Goal: Task Accomplishment & Management: Manage account settings

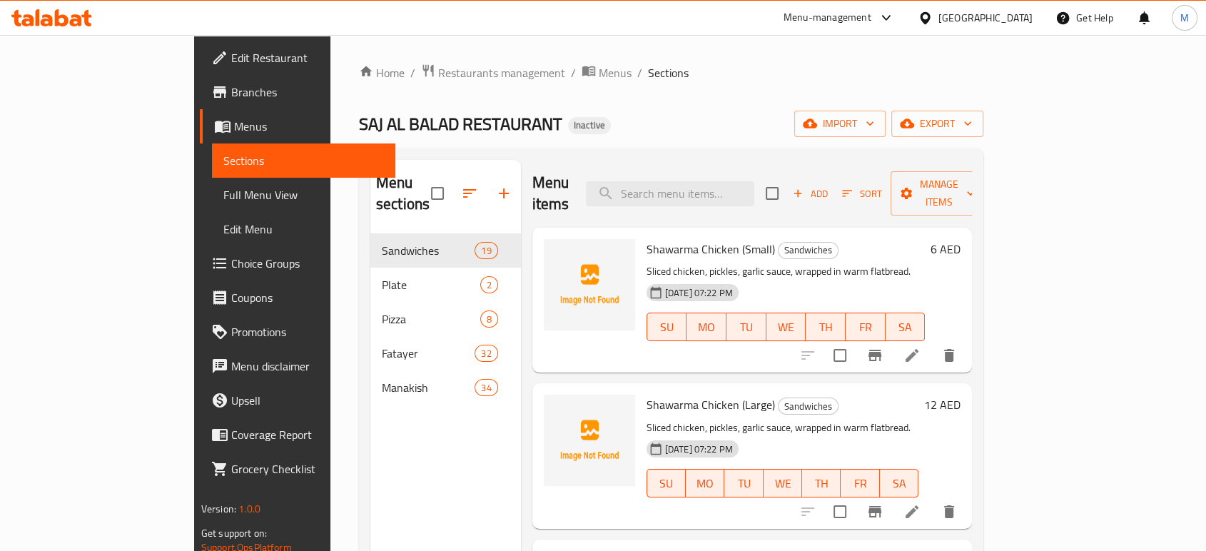
click at [596, 123] on div "SAJ AL BALAD RESTAURANT Inactive import export" at bounding box center [671, 124] width 624 height 26
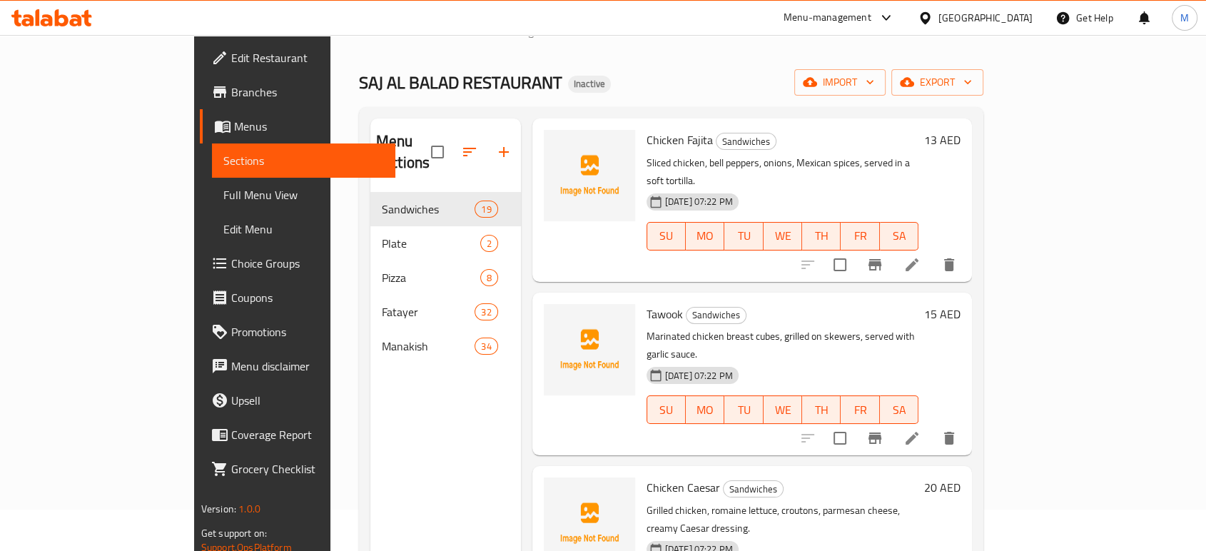
scroll to position [41, 0]
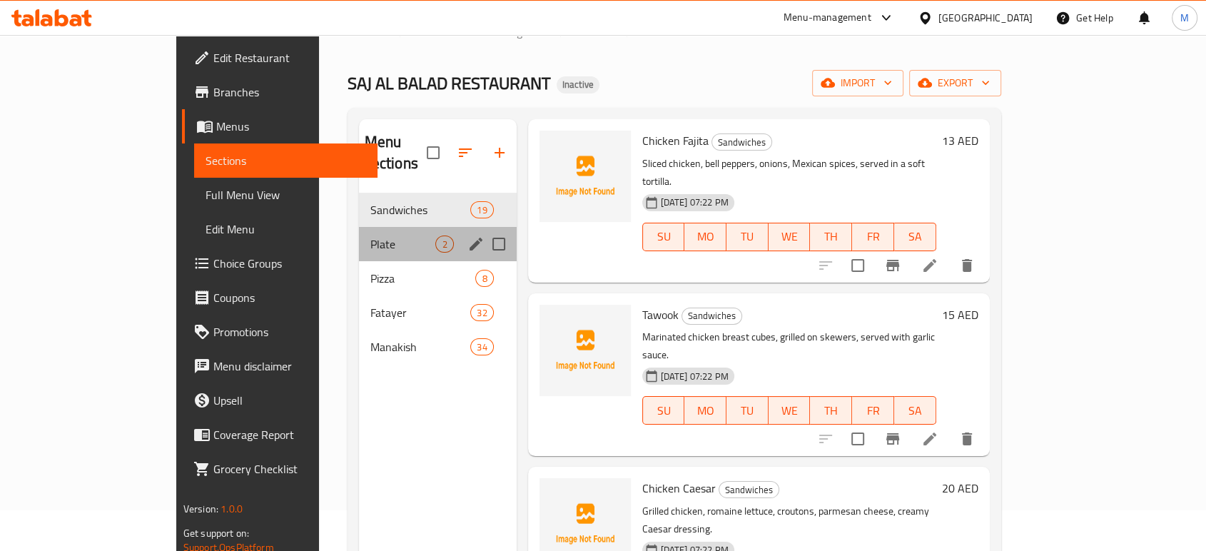
click at [359, 234] on div "Plate 2" at bounding box center [438, 244] width 158 height 34
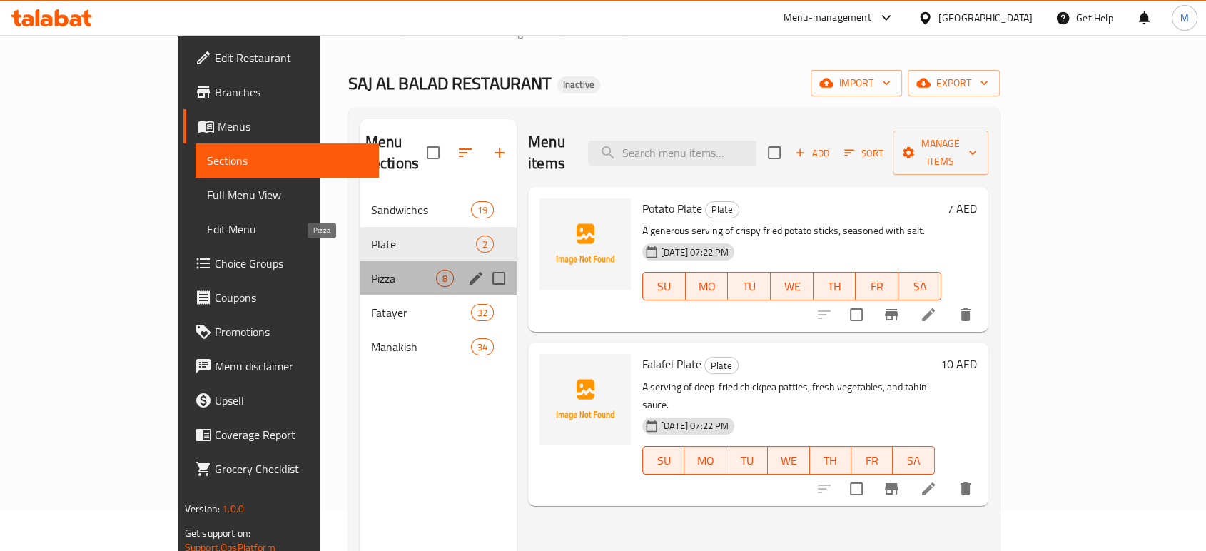
click at [371, 270] on span "Pizza" at bounding box center [403, 278] width 65 height 17
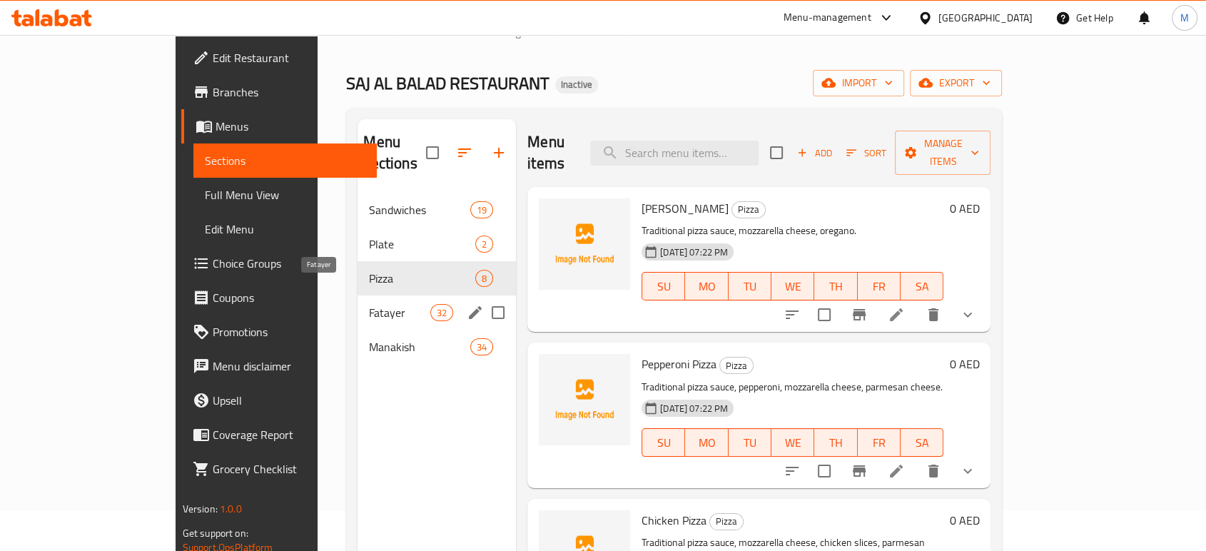
click at [369, 304] on span "Fatayer" at bounding box center [399, 312] width 61 height 17
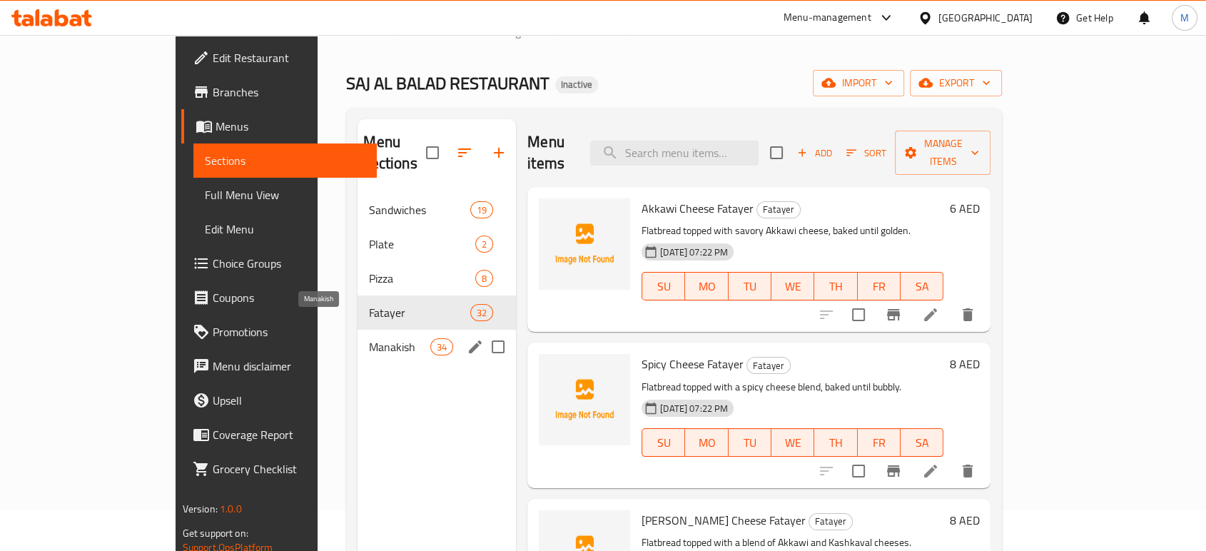
click at [369, 338] on span "Manakish" at bounding box center [399, 346] width 61 height 17
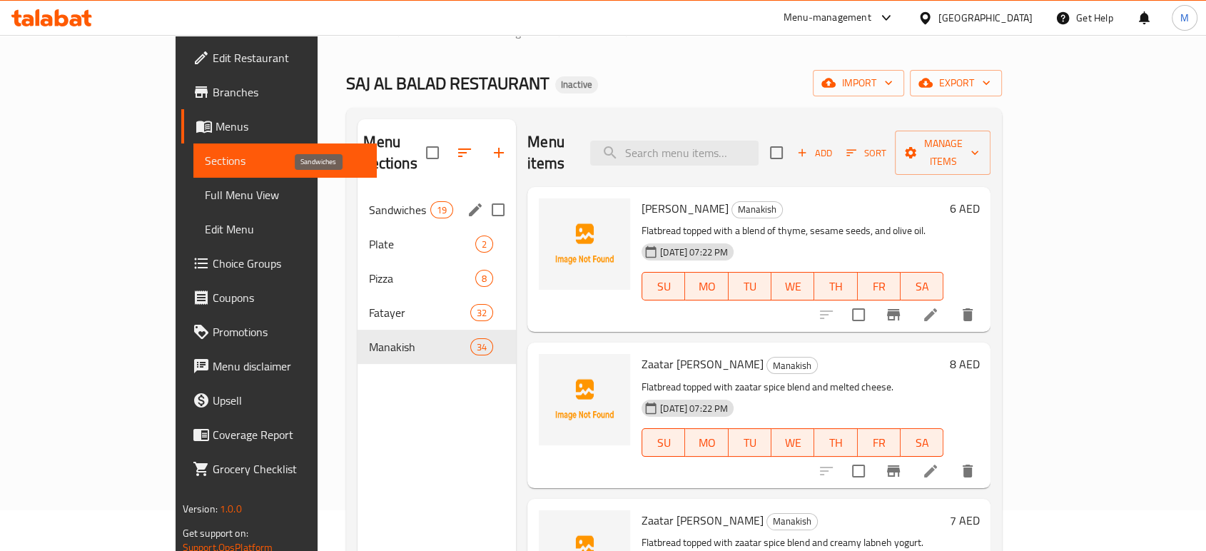
click at [369, 201] on span "Sandwiches" at bounding box center [399, 209] width 61 height 17
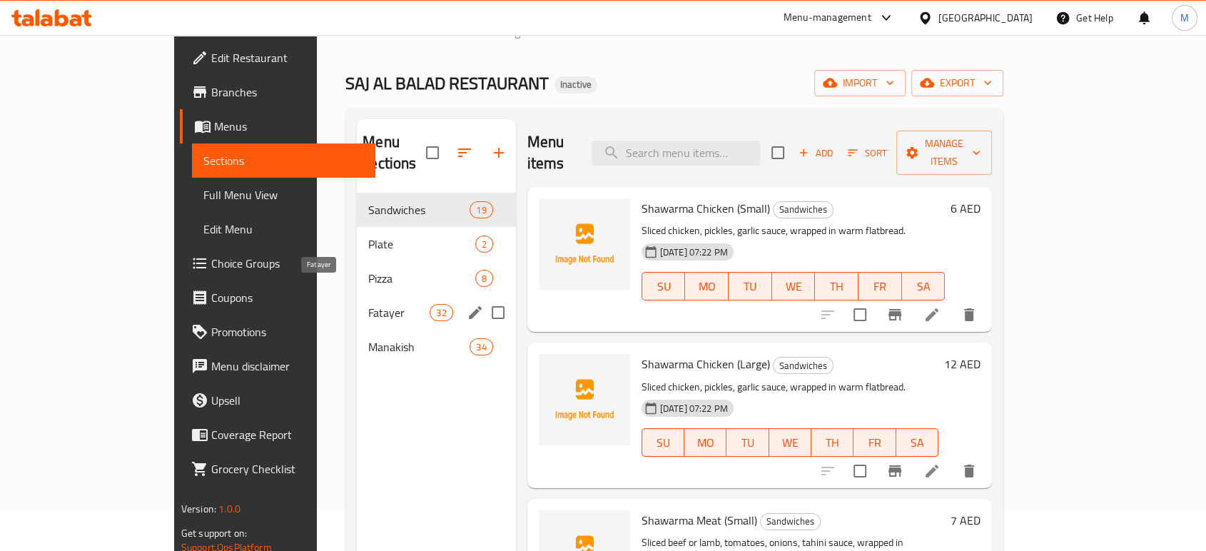
click at [368, 304] on span "Fatayer" at bounding box center [398, 312] width 61 height 17
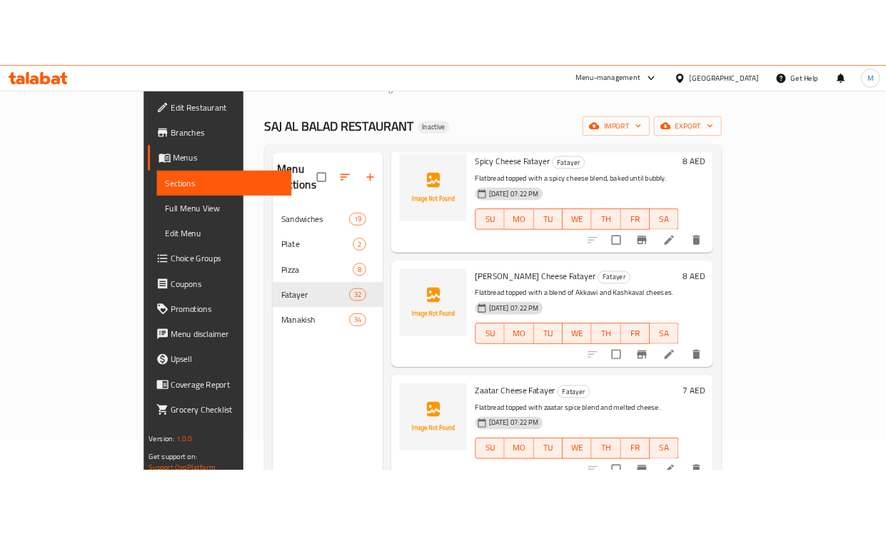
scroll to position [396, 0]
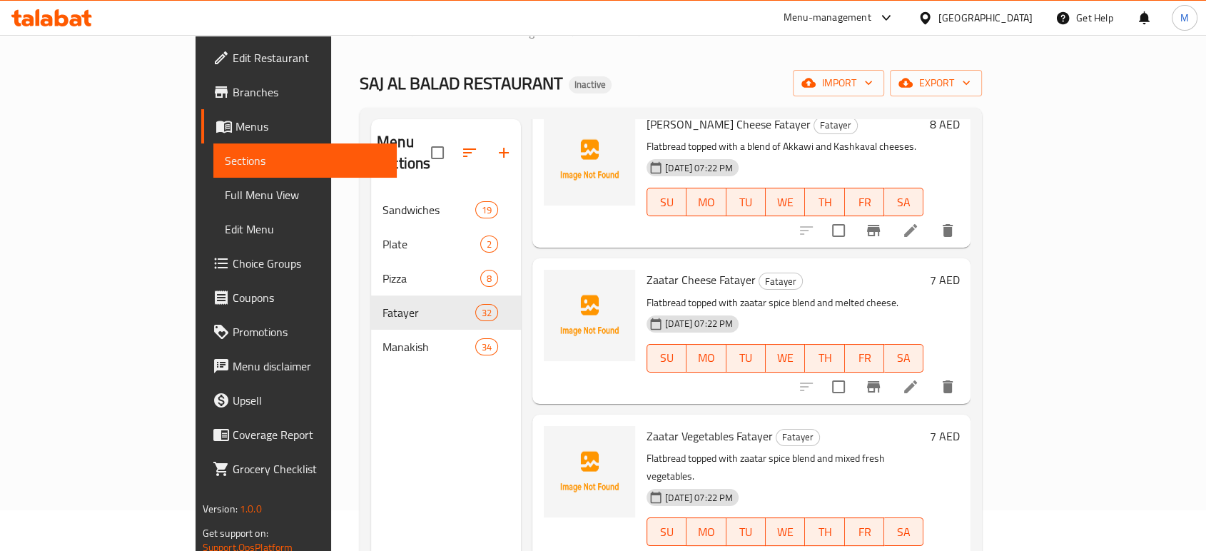
click at [647, 425] on span "Zaatar Vegetables Fatayer" at bounding box center [710, 435] width 126 height 21
copy h6 "Zaatar Vegetables Fatayer"
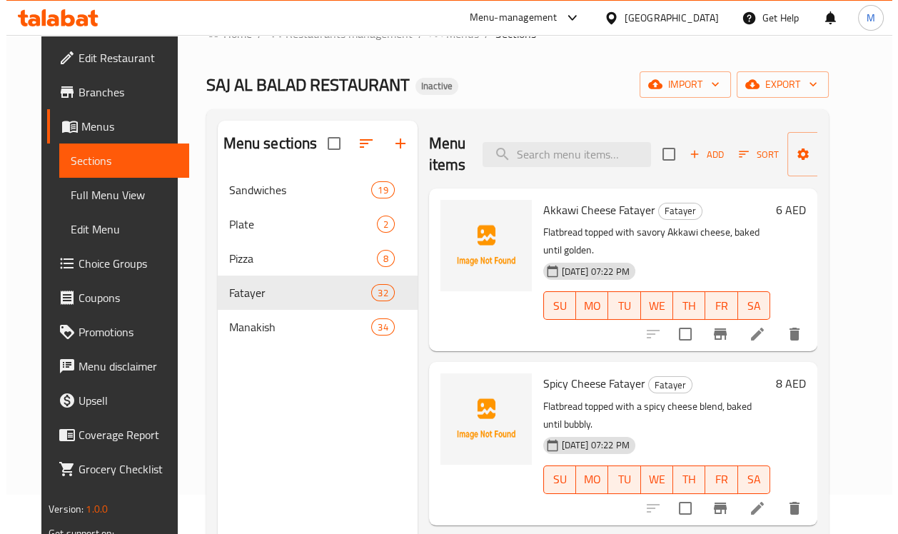
scroll to position [0, 0]
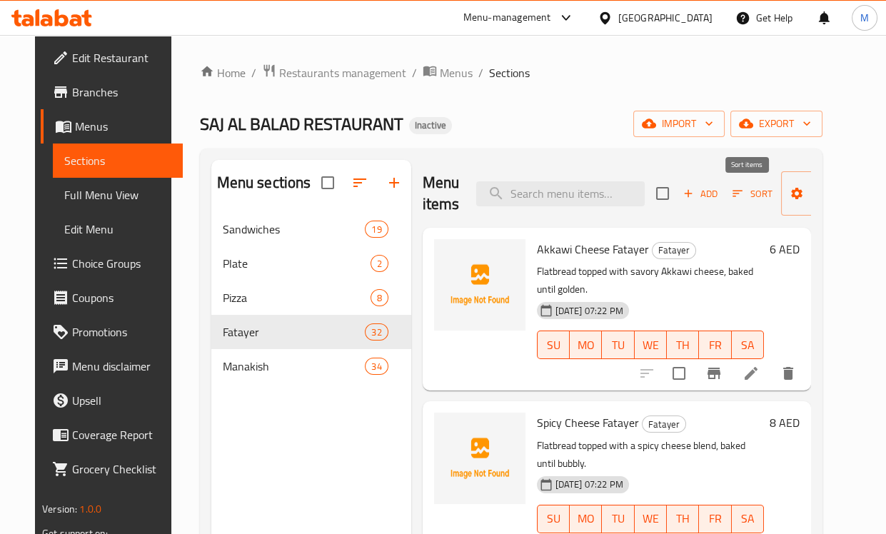
click at [735, 196] on icon "button" at bounding box center [737, 193] width 13 height 13
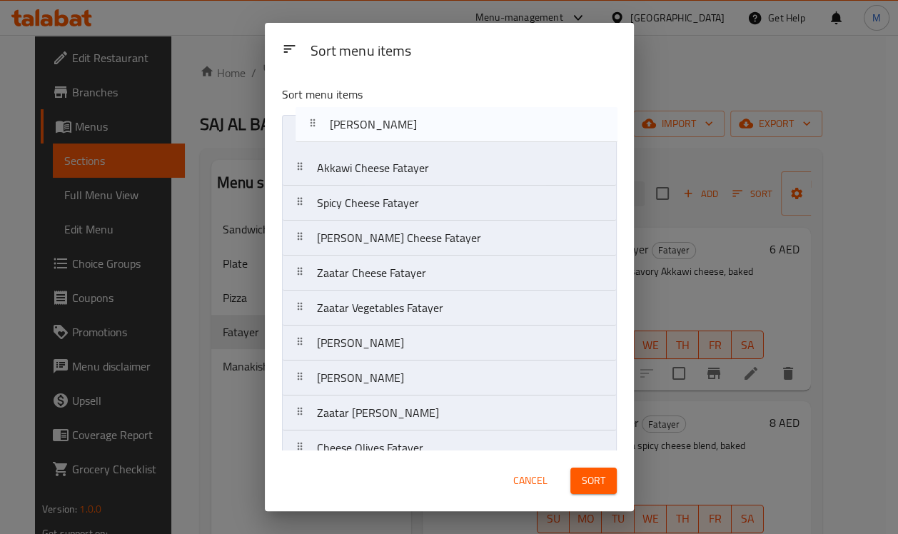
drag, startPoint x: 330, startPoint y: 254, endPoint x: 342, endPoint y: 131, distance: 123.3
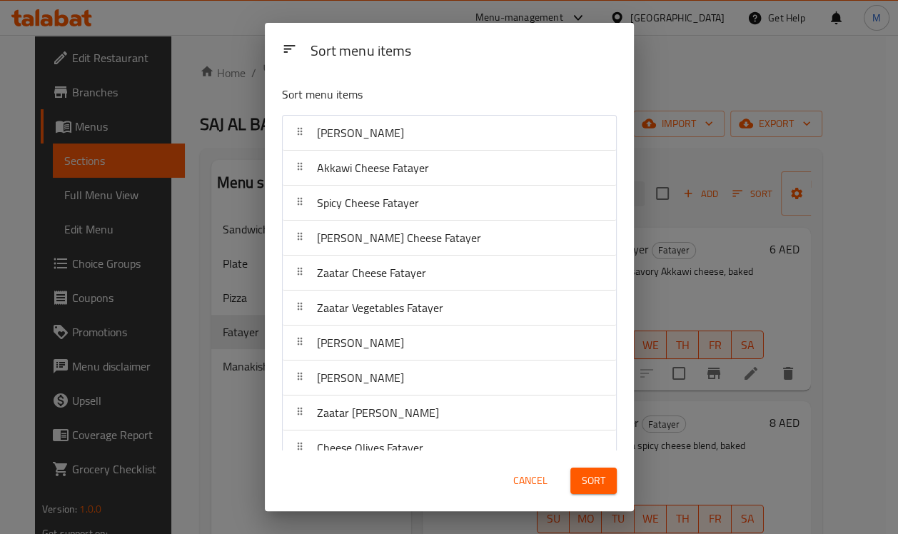
click at [423, 54] on div "Sort menu items" at bounding box center [464, 52] width 318 height 32
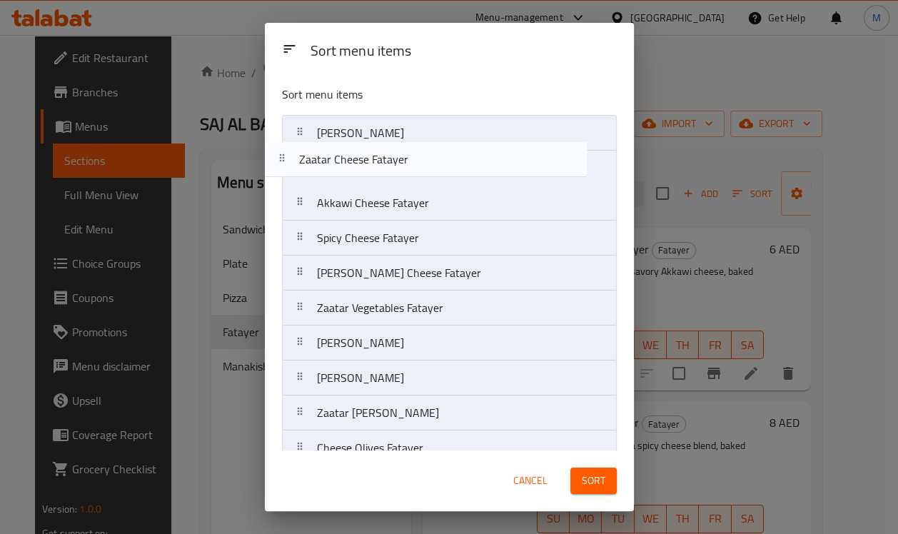
drag, startPoint x: 430, startPoint y: 276, endPoint x: 412, endPoint y: 160, distance: 117.6
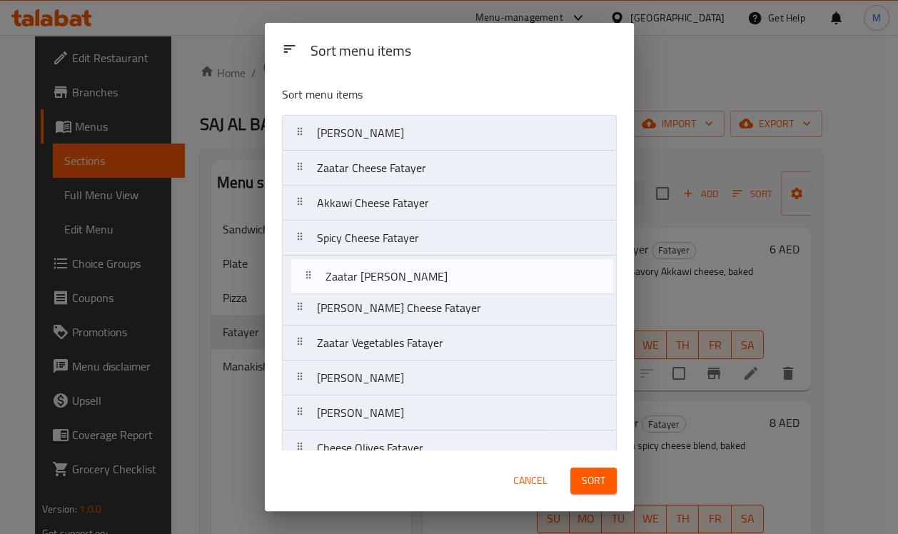
scroll to position [1, 0]
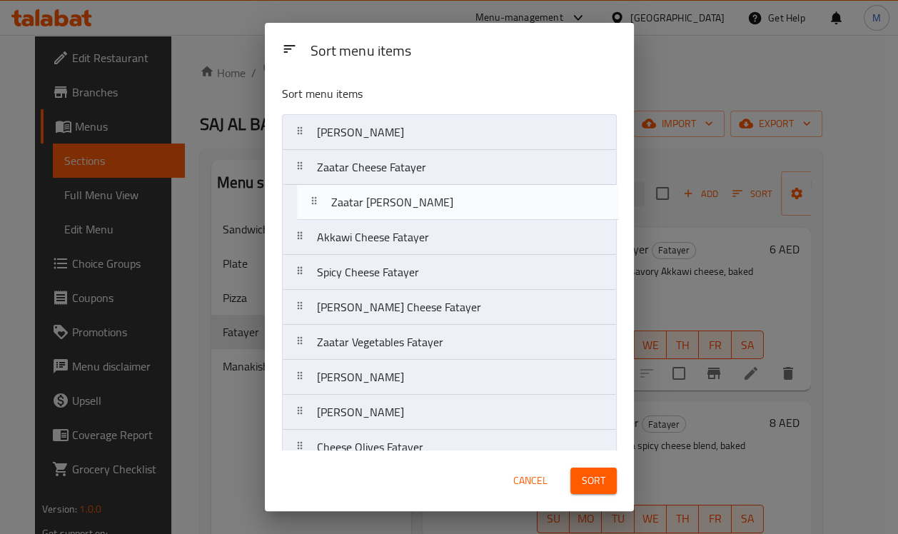
drag, startPoint x: 390, startPoint y: 421, endPoint x: 405, endPoint y: 203, distance: 218.2
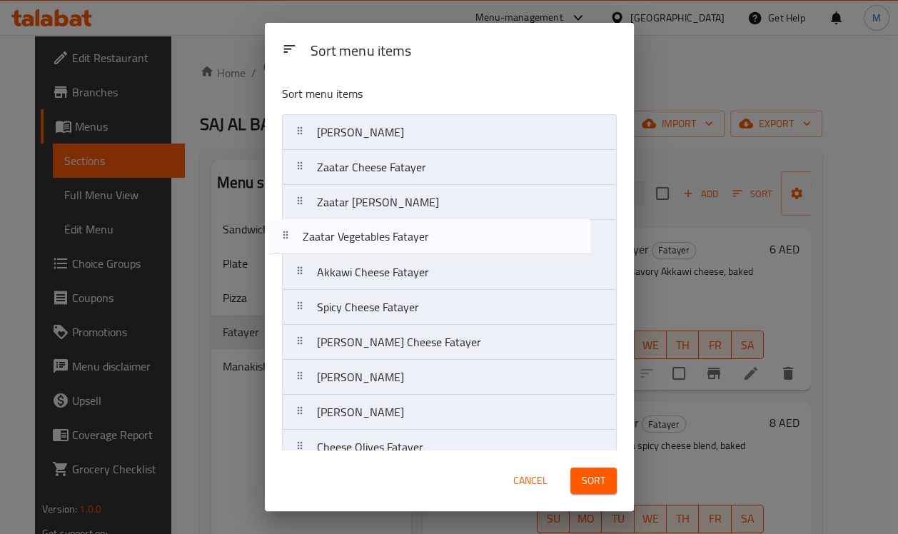
drag, startPoint x: 389, startPoint y: 350, endPoint x: 375, endPoint y: 240, distance: 110.1
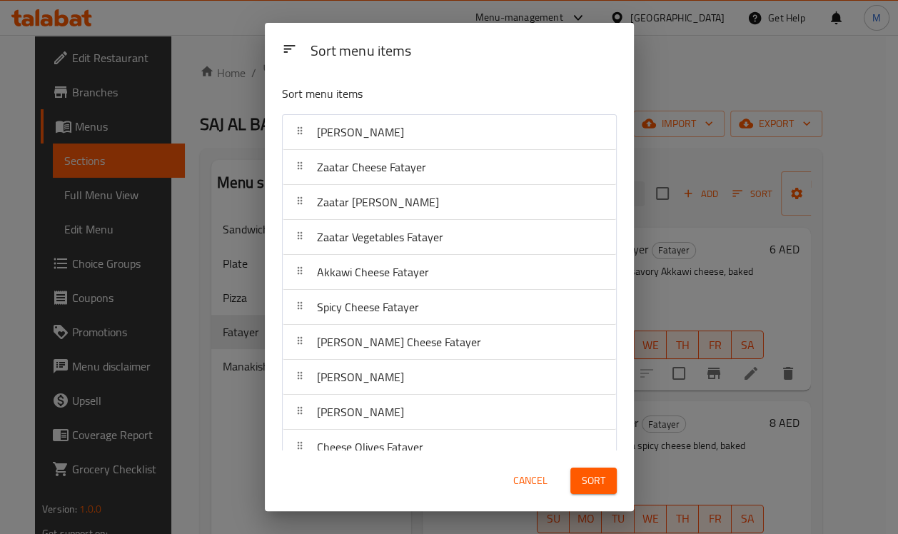
click at [597, 482] on span "Sort" at bounding box center [594, 481] width 24 height 18
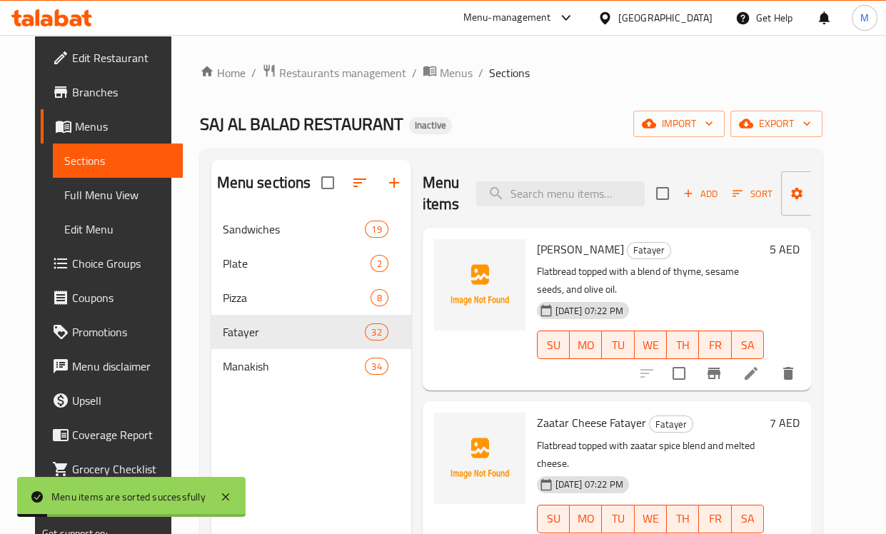
click at [440, 48] on div "Home / Restaurants management / Menus / Sections SAJ AL BALAD RESTAURANT Inacti…" at bounding box center [510, 384] width 679 height 699
click at [814, 127] on icon "button" at bounding box center [806, 123] width 14 height 14
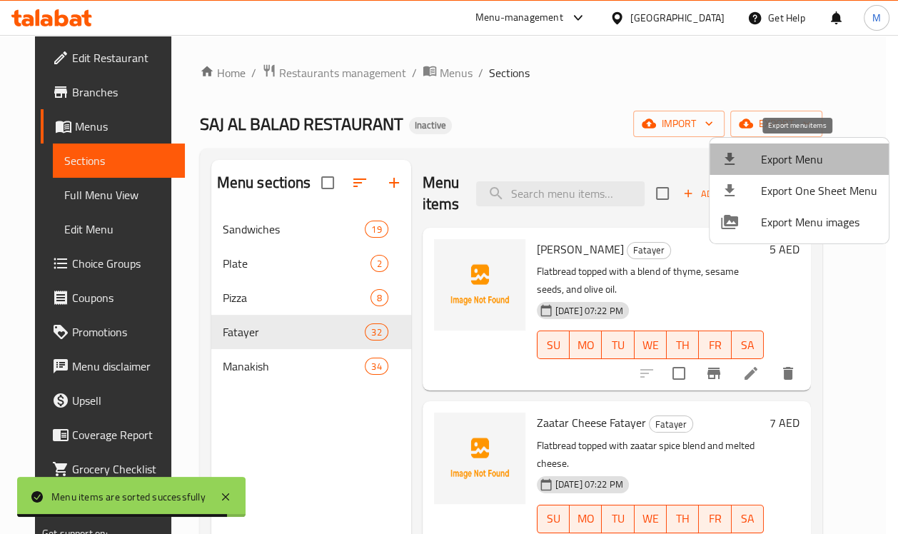
click at [809, 155] on span "Export Menu" at bounding box center [819, 159] width 116 height 17
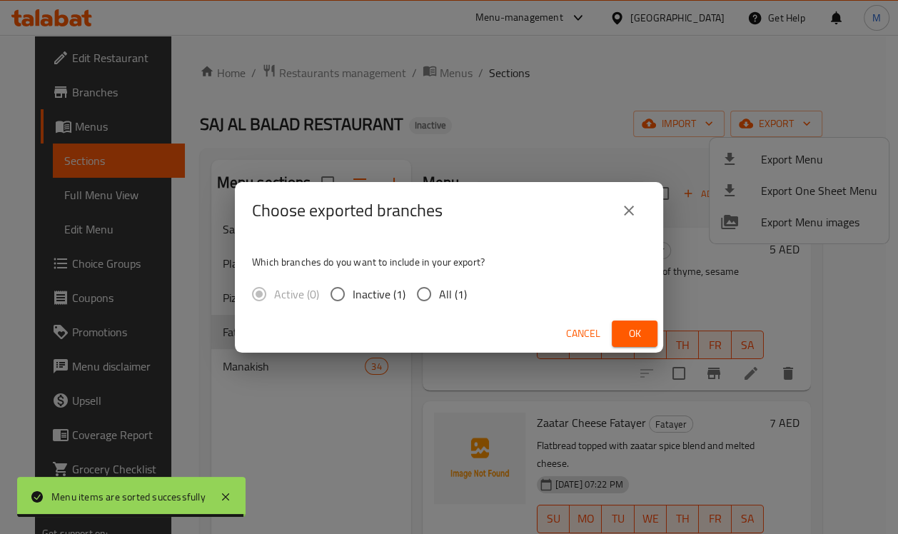
click at [446, 295] on span "All (1)" at bounding box center [453, 293] width 28 height 17
click at [439, 295] on input "All (1)" at bounding box center [424, 294] width 30 height 30
radio input "true"
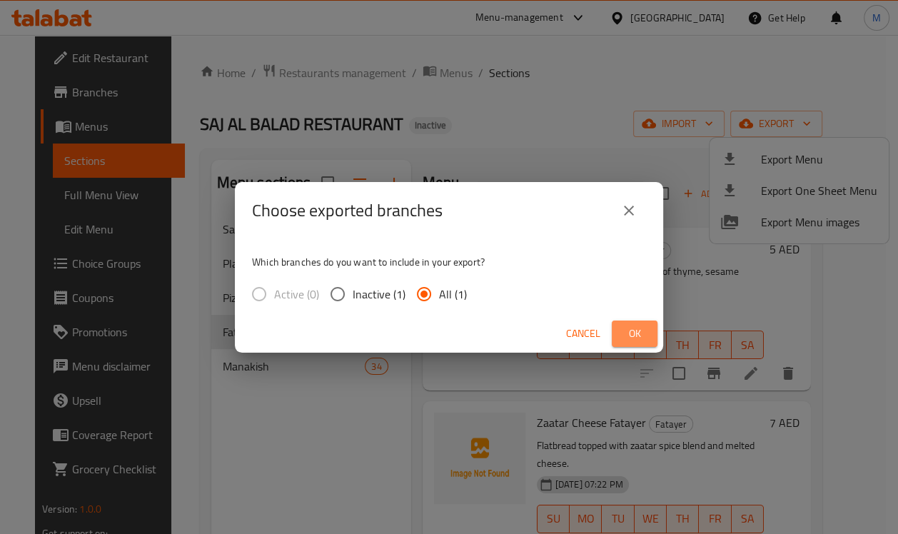
click at [633, 331] on span "Ok" at bounding box center [634, 334] width 23 height 18
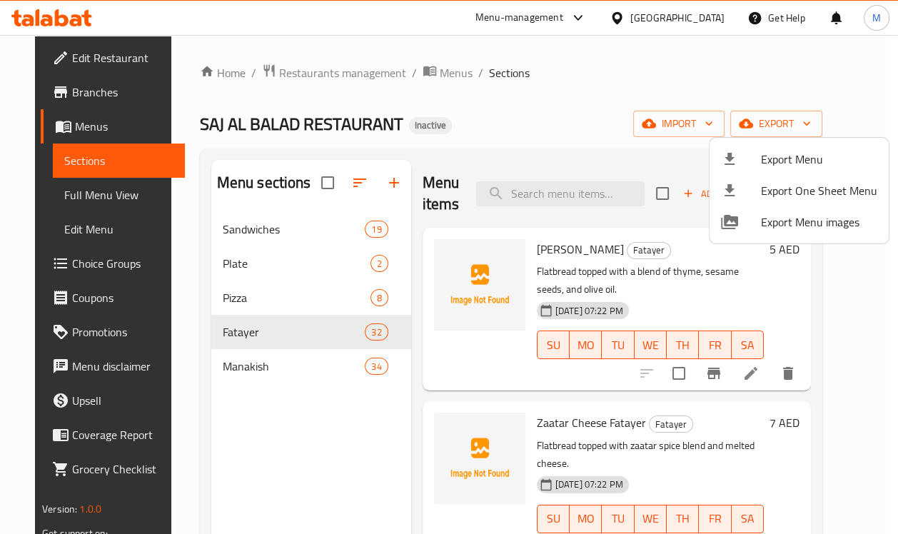
drag, startPoint x: 622, startPoint y: 91, endPoint x: 788, endPoint y: 203, distance: 200.5
click at [622, 91] on div at bounding box center [449, 267] width 898 height 534
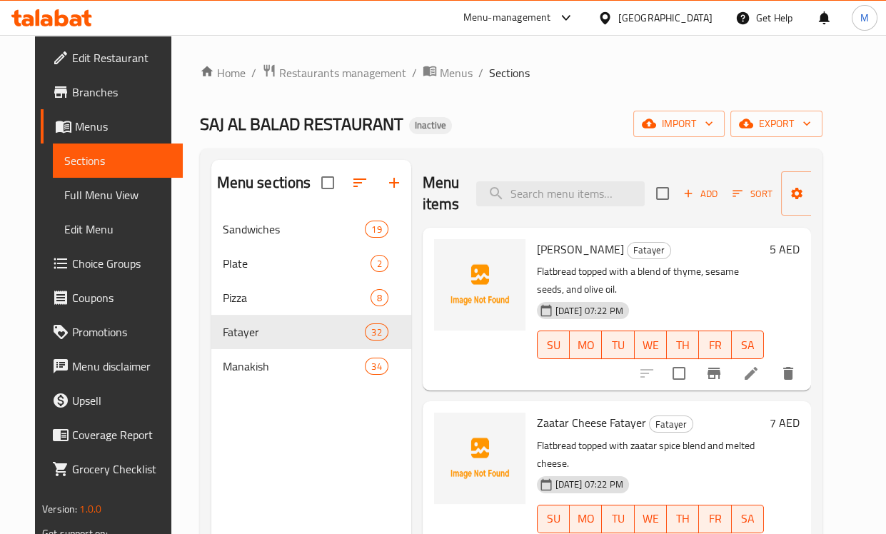
click at [757, 195] on span "Sort" at bounding box center [751, 194] width 39 height 16
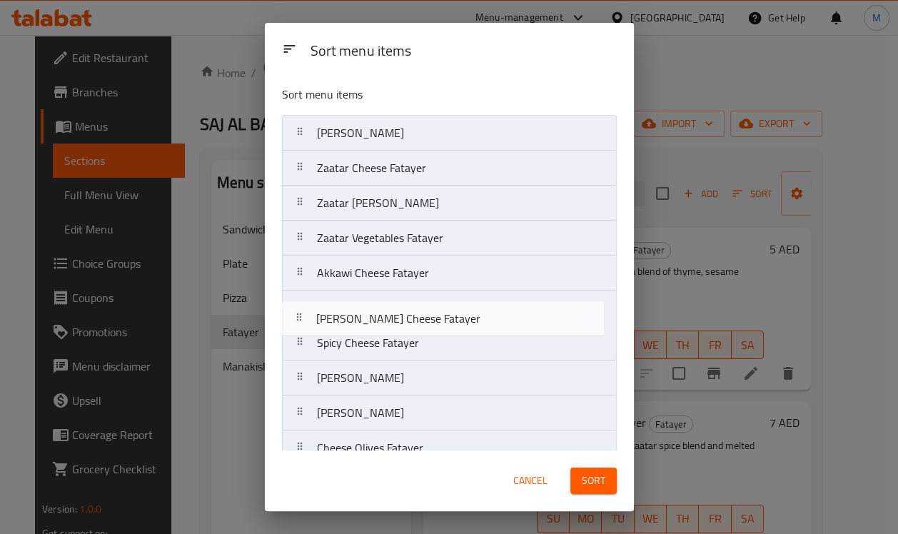
drag, startPoint x: 413, startPoint y: 353, endPoint x: 414, endPoint y: 325, distance: 27.8
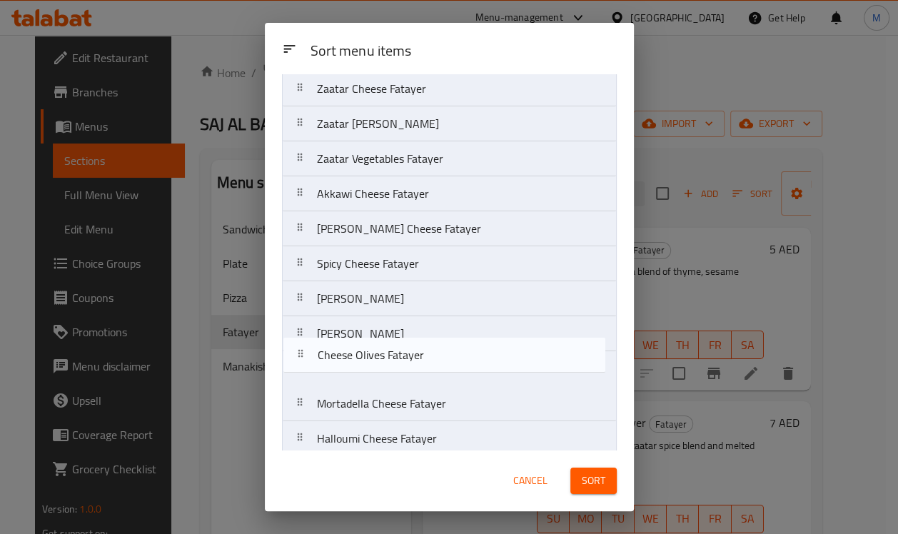
scroll to position [80, 0]
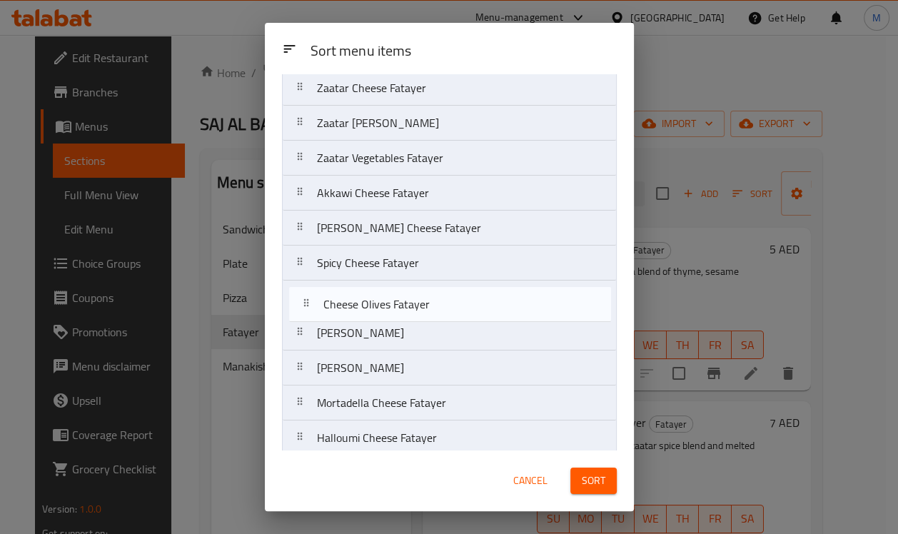
drag, startPoint x: 373, startPoint y: 374, endPoint x: 381, endPoint y: 300, distance: 73.9
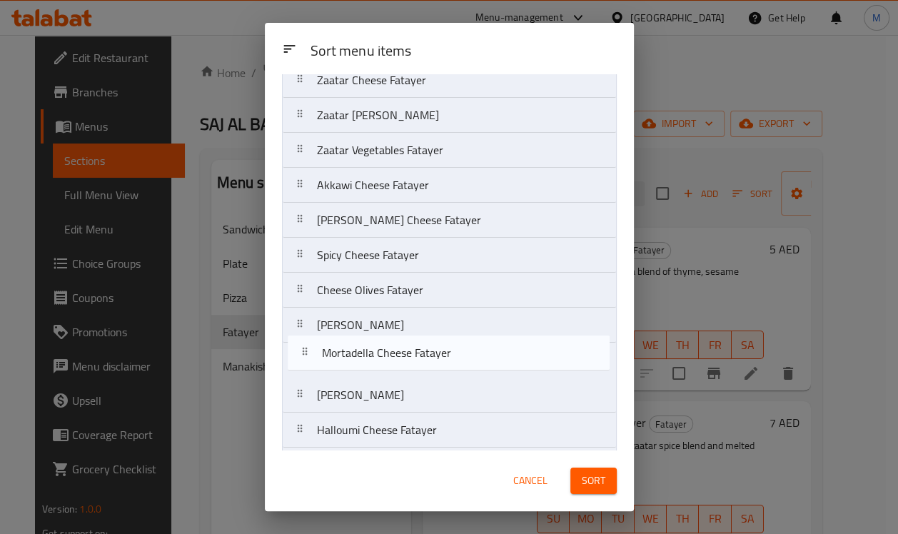
scroll to position [88, 0]
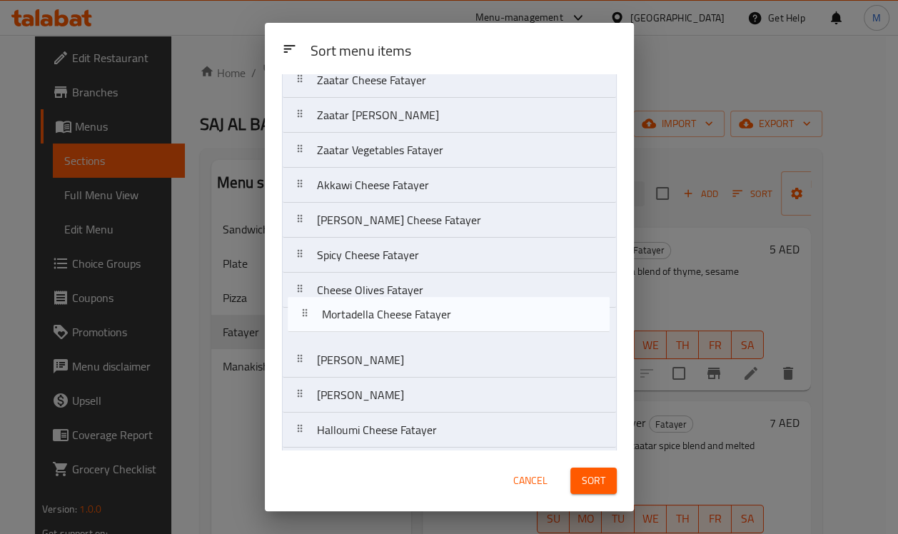
drag, startPoint x: 373, startPoint y: 405, endPoint x: 380, endPoint y: 310, distance: 94.4
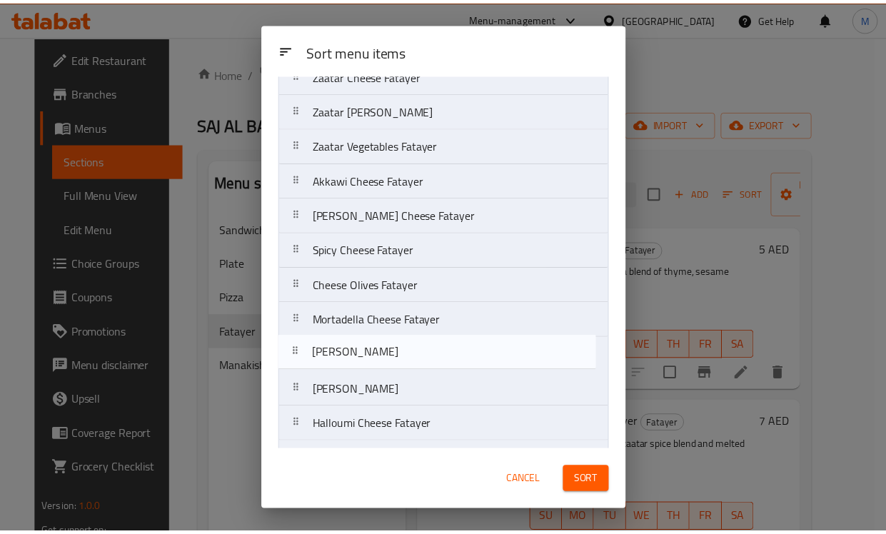
scroll to position [95, 0]
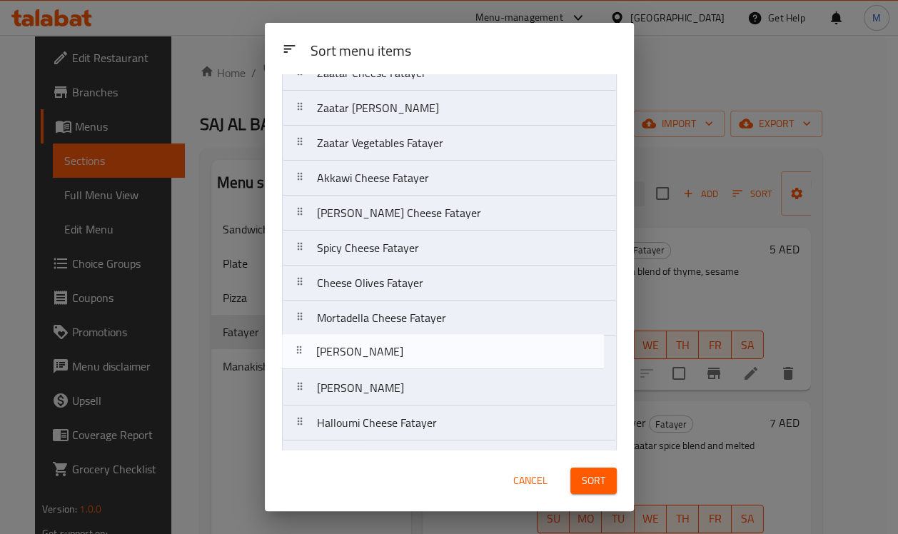
drag, startPoint x: 382, startPoint y: 395, endPoint x: 382, endPoint y: 353, distance: 42.8
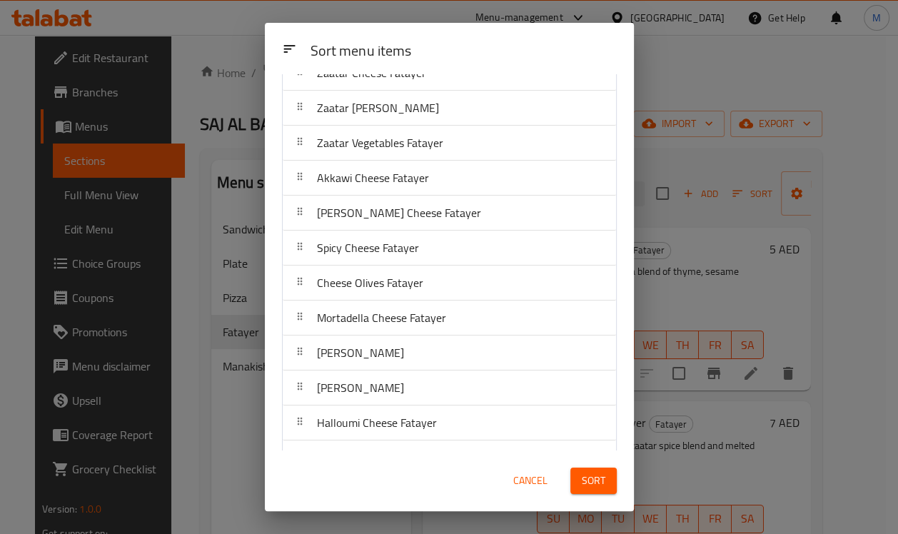
click at [587, 488] on span "Sort" at bounding box center [594, 481] width 24 height 18
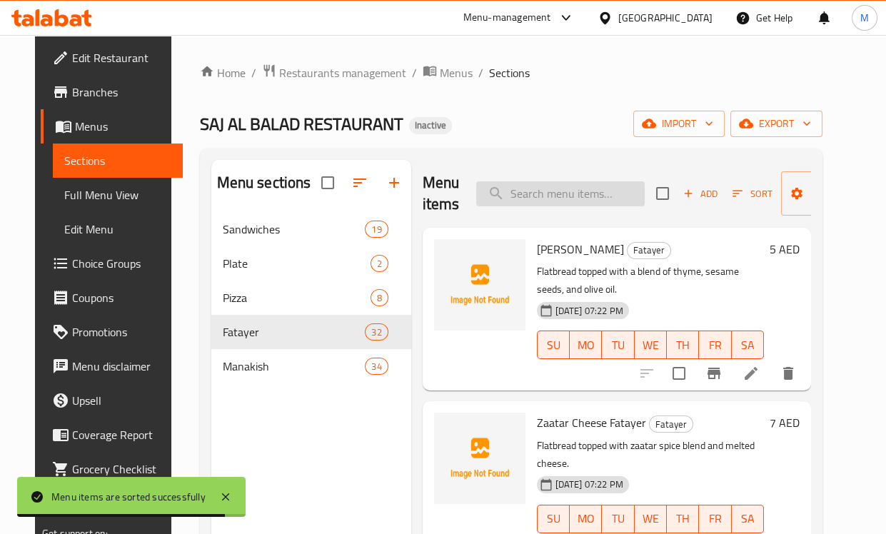
click at [562, 187] on input "search" at bounding box center [560, 193] width 168 height 25
paste input "[PERSON_NAME] Cheese Fatayer"
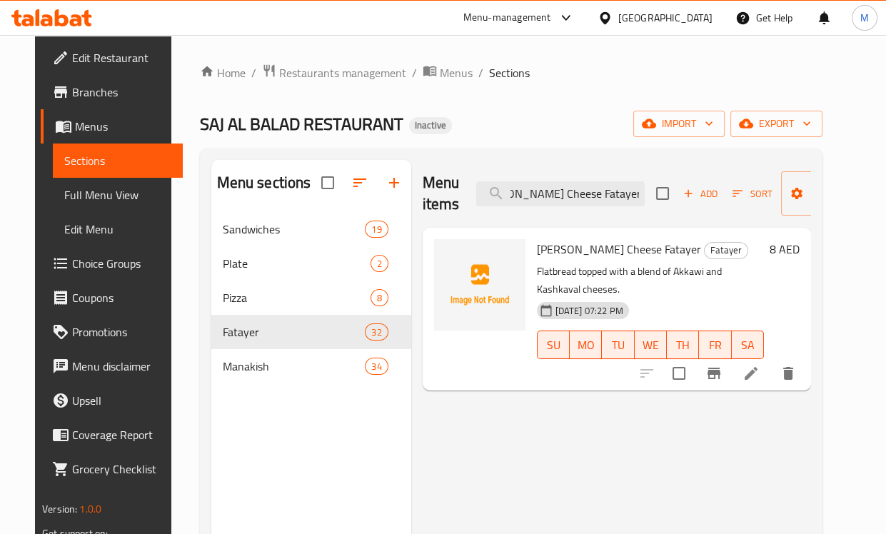
type input "[PERSON_NAME] Cheese Fatayer"
click at [759, 374] on icon at bounding box center [750, 373] width 17 height 17
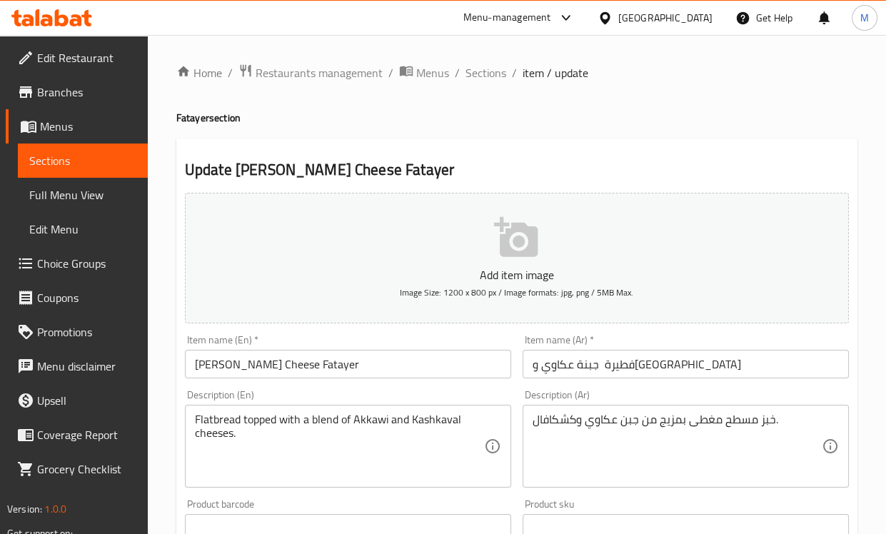
click at [627, 67] on ol "Home / Restaurants management / Menus / Sections / item / update" at bounding box center [516, 73] width 681 height 19
click at [555, 364] on input "فطيرة جبنة عكاوي وكشكافال" at bounding box center [685, 364] width 326 height 29
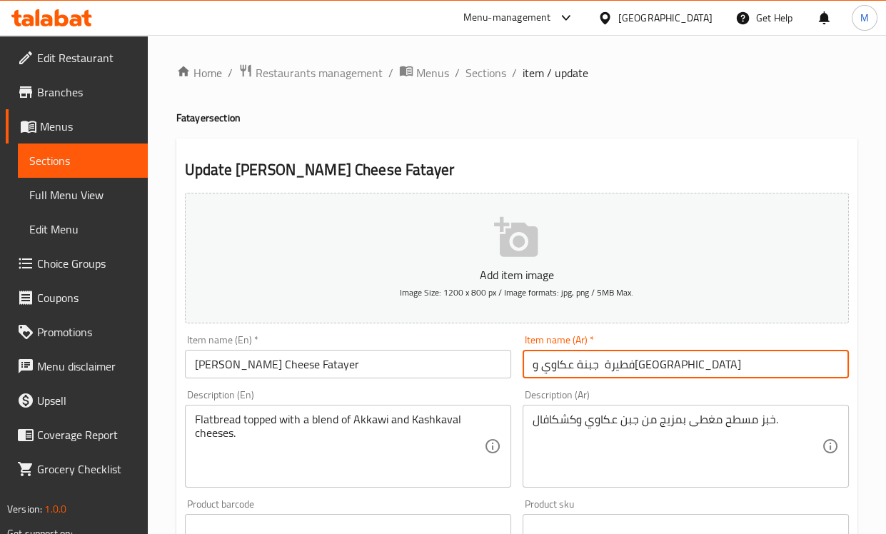
drag, startPoint x: 533, startPoint y: 368, endPoint x: 577, endPoint y: 369, distance: 44.2
click at [577, 369] on input "فطيرة جبنة عكاوي وكشكافال" at bounding box center [685, 364] width 326 height 29
drag, startPoint x: 531, startPoint y: 368, endPoint x: 570, endPoint y: 368, distance: 39.2
click at [570, 368] on input "فطيرة جبنة عكاوي و[GEOGRAPHIC_DATA]" at bounding box center [685, 364] width 326 height 29
type input "فطيرة جبنة عكاوي و[GEOGRAPHIC_DATA]"
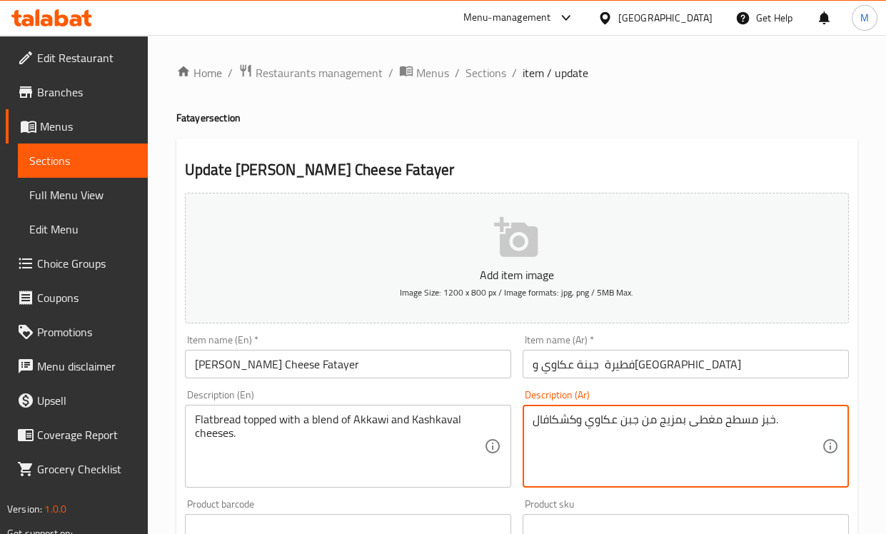
drag, startPoint x: 534, startPoint y: 419, endPoint x: 573, endPoint y: 422, distance: 38.6
paste textarea "شقوان"
type textarea "خبز مسطح مغطى بمزيج من جبن عكاوي و[GEOGRAPHIC_DATA]."
click at [561, 397] on div "Description (Ar) خبز مسطح مغطى بمزيج من جبن عكاوي وقشقوان. Description (Ar)" at bounding box center [685, 439] width 326 height 98
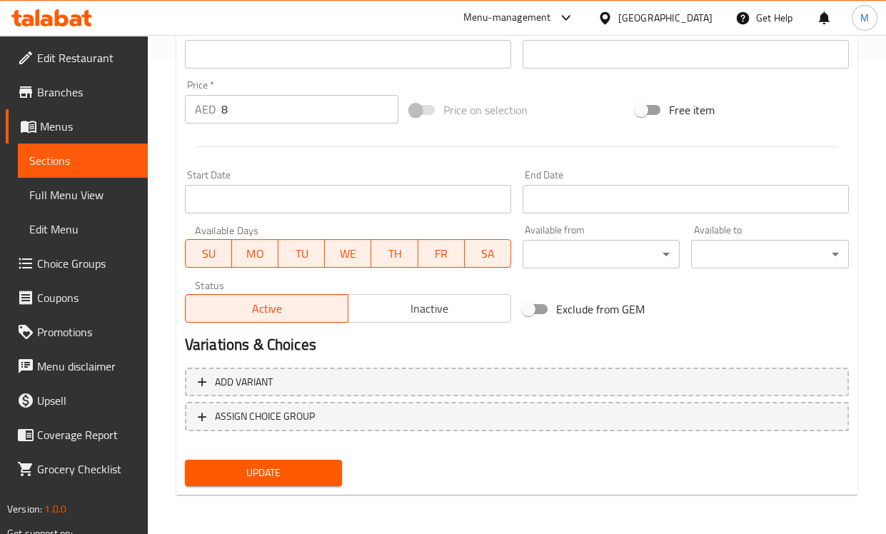
click at [262, 465] on span "Update" at bounding box center [263, 473] width 135 height 18
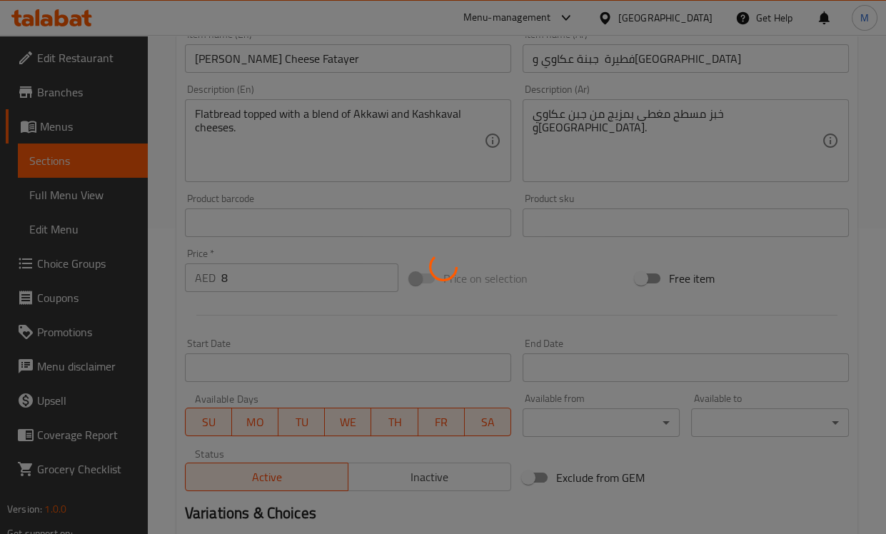
scroll to position [157, 0]
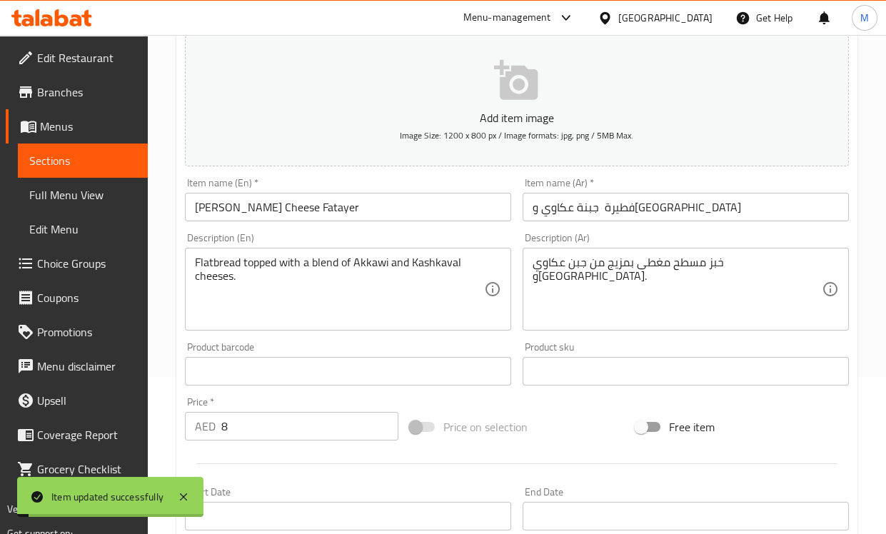
click at [244, 201] on input "[PERSON_NAME] Cheese Fatayer" at bounding box center [348, 207] width 326 height 29
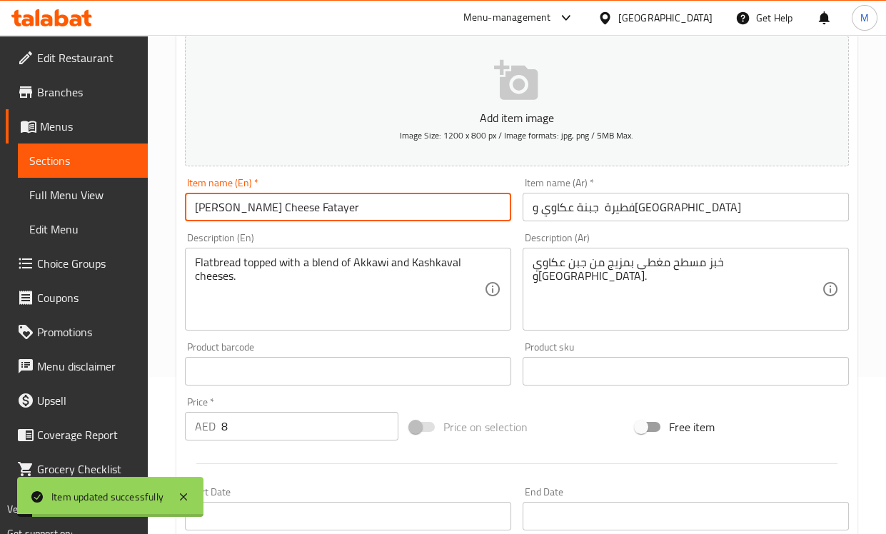
click at [244, 201] on input "[PERSON_NAME] Cheese Fatayer" at bounding box center [348, 207] width 326 height 29
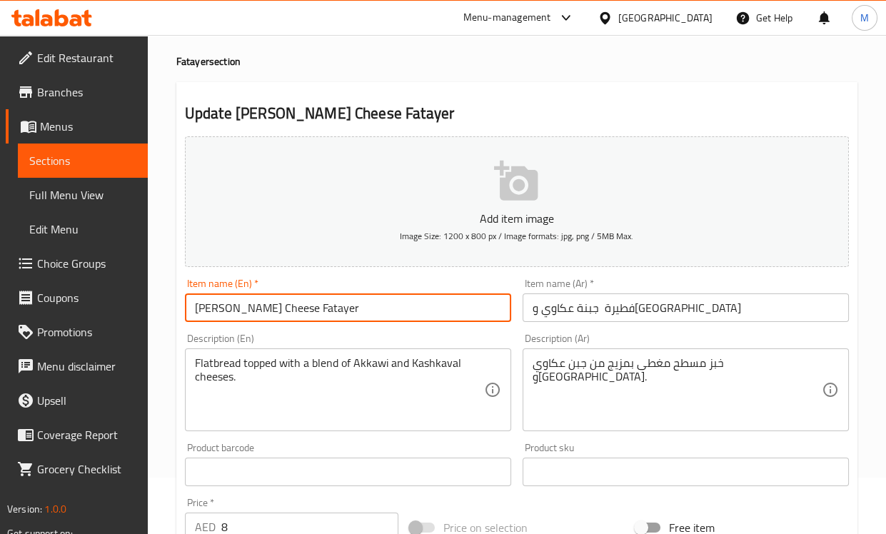
scroll to position [0, 0]
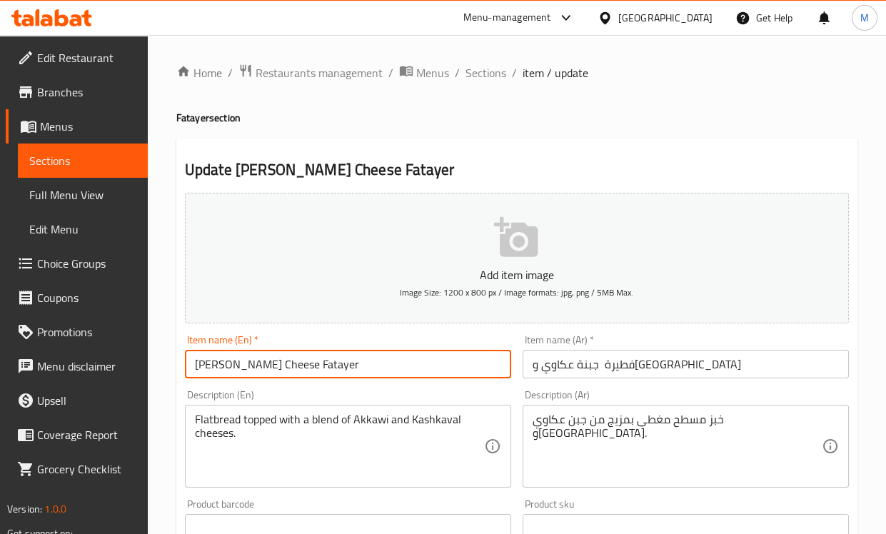
drag, startPoint x: 495, startPoint y: 78, endPoint x: 780, endPoint y: 146, distance: 292.5
click at [495, 78] on span "Sections" at bounding box center [485, 72] width 41 height 17
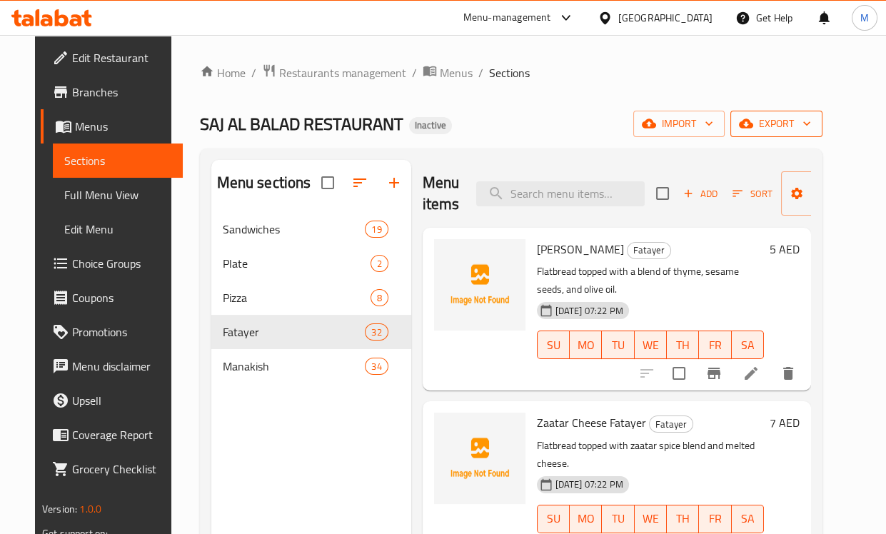
click at [803, 116] on span "export" at bounding box center [775, 124] width 69 height 18
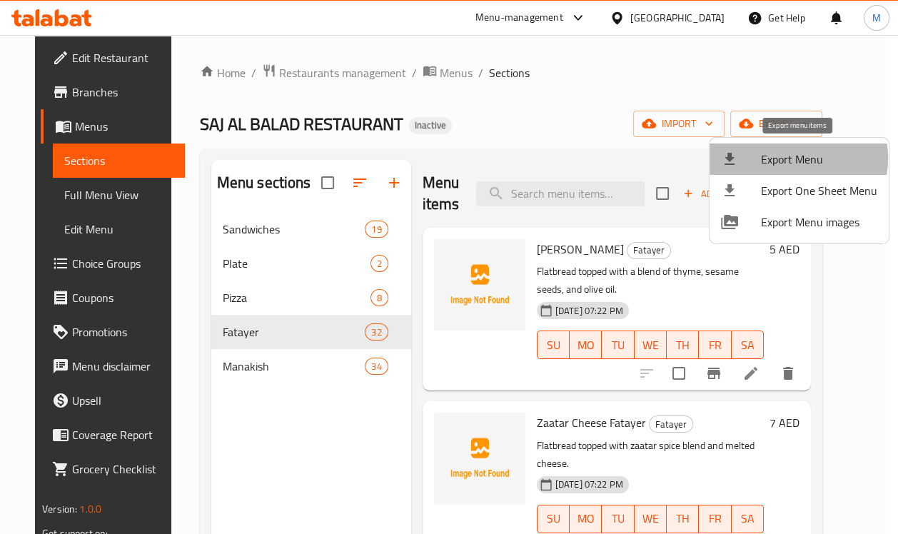
click at [789, 158] on span "Export Menu" at bounding box center [819, 159] width 116 height 17
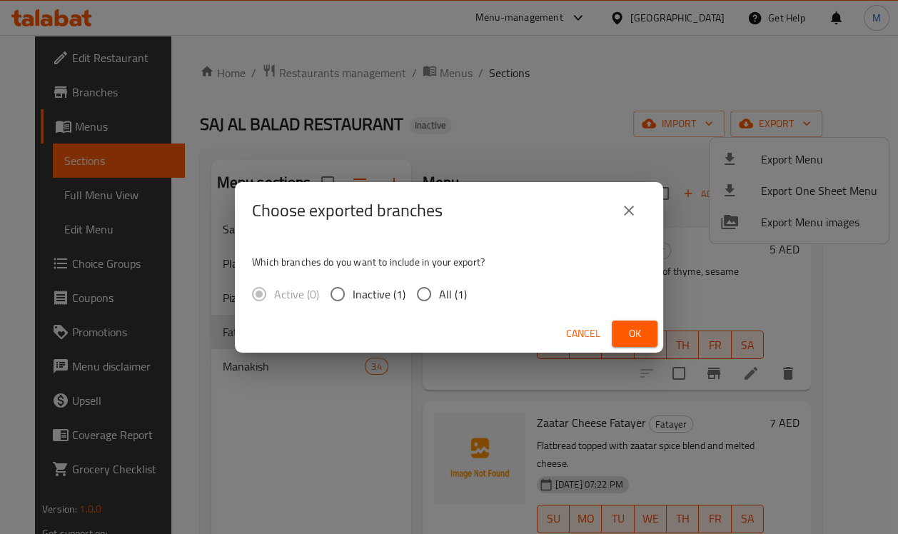
drag, startPoint x: 445, startPoint y: 298, endPoint x: 530, endPoint y: 319, distance: 87.6
click at [446, 295] on span "All (1)" at bounding box center [453, 293] width 28 height 17
click at [439, 295] on input "All (1)" at bounding box center [424, 294] width 30 height 30
radio input "true"
click at [645, 328] on button "Ok" at bounding box center [635, 333] width 46 height 26
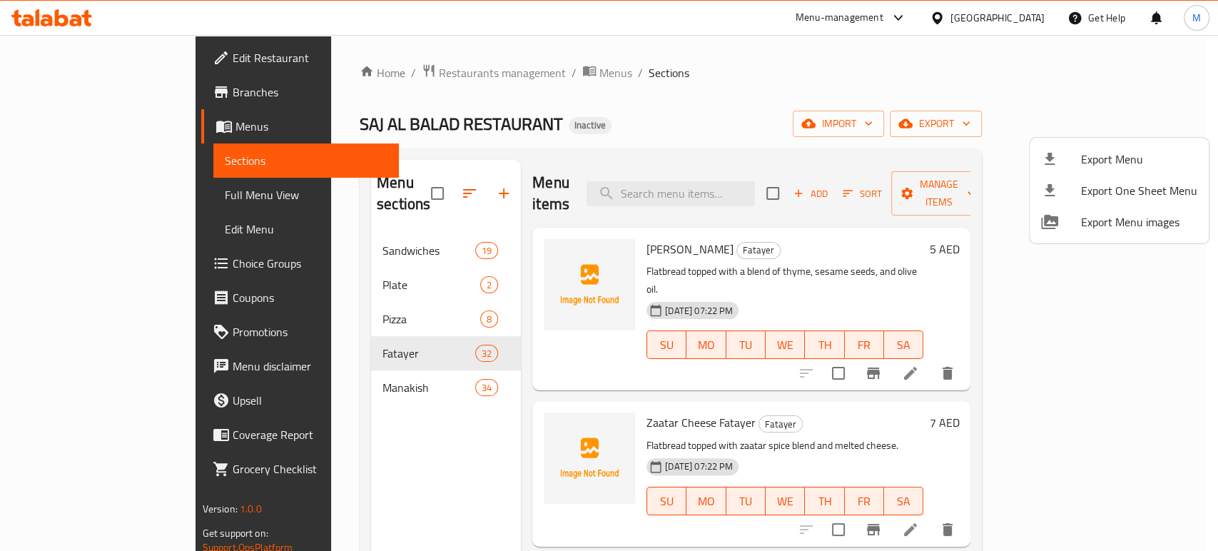
click at [339, 224] on div at bounding box center [609, 275] width 1218 height 551
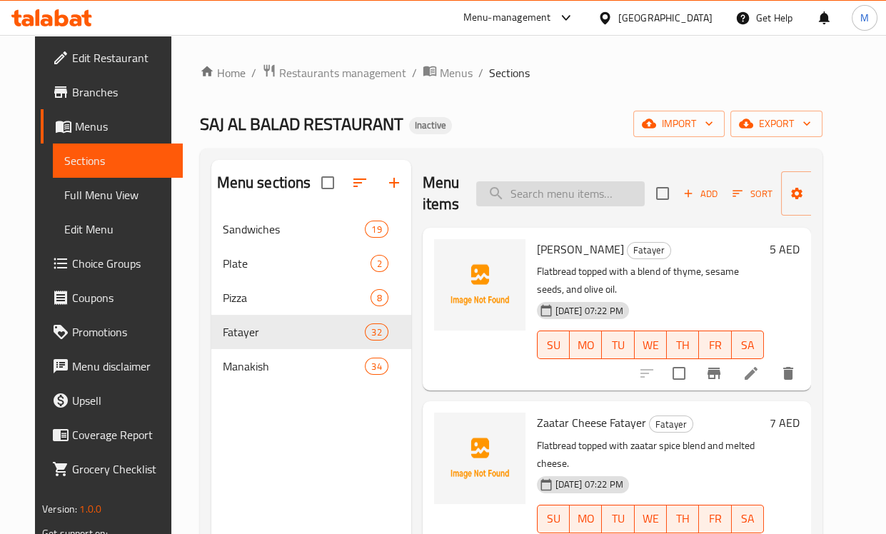
click at [534, 199] on input "search" at bounding box center [560, 193] width 168 height 25
paste input "[PERSON_NAME]"
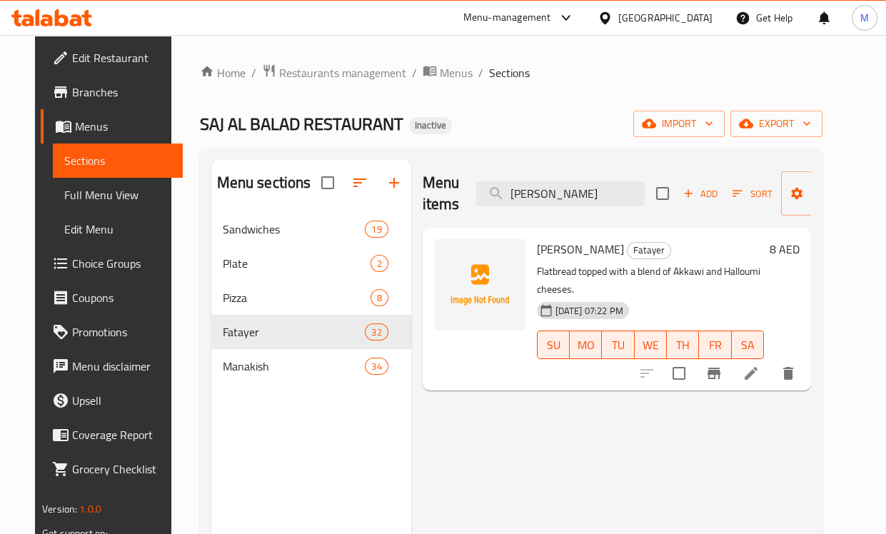
type input "[PERSON_NAME]"
click at [759, 365] on icon at bounding box center [750, 373] width 17 height 17
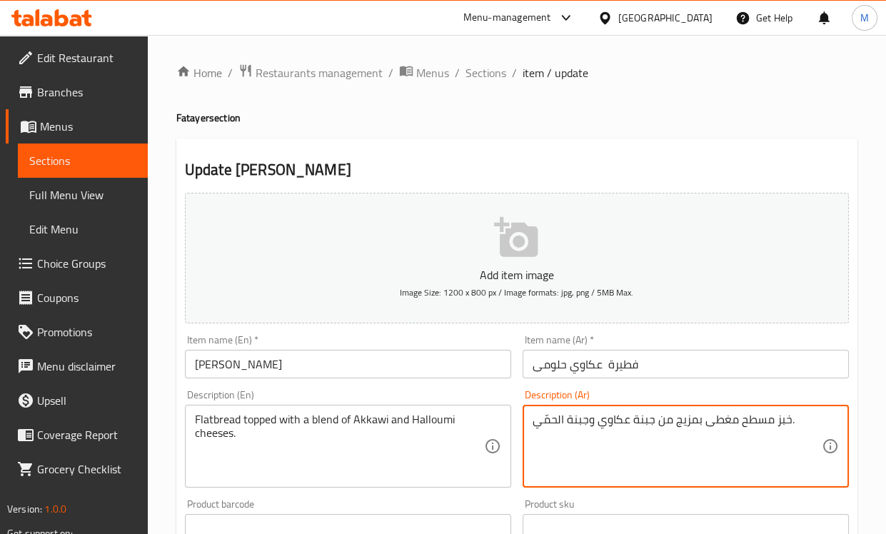
drag, startPoint x: 533, startPoint y: 421, endPoint x: 563, endPoint y: 425, distance: 30.2
paste textarea "لوم"
type textarea "خبز مسطح مغطى بمزيج من جبنة عكاوي وجبنة حلومي."
click at [487, 390] on div "Description (En) Flatbread topped with a blend of Akkawi and Halloumi cheeses. …" at bounding box center [348, 439] width 326 height 98
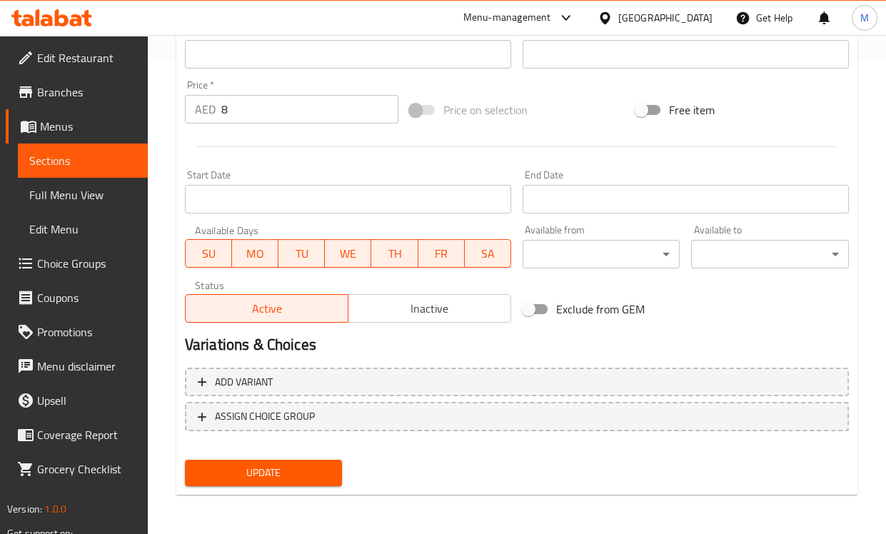
click at [308, 472] on span "Update" at bounding box center [263, 473] width 135 height 18
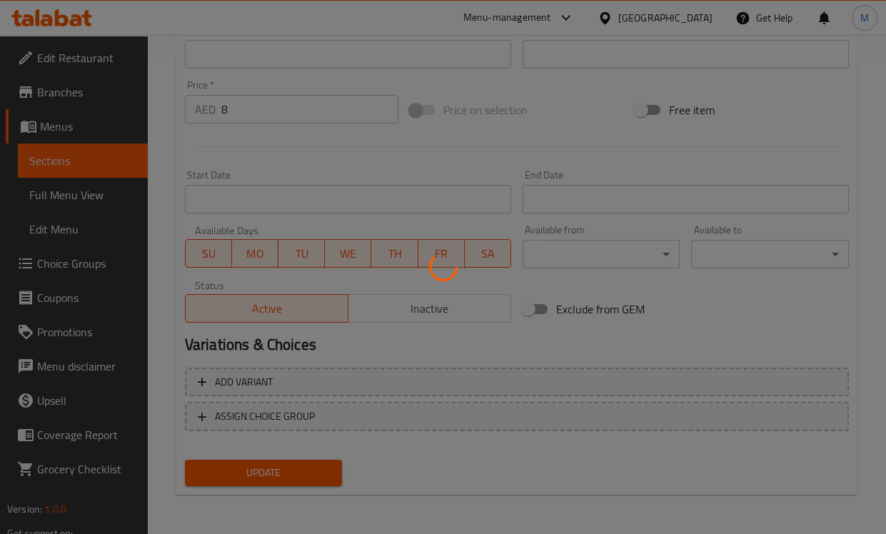
scroll to position [236, 0]
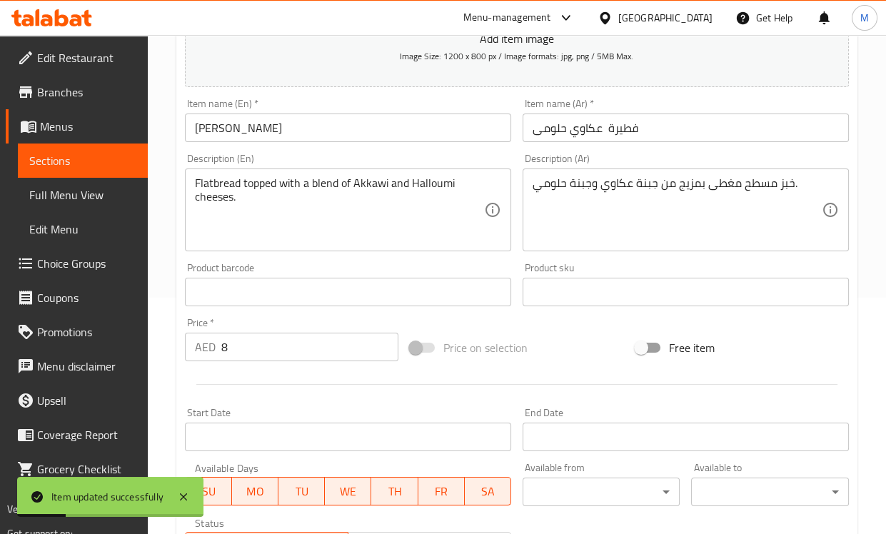
click at [248, 119] on input "[PERSON_NAME]" at bounding box center [348, 127] width 326 height 29
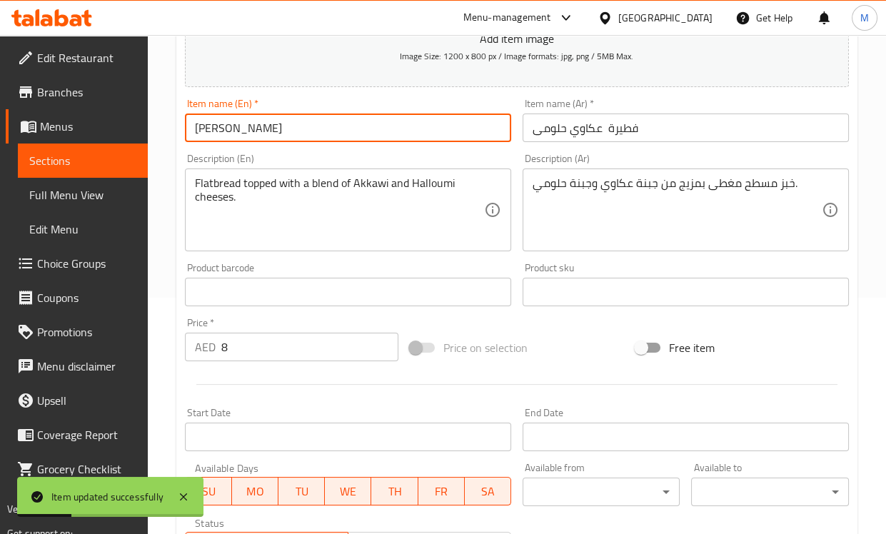
click at [248, 119] on input "[PERSON_NAME]" at bounding box center [348, 127] width 326 height 29
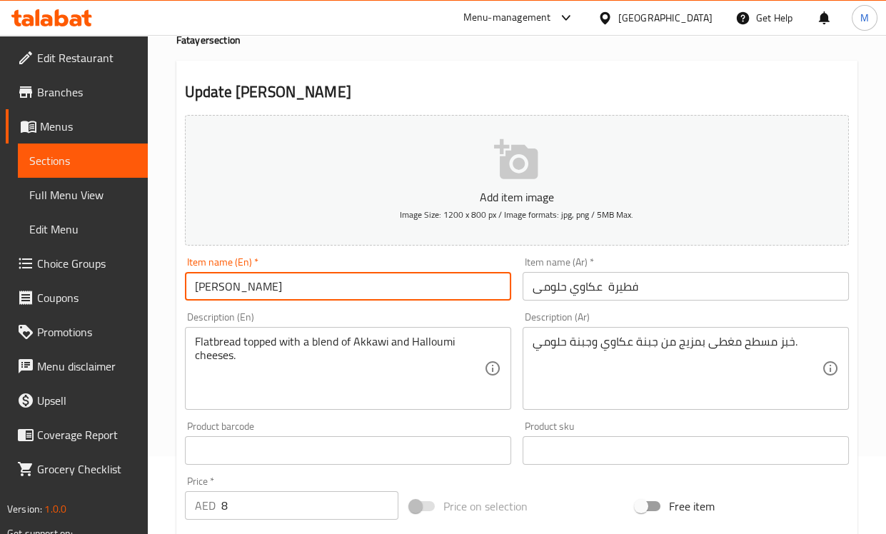
scroll to position [0, 0]
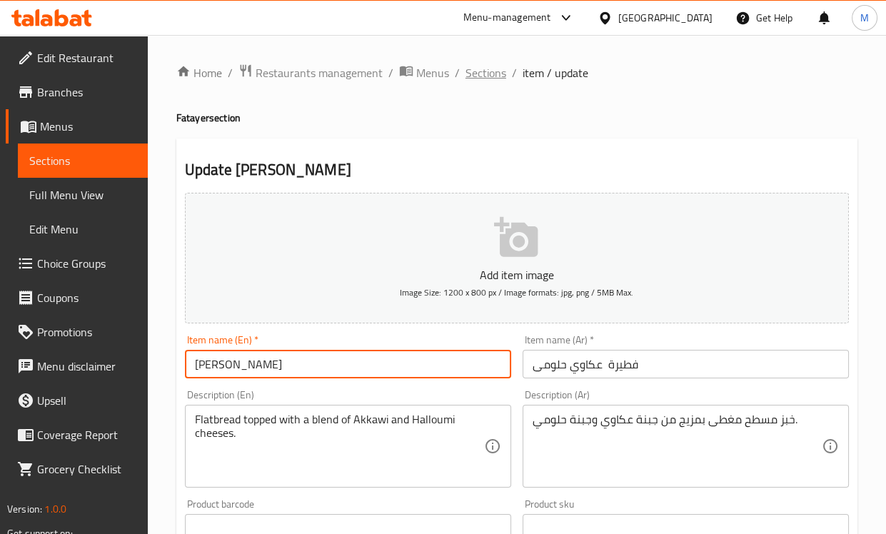
click at [486, 73] on span "Sections" at bounding box center [485, 72] width 41 height 17
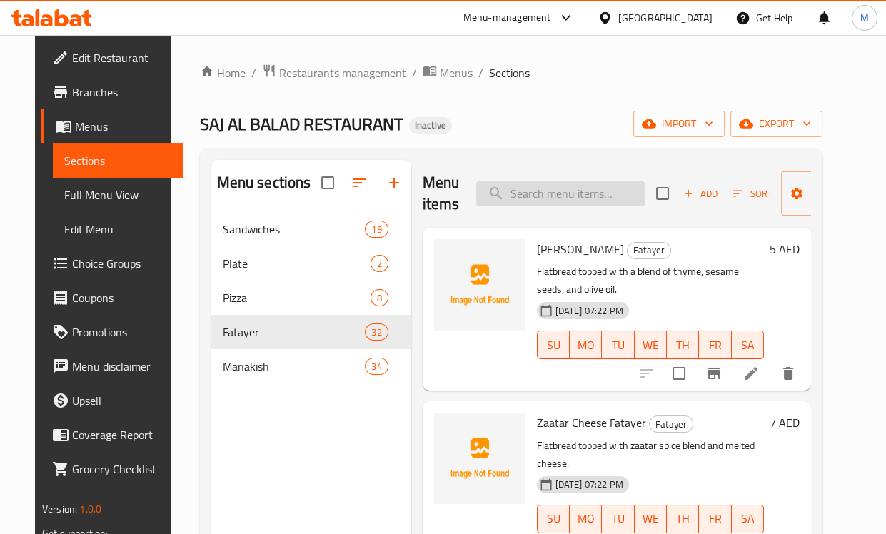
click at [551, 201] on input "search" at bounding box center [560, 193] width 168 height 25
paste input "Kashkaval Fatayer"
type input "Kashkaval Fatayer"
click at [757, 375] on icon at bounding box center [750, 373] width 13 height 13
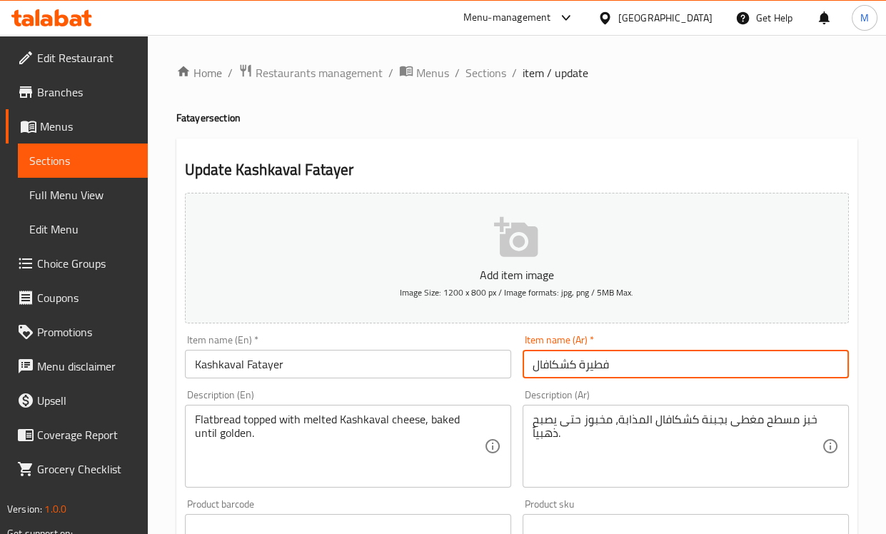
click at [548, 364] on input "فطيرة كشكافال" at bounding box center [685, 364] width 326 height 29
paste input "شقوان"
type input "فطيرة قشقوان"
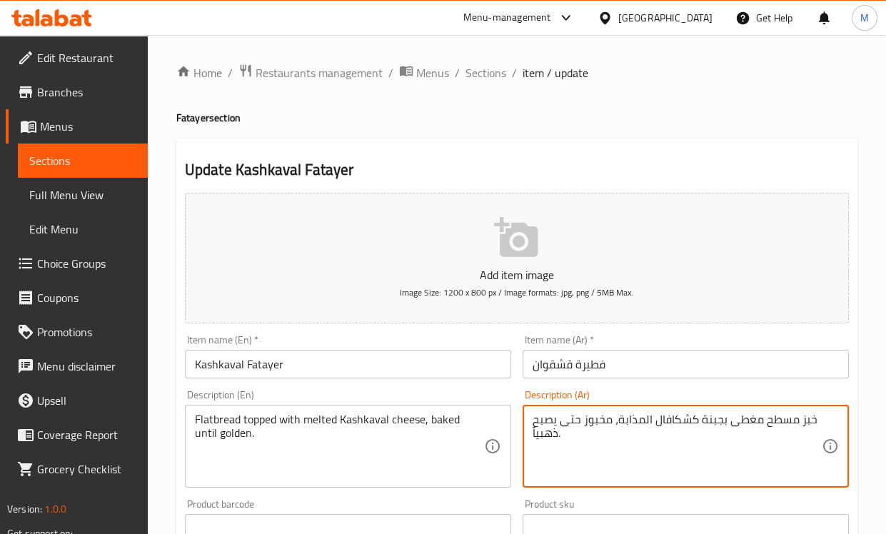
click at [681, 420] on textarea "خبز مسطح مغطى بجبنة كشكافال المذابة، مخبوز حتى يصبح ذهبياً." at bounding box center [676, 446] width 289 height 68
paste textarea "شقوان"
type textarea "خبز مسطح مغطى بجبنة قشقوان المذابة، مخبوز حتى يصبح ذهبياً."
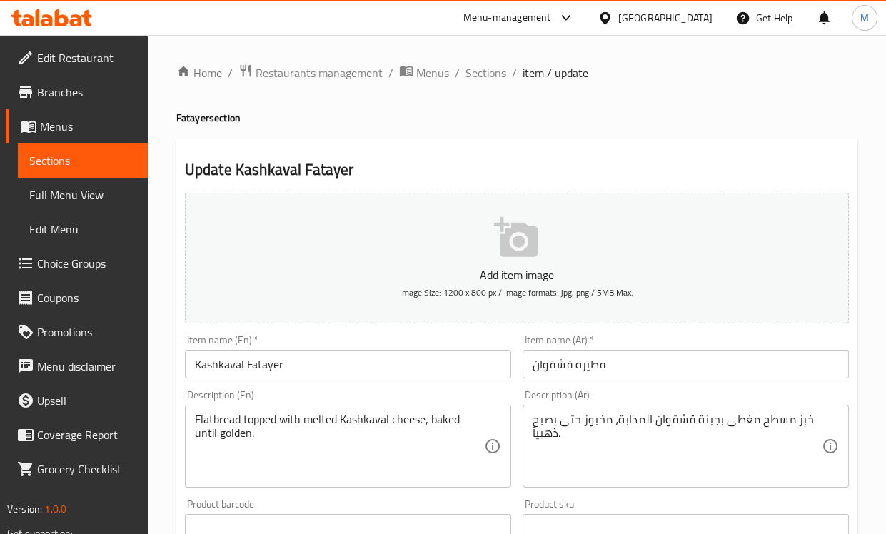
click at [600, 394] on div "Description (Ar) خبز مسطح مغطى بجبنة قشقوان المذابة، مخبوز حتى يصبح ذهبياً. Des…" at bounding box center [685, 439] width 326 height 98
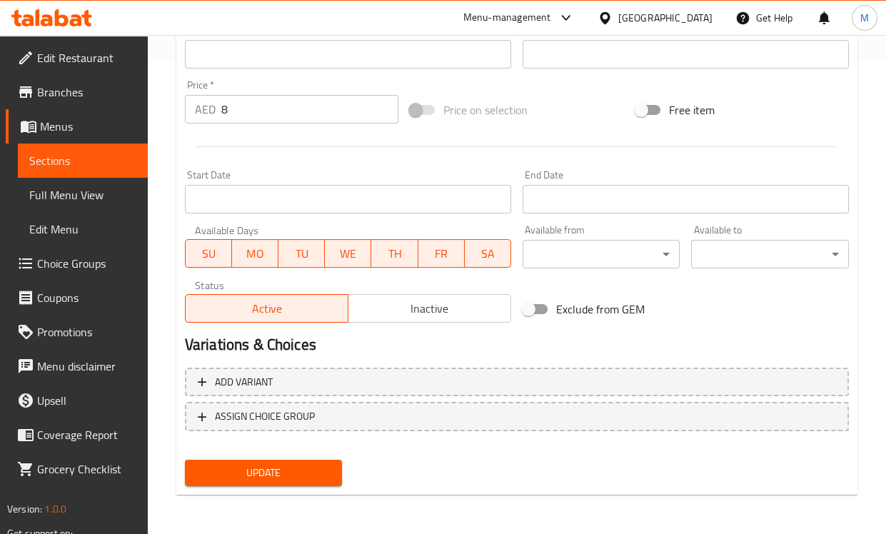
click at [324, 475] on span "Update" at bounding box center [263, 473] width 135 height 18
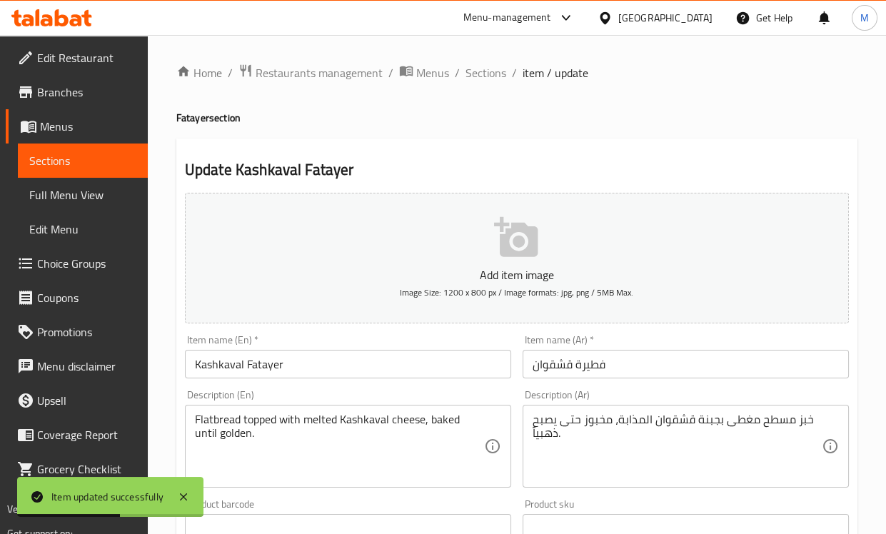
click at [480, 84] on div "Home / Restaurants management / Menus / Sections / item / update Fatayer sectio…" at bounding box center [516, 522] width 681 height 916
click at [480, 81] on span "Sections" at bounding box center [485, 72] width 41 height 17
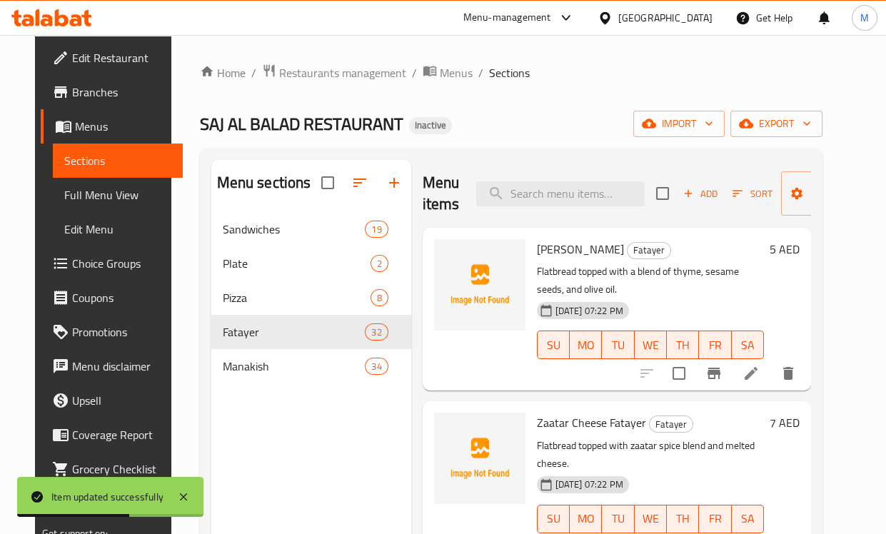
click at [514, 185] on input "search" at bounding box center [560, 193] width 168 height 25
paste input "[PERSON_NAME] Fatayer"
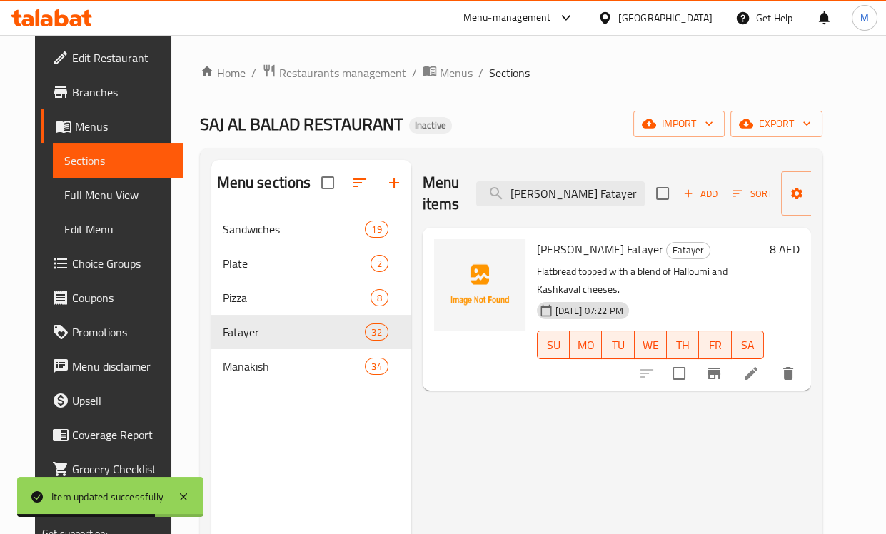
type input "[PERSON_NAME] Fatayer"
click at [759, 379] on icon at bounding box center [750, 373] width 17 height 17
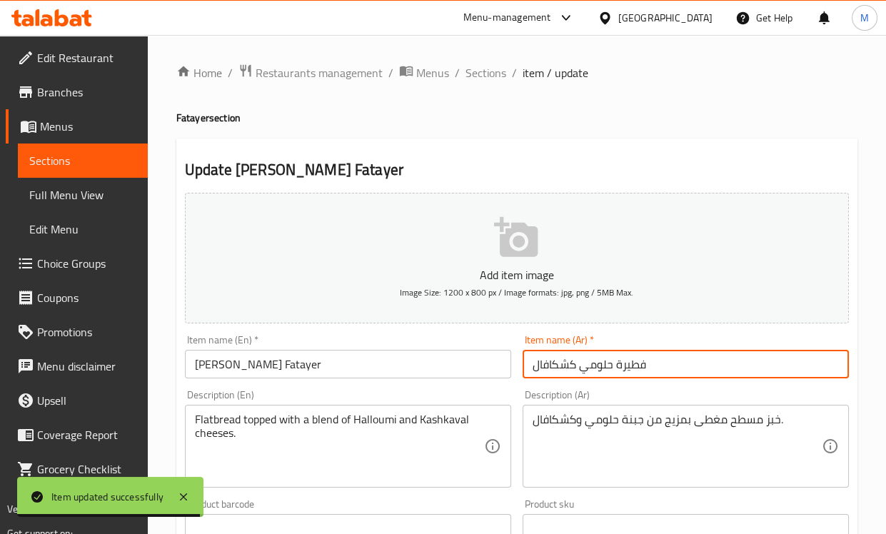
click at [557, 360] on input "فطيرة حلومي كشكافال" at bounding box center [685, 364] width 326 height 29
paste input "شقوان"
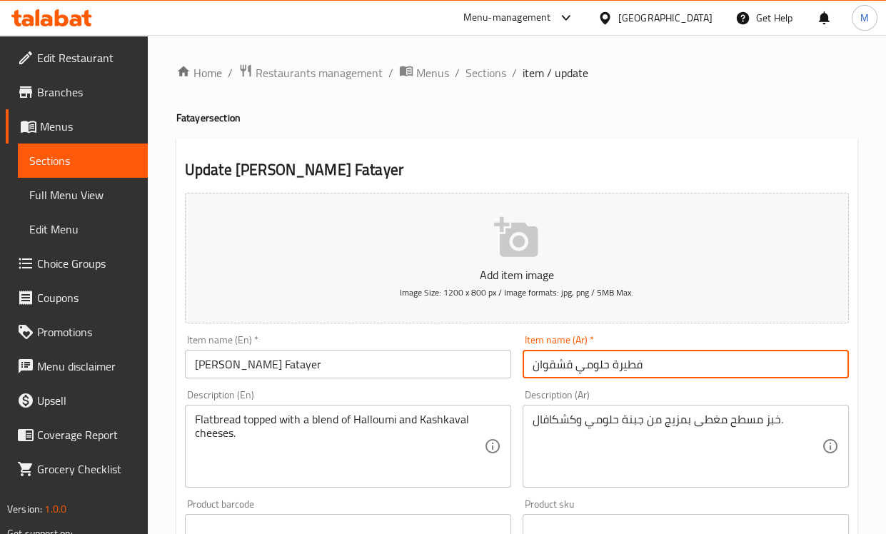
type input "فطيرة حلومي قشقوان"
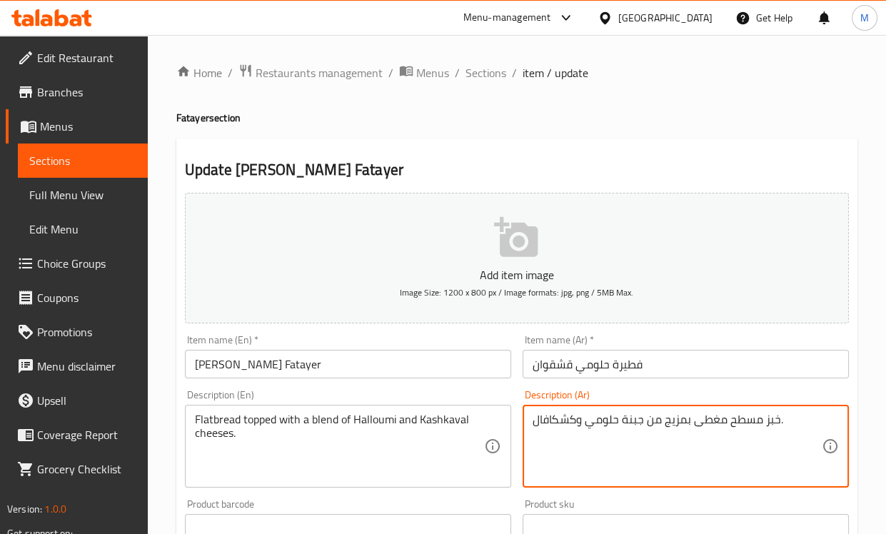
drag, startPoint x: 532, startPoint y: 422, endPoint x: 578, endPoint y: 422, distance: 46.4
paste textarea "شقوان"
type textarea "خبز مسطح مغطى بمزيج من جبنة حلومي وقشقوان."
click at [520, 387] on div "Description (Ar) خبز مسطح مغطى بمزيج من جبنة حلومي وقشقوان. Description (Ar)" at bounding box center [686, 438] width 338 height 109
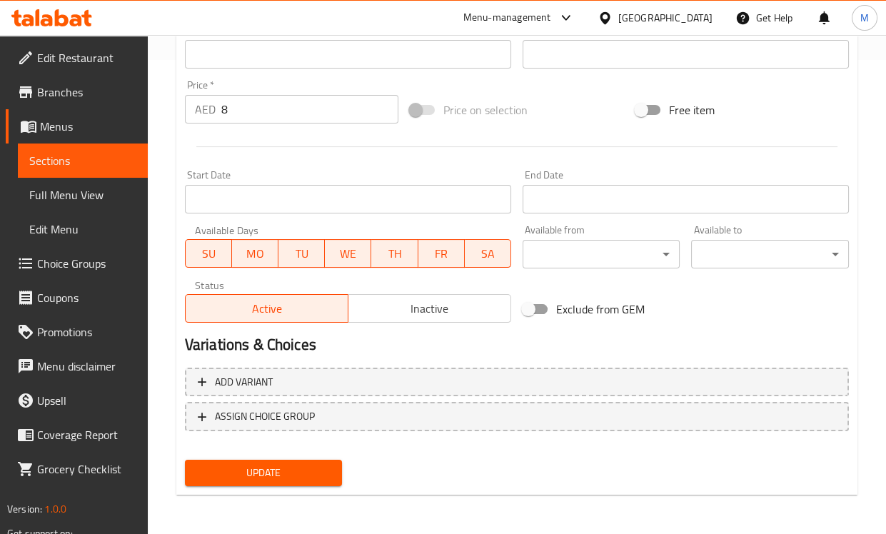
click at [294, 468] on span "Update" at bounding box center [263, 473] width 135 height 18
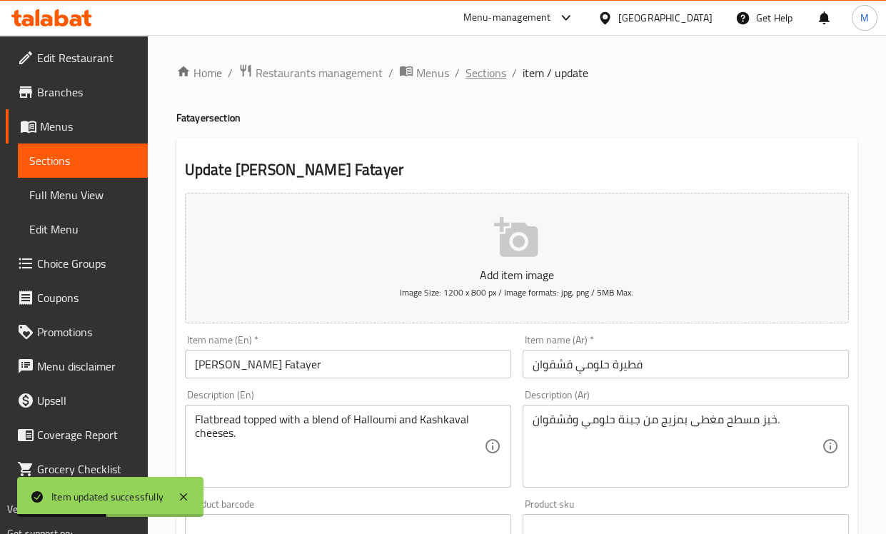
click at [477, 73] on span "Sections" at bounding box center [485, 72] width 41 height 17
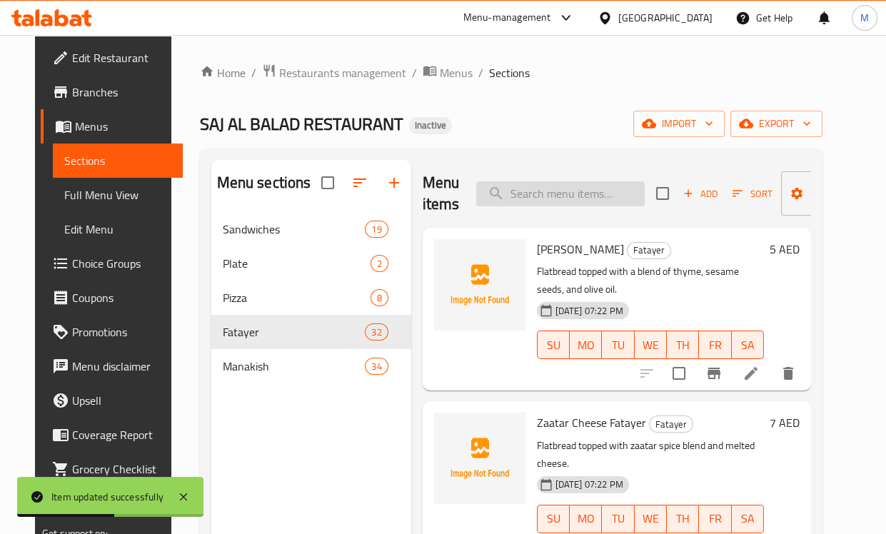
click at [571, 192] on input "search" at bounding box center [560, 193] width 168 height 25
paste input "Sausage Cheese Fatayer"
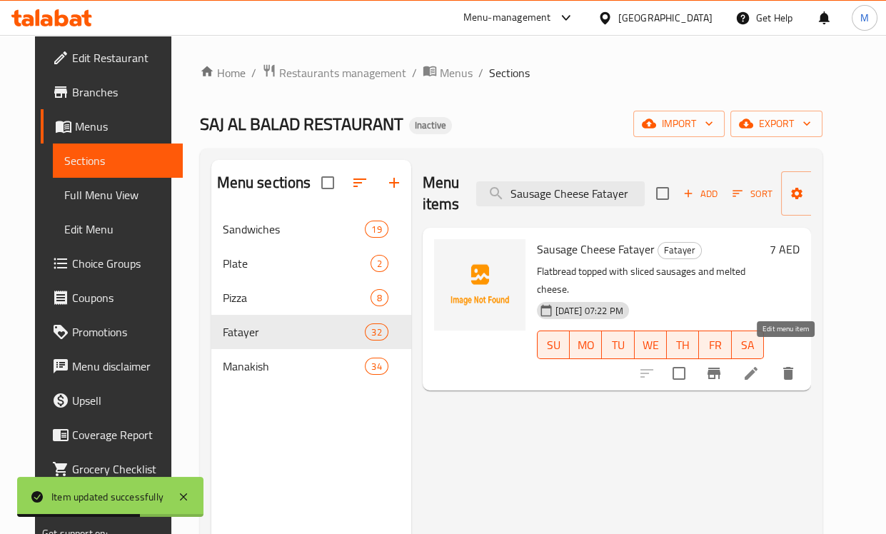
type input "Sausage Cheese Fatayer"
click at [759, 365] on icon at bounding box center [750, 373] width 17 height 17
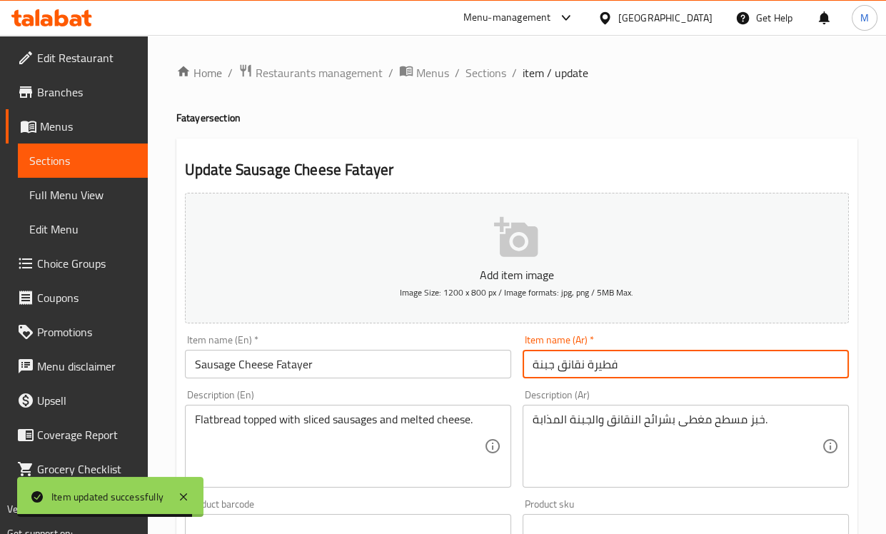
click at [572, 369] on input "فطيرة نقانق جبنة" at bounding box center [685, 364] width 326 height 29
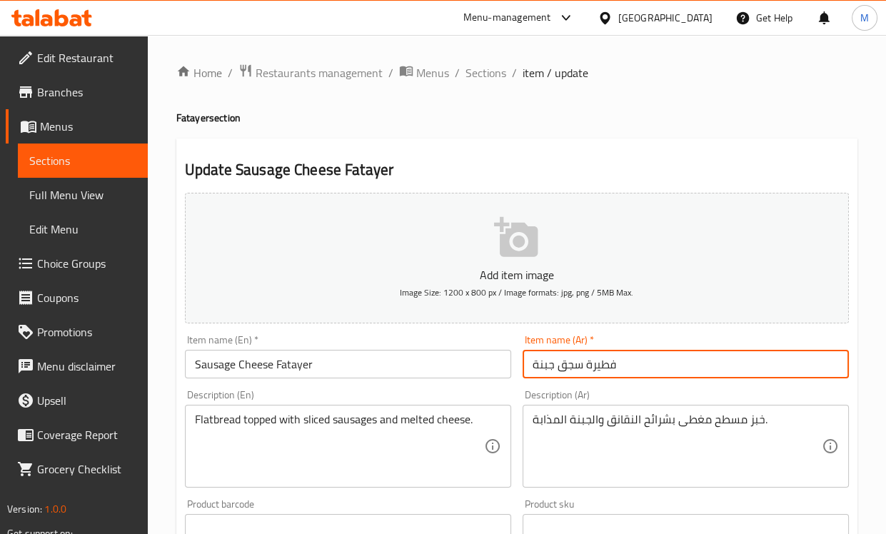
click at [574, 369] on input "فطيرة سجق جبنة" at bounding box center [685, 364] width 326 height 29
type input "فطيرة سجق جبنة"
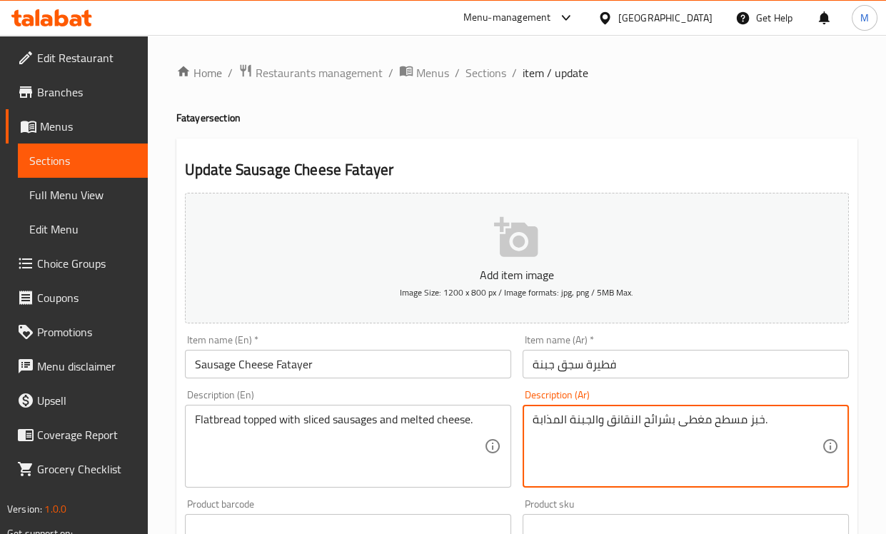
drag, startPoint x: 607, startPoint y: 427, endPoint x: 633, endPoint y: 426, distance: 25.7
paste textarea "سجق"
type textarea "خبز مسطح مغطى بشرائح السجق والجبنة المذابة."
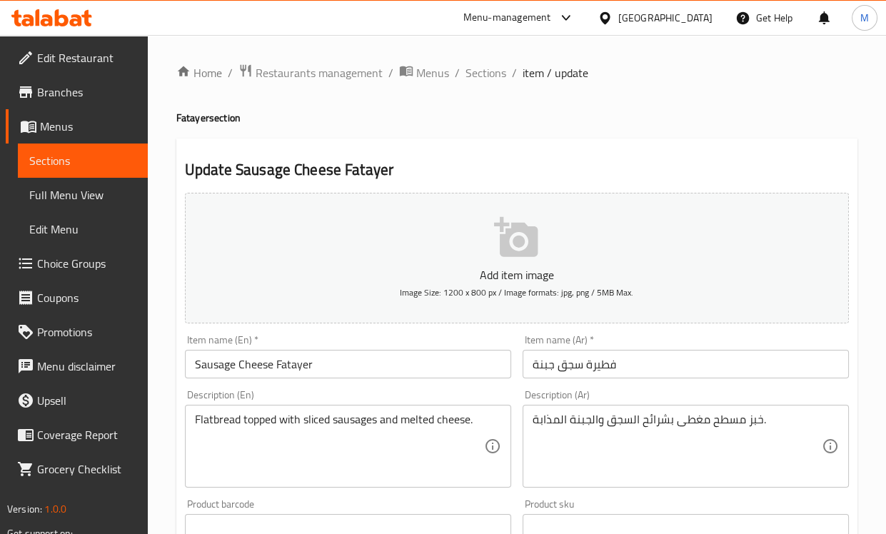
click at [604, 397] on div "Description (Ar) خبز مسطح مغطى بشرائح السجق والجبنة المذابة. Description (Ar)" at bounding box center [685, 439] width 326 height 98
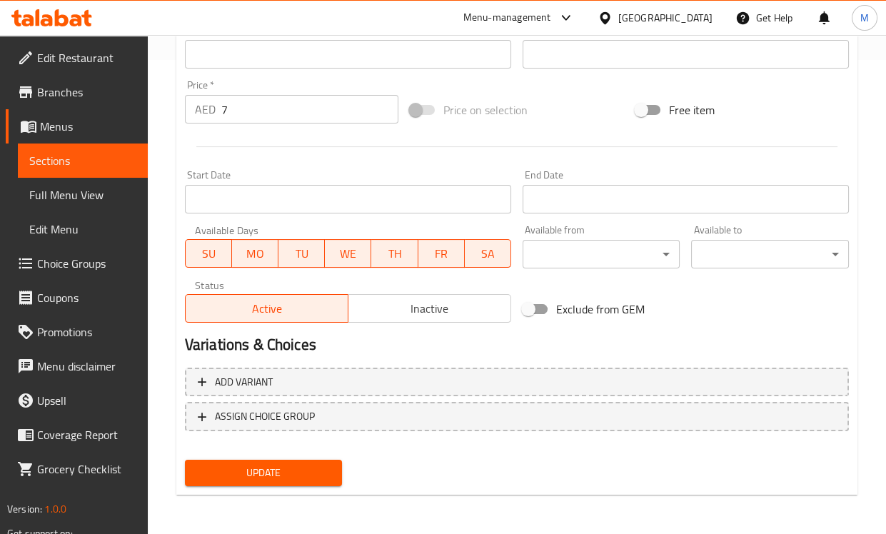
click at [303, 481] on span "Update" at bounding box center [263, 473] width 135 height 18
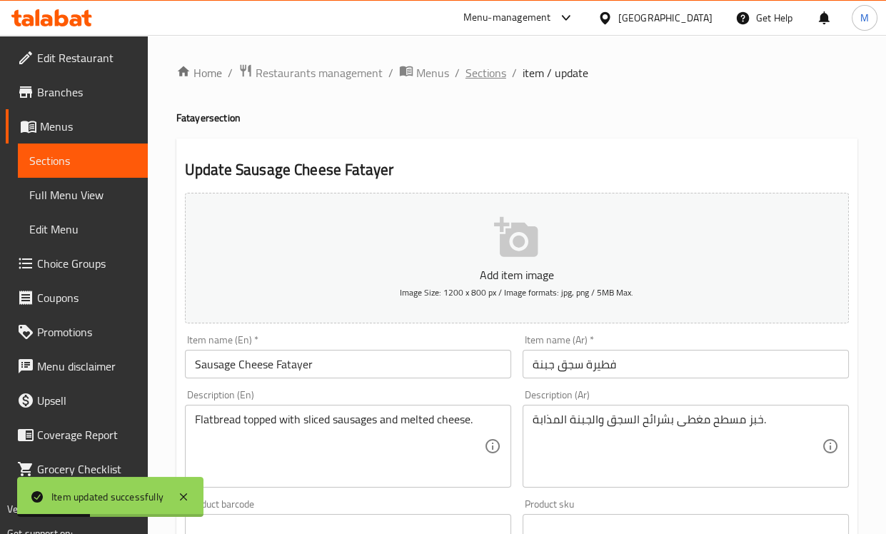
click at [485, 69] on span "Sections" at bounding box center [485, 72] width 41 height 17
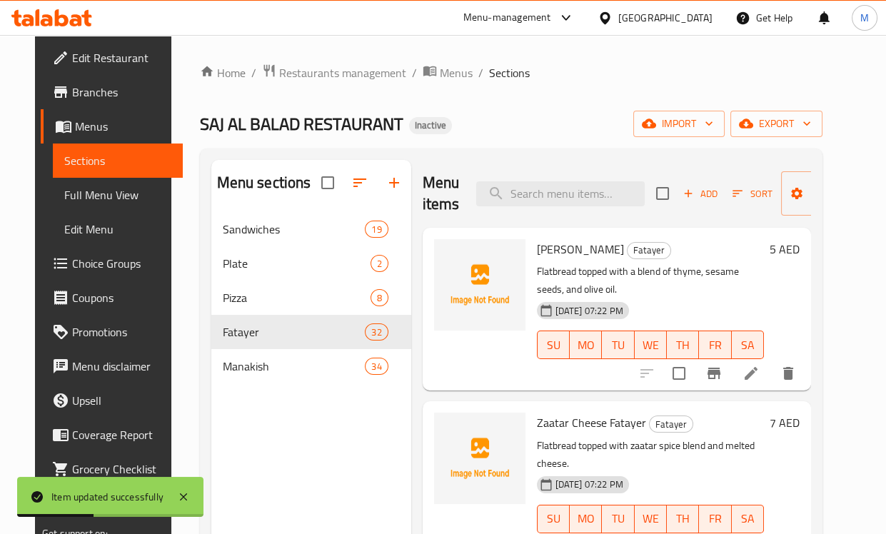
click at [578, 189] on input "search" at bounding box center [560, 193] width 168 height 25
paste input "[PERSON_NAME]"
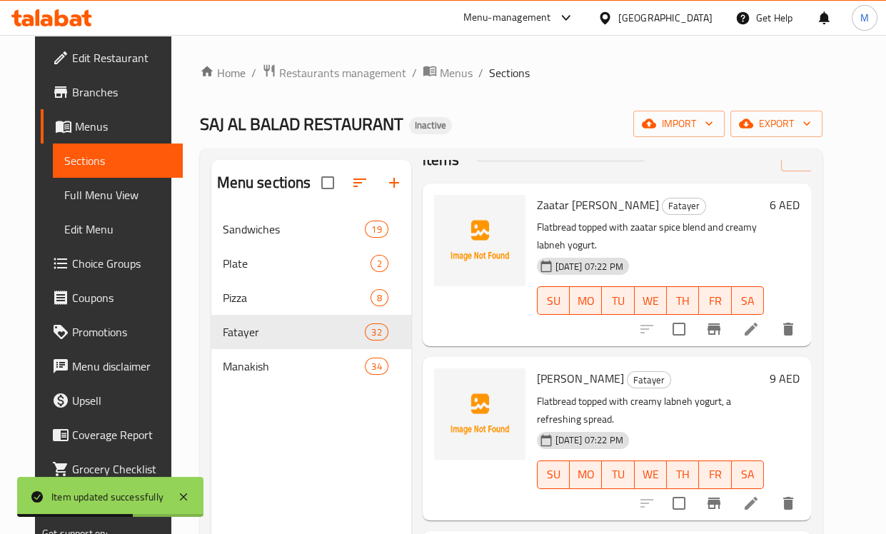
scroll to position [56, 0]
type input "[PERSON_NAME]"
click at [757, 497] on icon at bounding box center [750, 503] width 13 height 13
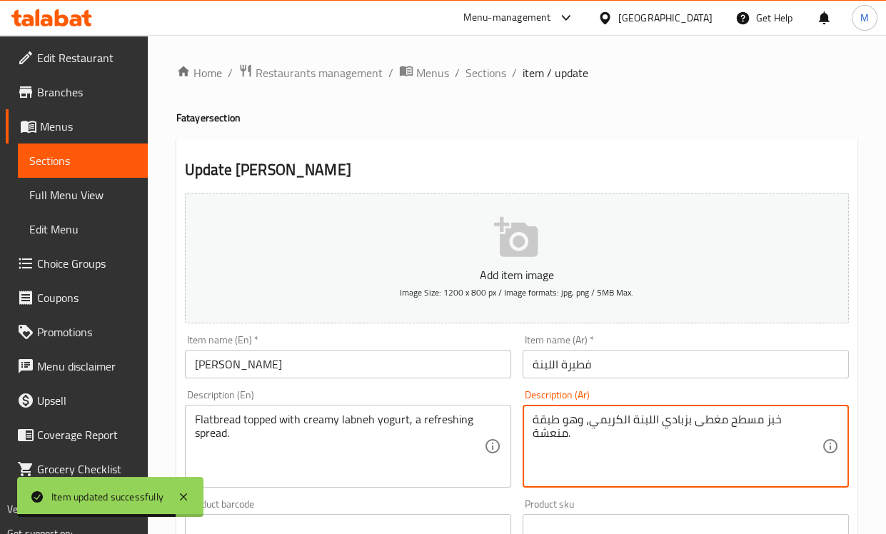
click at [587, 424] on textarea "خبز مسطح مغطى بزبادي اللبنة الكريمي، وهو طبقة منعشة." at bounding box center [676, 446] width 289 height 68
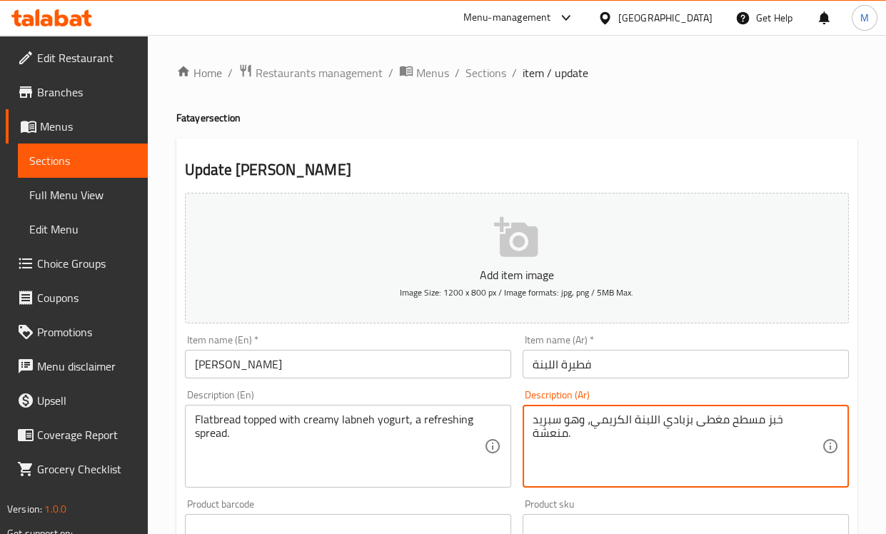
drag, startPoint x: 541, startPoint y: 425, endPoint x: 530, endPoint y: 421, distance: 11.3
click at [530, 421] on div "خبز مسطح مغطى بزبادي اللبنة الكريمي، وهو سبريد منعشة. Description (Ar)" at bounding box center [685, 446] width 326 height 83
drag, startPoint x: 597, startPoint y: 422, endPoint x: 622, endPoint y: 427, distance: 26.2
click at [622, 427] on textarea "خبز مسطح مغطى بزبادي اللبنة الكريمي، وهو سبريد منعش." at bounding box center [676, 446] width 289 height 68
type textarea "خبز مسطح مغطى بزبادي اللبنة الكريمي، سبريد منعش."
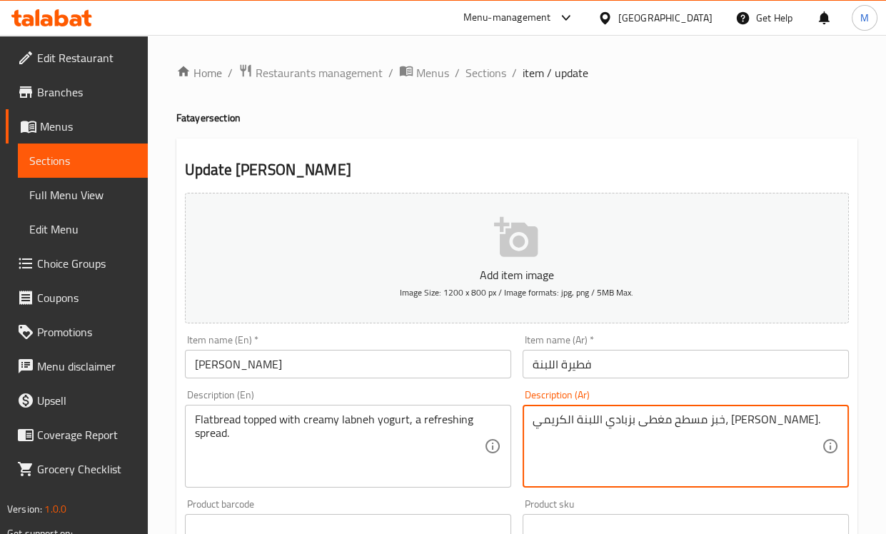
click at [620, 384] on div "Description (Ar) خبز مسطح مغطى بزبادي اللبنة الكريمي، سبريد منعش. Description (…" at bounding box center [686, 438] width 338 height 109
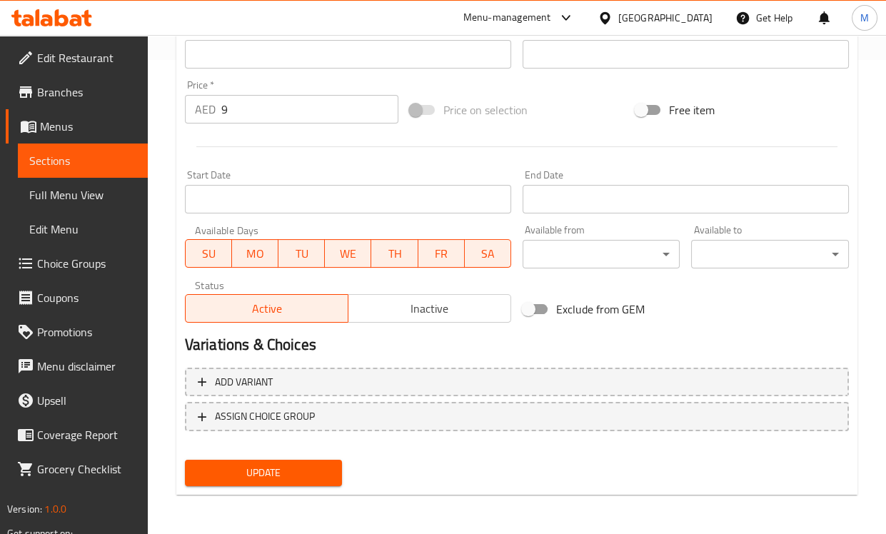
click at [258, 467] on span "Update" at bounding box center [263, 473] width 135 height 18
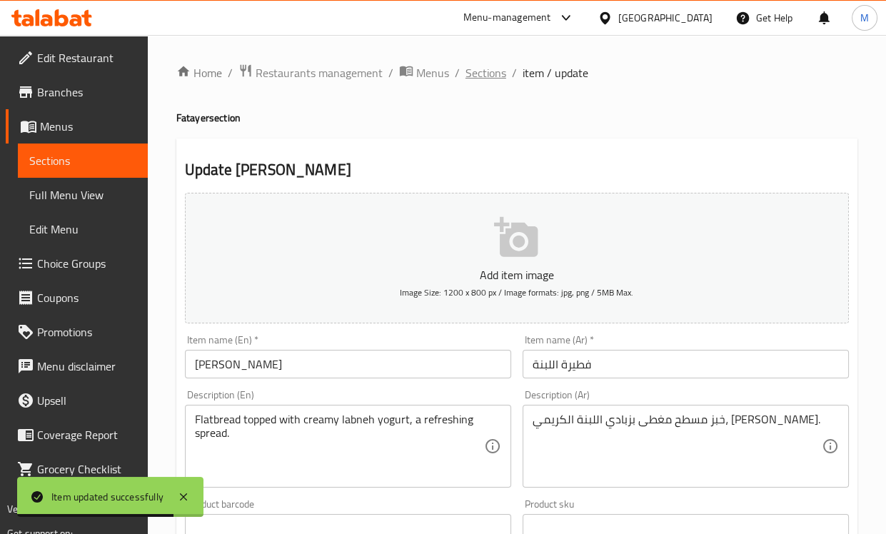
click at [475, 71] on span "Sections" at bounding box center [485, 72] width 41 height 17
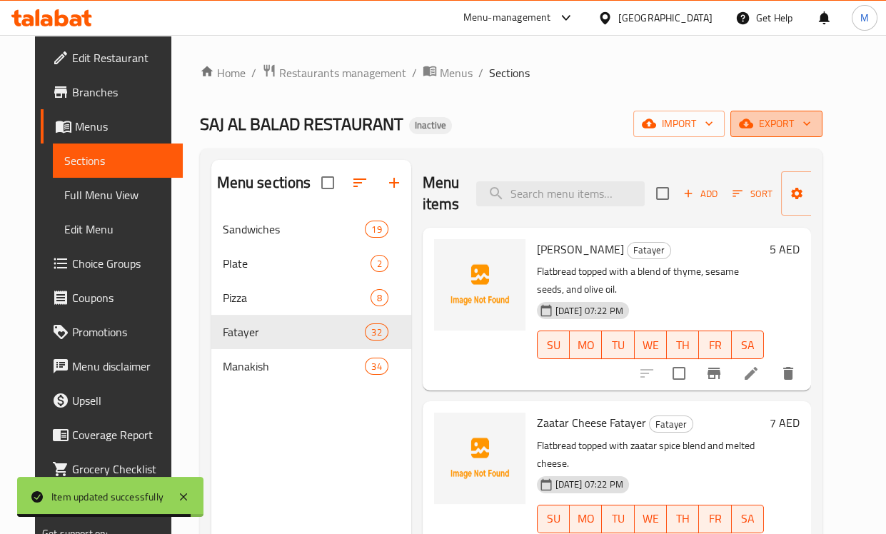
click at [791, 118] on span "export" at bounding box center [775, 124] width 69 height 18
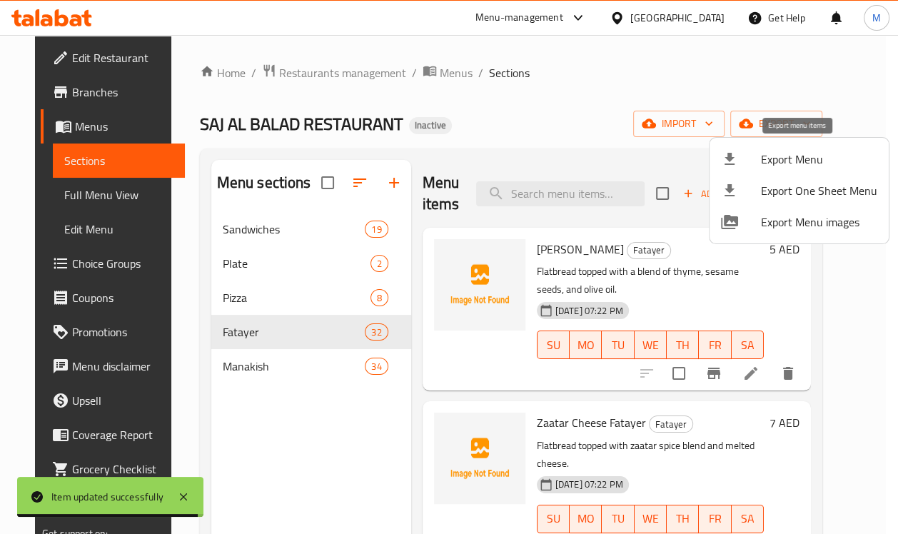
click at [774, 166] on span "Export Menu" at bounding box center [819, 159] width 116 height 17
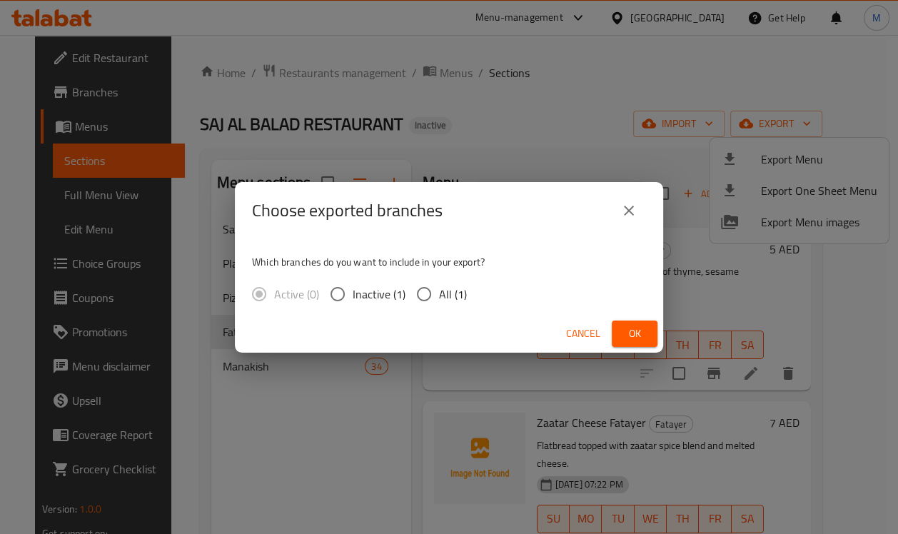
click at [587, 330] on span "Cancel" at bounding box center [583, 334] width 34 height 18
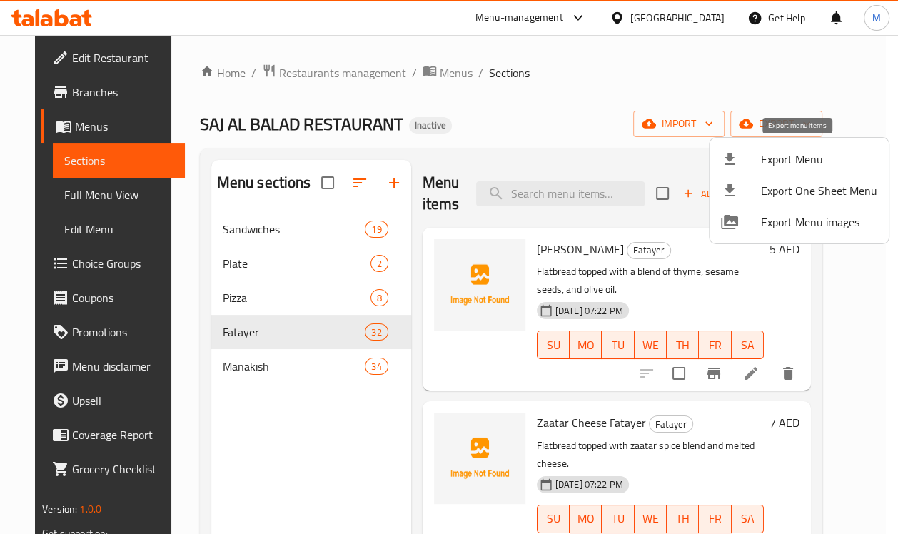
click at [746, 159] on div at bounding box center [741, 159] width 40 height 17
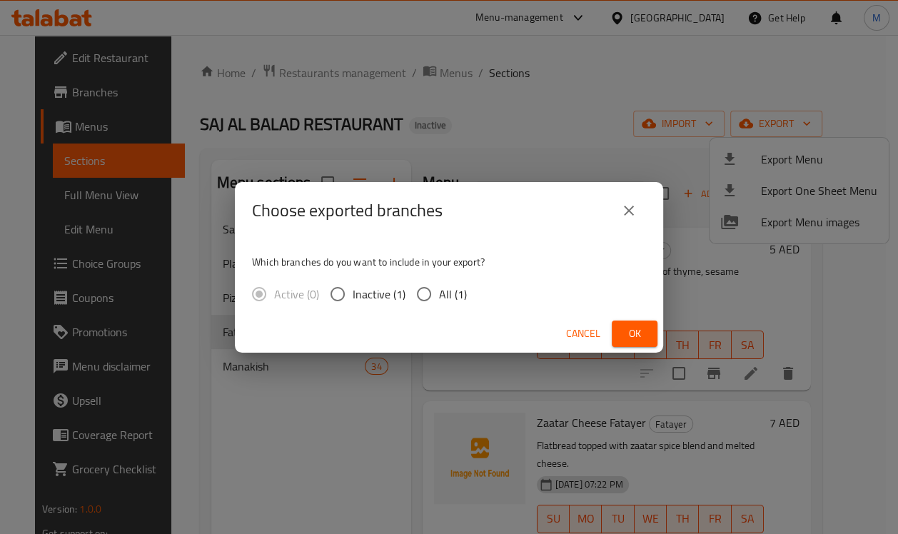
click at [458, 300] on span "All (1)" at bounding box center [453, 293] width 28 height 17
click at [439, 300] on input "All (1)" at bounding box center [424, 294] width 30 height 30
radio input "true"
click at [638, 328] on span "Ok" at bounding box center [634, 334] width 23 height 18
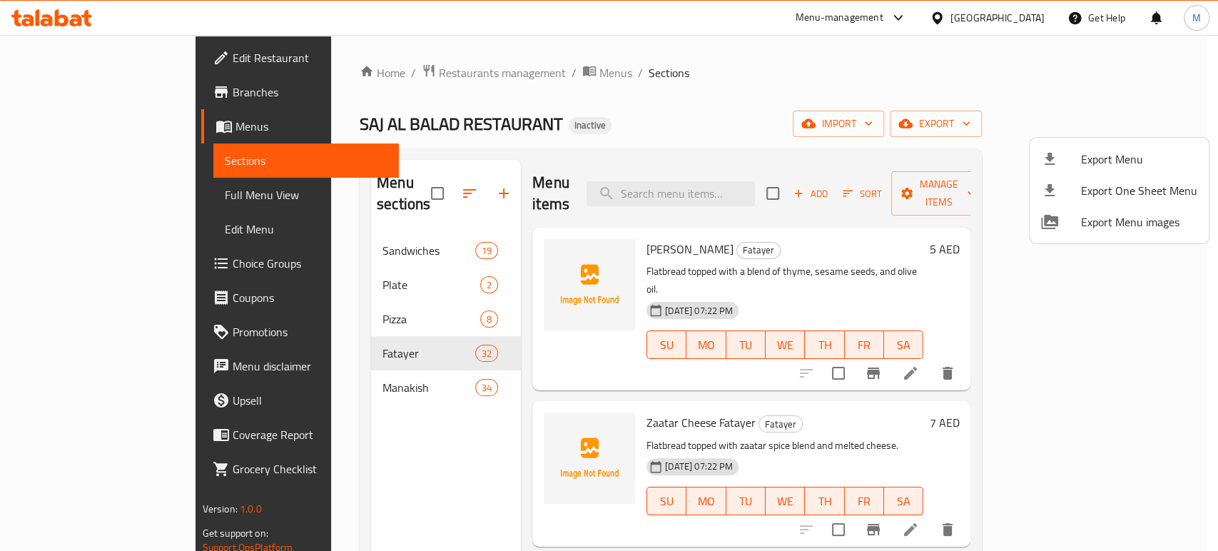
click at [482, 73] on div at bounding box center [609, 275] width 1218 height 551
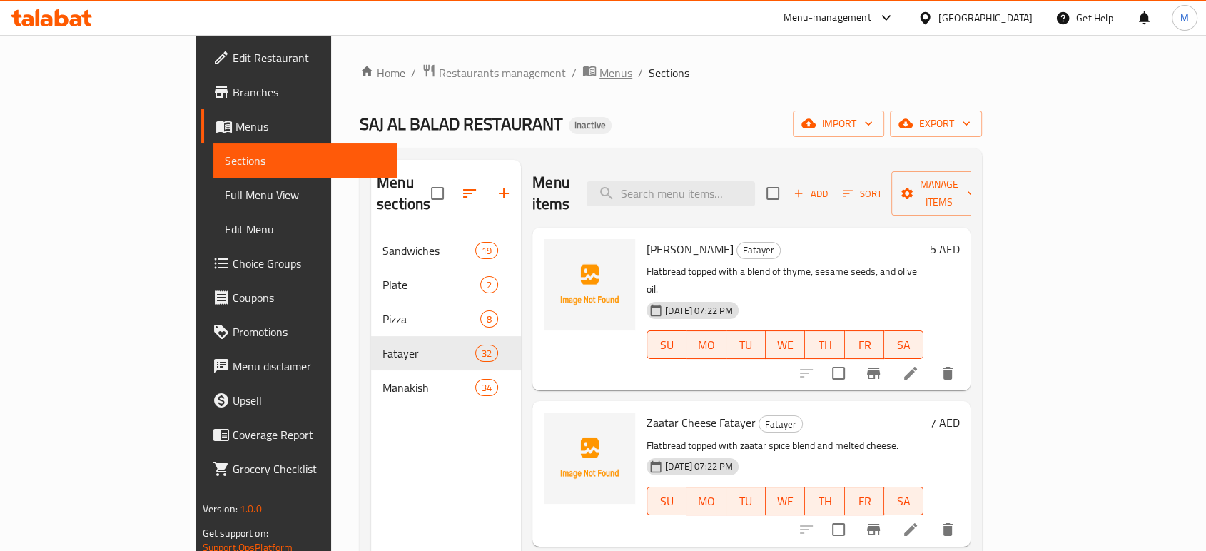
click at [599, 70] on span "Menus" at bounding box center [615, 72] width 33 height 17
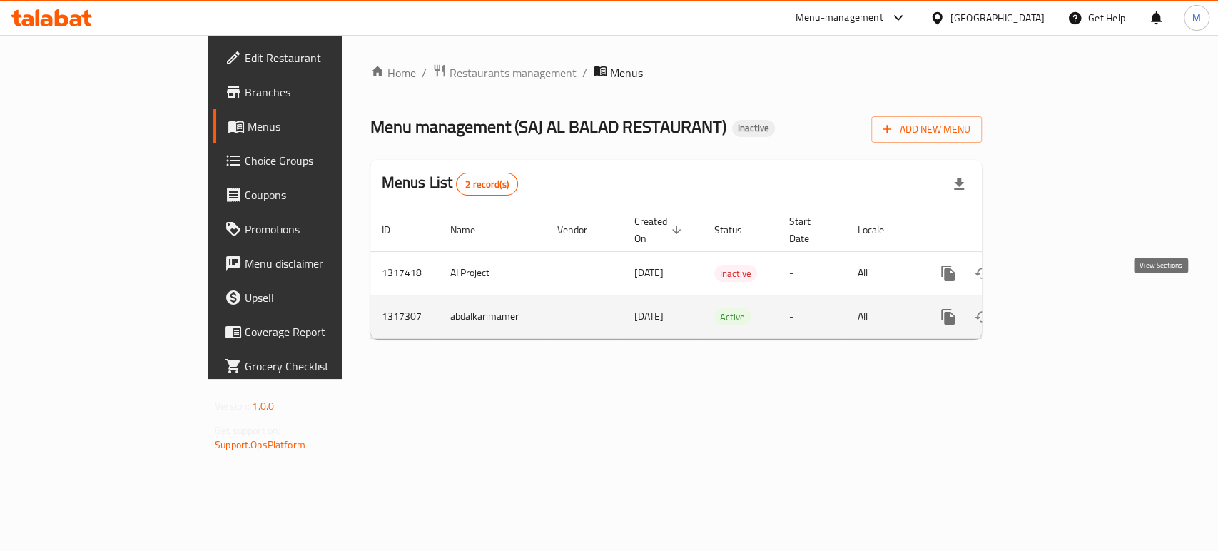
click at [1060, 308] on icon "enhanced table" at bounding box center [1051, 316] width 17 height 17
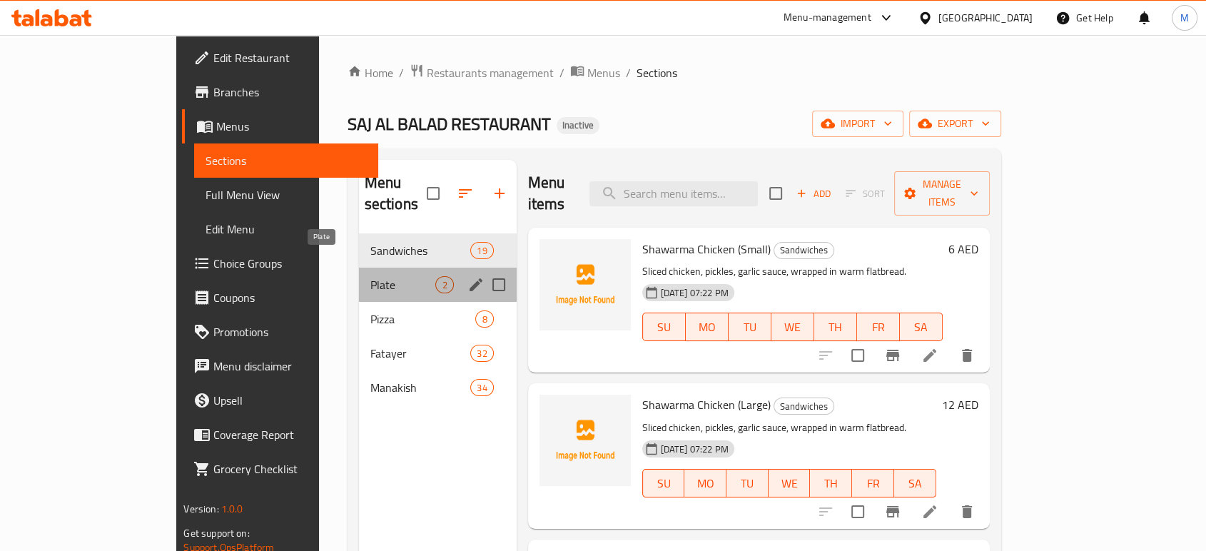
click at [370, 276] on span "Plate" at bounding box center [403, 284] width 66 height 17
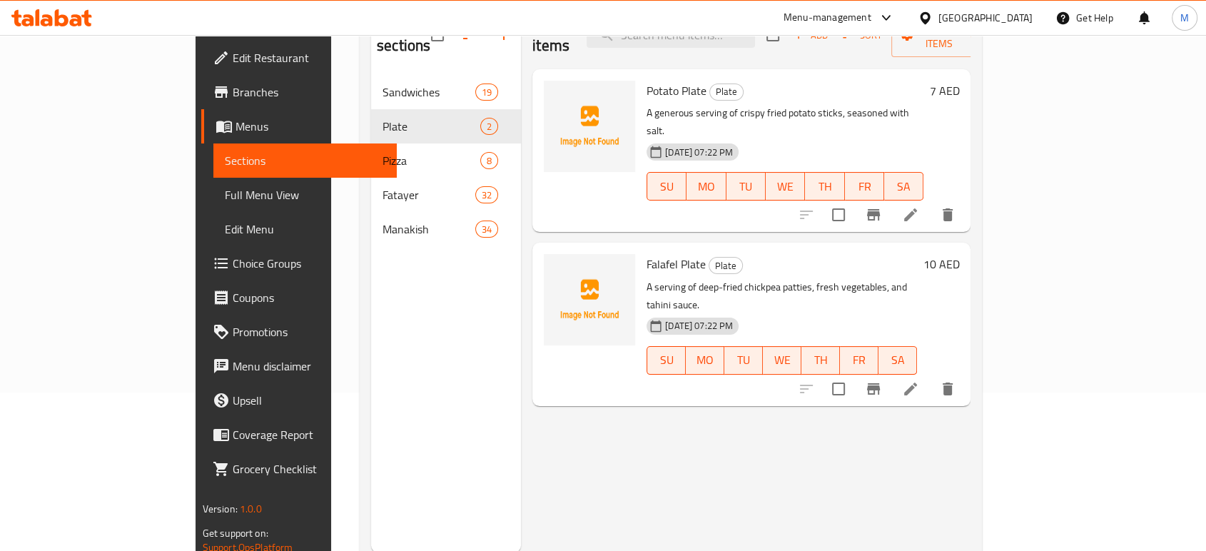
scroll to position [79, 0]
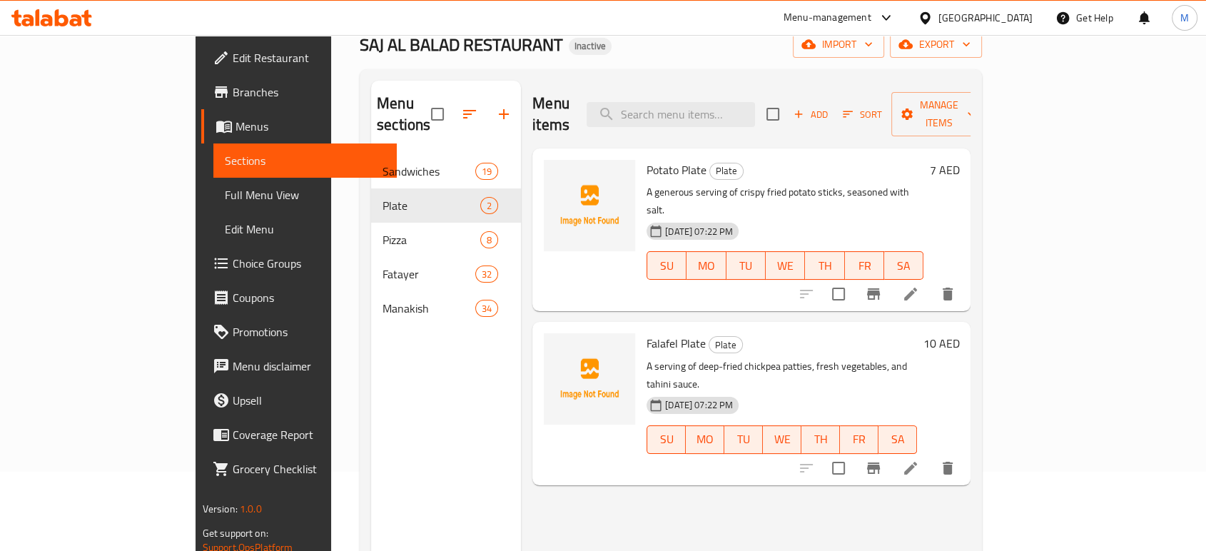
drag, startPoint x: 789, startPoint y: 146, endPoint x: 739, endPoint y: 71, distance: 90.1
click at [789, 160] on h6 "Potato Plate Plate" at bounding box center [785, 170] width 277 height 20
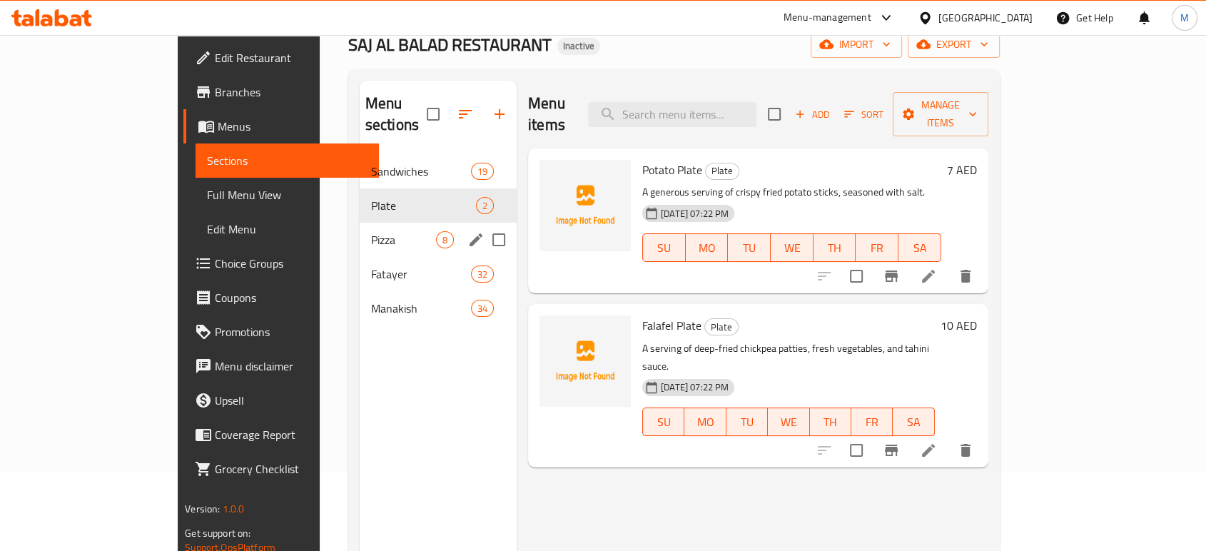
click at [371, 231] on span "Pizza" at bounding box center [403, 239] width 65 height 17
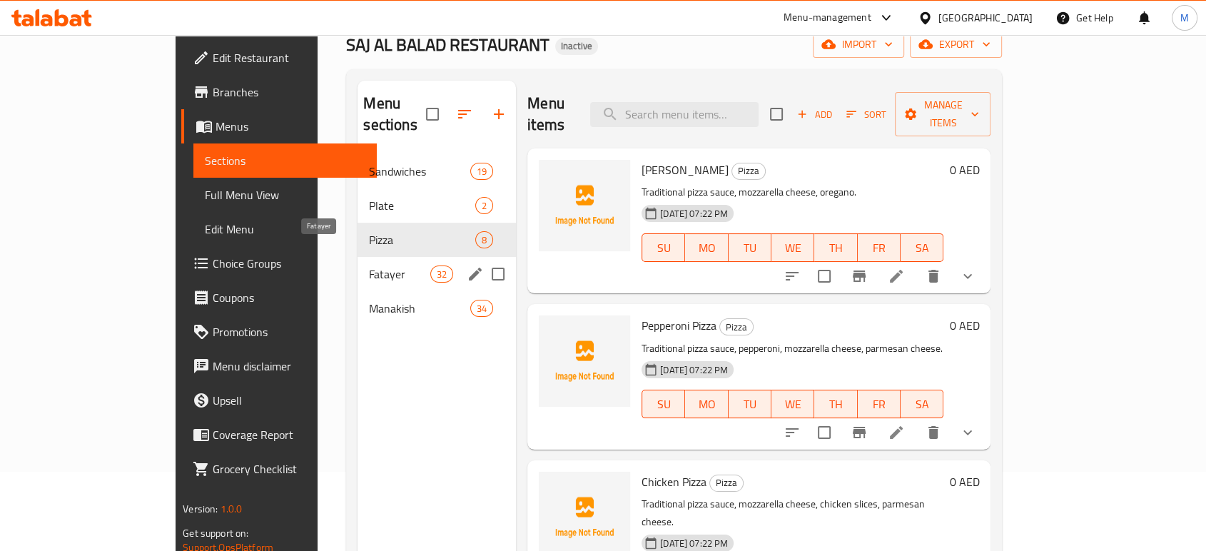
click at [369, 265] on span "Fatayer" at bounding box center [399, 273] width 61 height 17
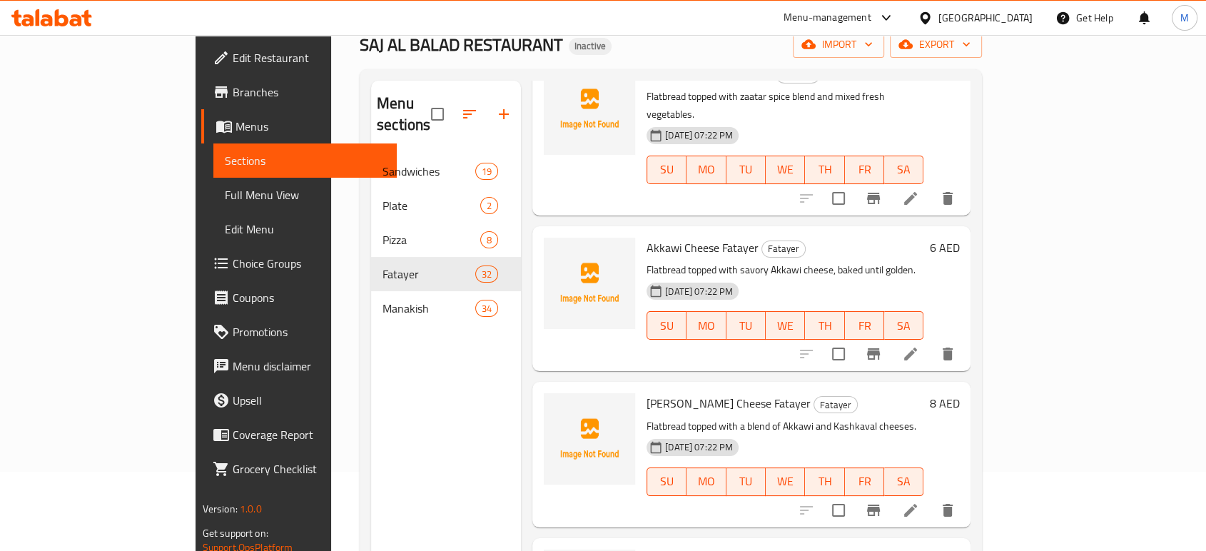
scroll to position [634, 0]
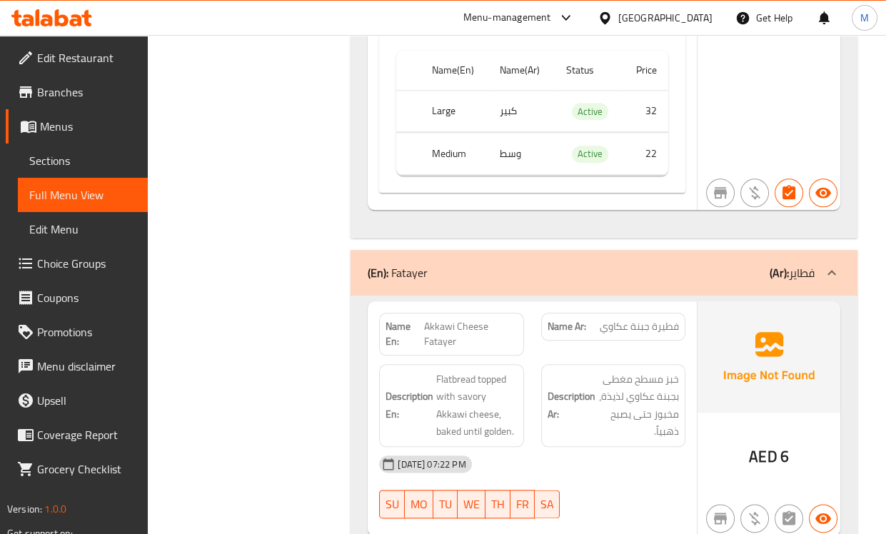
scroll to position [10517, 0]
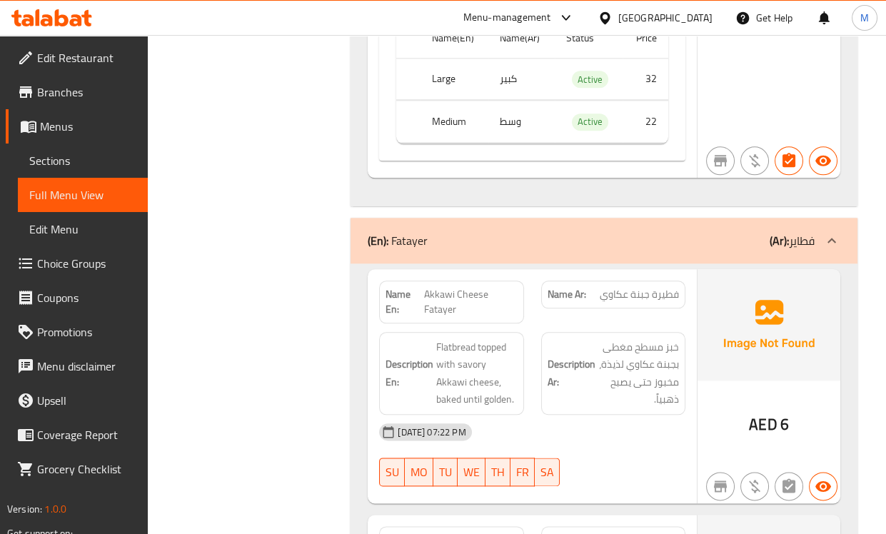
drag, startPoint x: 539, startPoint y: 311, endPoint x: 450, endPoint y: 243, distance: 111.5
click at [539, 323] on div "Description Ar: خبز مسطح مغطى بجبنة عكاوي لذيذة، مخبوز حتى يصبح ذهبياً." at bounding box center [612, 373] width 161 height 100
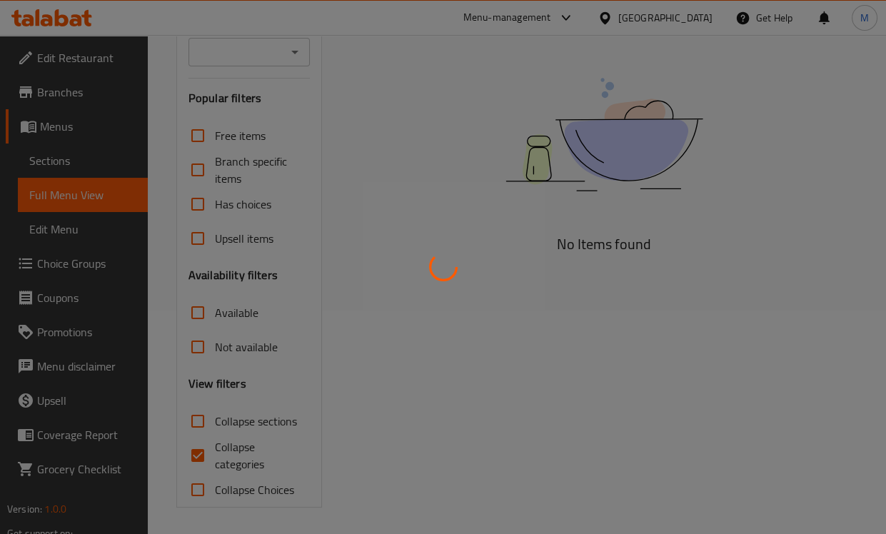
scroll to position [225, 0]
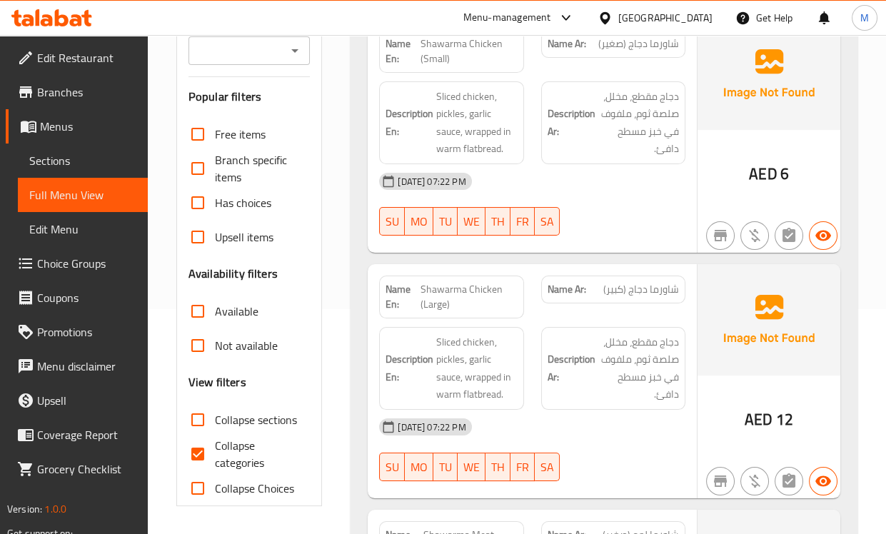
drag, startPoint x: 240, startPoint y: 458, endPoint x: 249, endPoint y: 455, distance: 9.0
click at [240, 458] on span "Collapse categories" at bounding box center [257, 454] width 84 height 34
click at [215, 458] on input "Collapse categories" at bounding box center [198, 454] width 34 height 34
checkbox input "false"
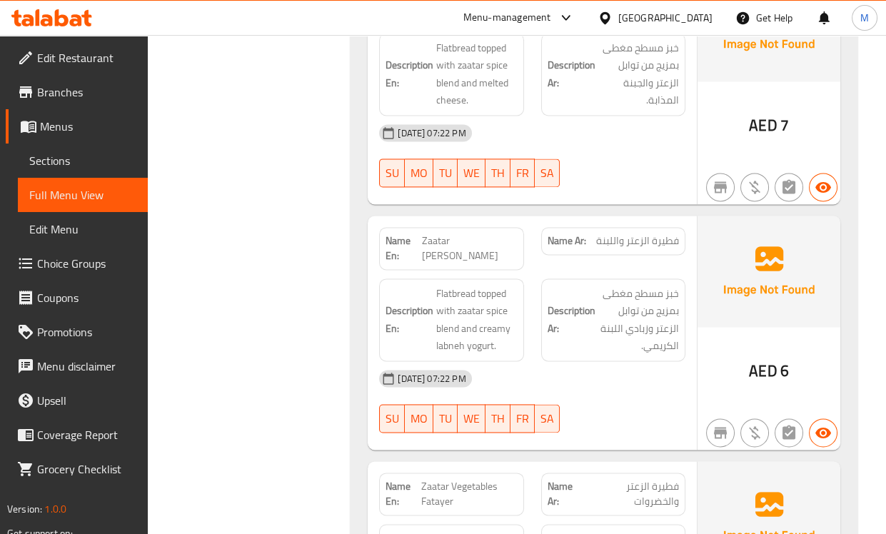
scroll to position [11205, 0]
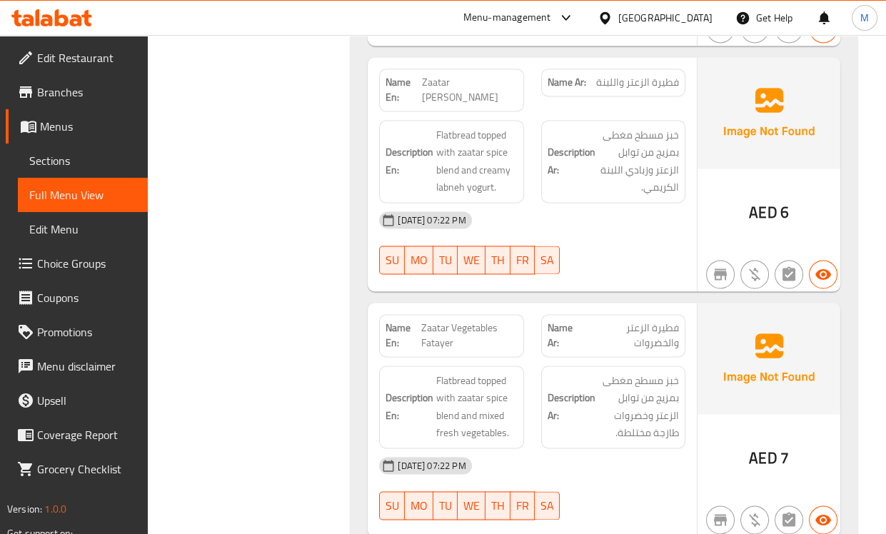
drag, startPoint x: 598, startPoint y: 396, endPoint x: 544, endPoint y: 308, distance: 102.8
click at [598, 448] on div "[DATE] 07:22 PM" at bounding box center [531, 465] width 323 height 34
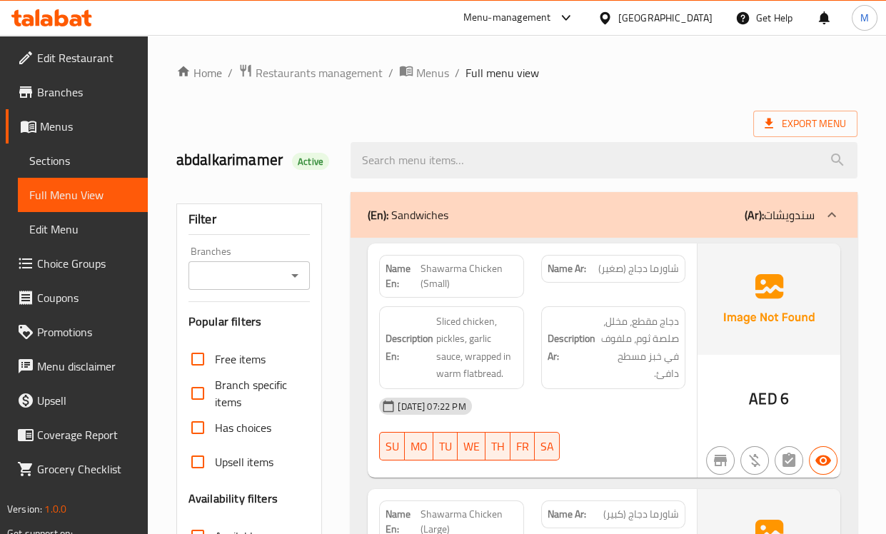
click at [540, 121] on div "Export Menu" at bounding box center [516, 124] width 681 height 26
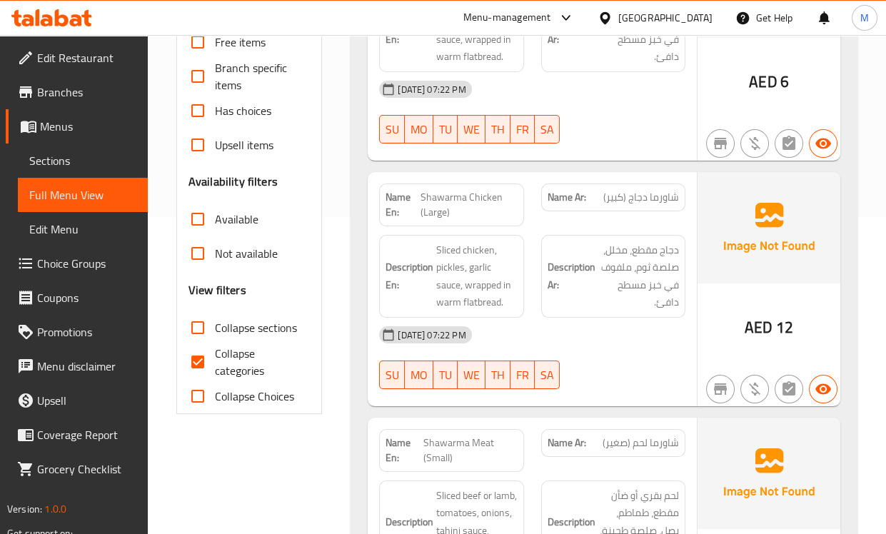
click at [229, 359] on span "Collapse categories" at bounding box center [257, 362] width 84 height 34
click at [215, 359] on input "Collapse categories" at bounding box center [198, 362] width 34 height 34
checkbox input "false"
click at [655, 326] on div "[DATE] 07:22 PM" at bounding box center [531, 335] width 323 height 34
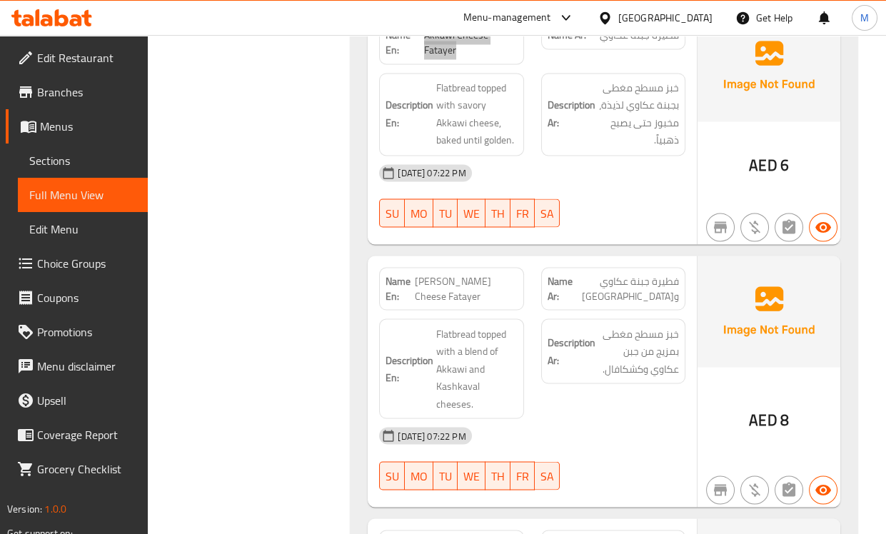
scroll to position [11782, 0]
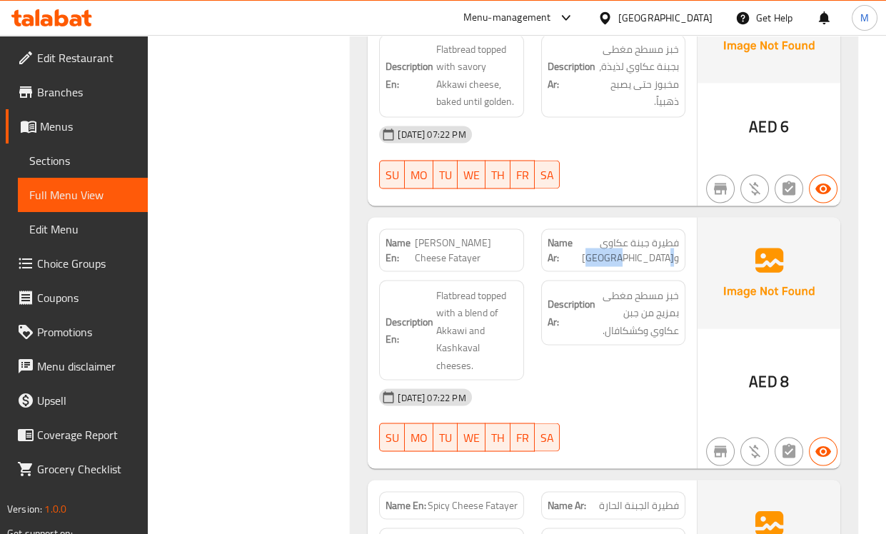
drag, startPoint x: 630, startPoint y: 208, endPoint x: 674, endPoint y: 208, distance: 43.5
click at [674, 235] on span "فطيرة جبنة عكاوي و[GEOGRAPHIC_DATA]" at bounding box center [625, 250] width 106 height 30
copy span "كشكافال"
click at [478, 235] on span "[PERSON_NAME] Cheese Fatayer" at bounding box center [466, 250] width 103 height 30
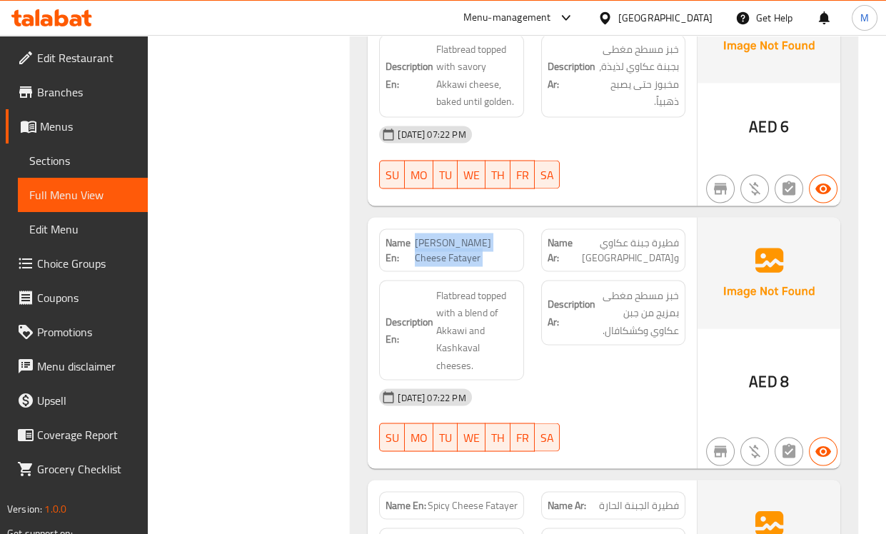
click at [478, 235] on span "[PERSON_NAME] Cheese Fatayer" at bounding box center [466, 250] width 103 height 30
copy span "[PERSON_NAME] Cheese Fatayer"
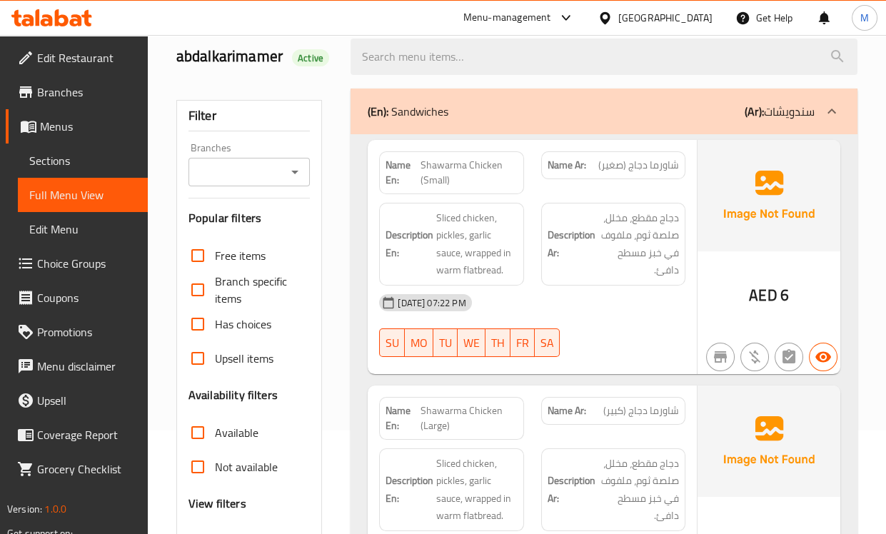
scroll to position [238, 0]
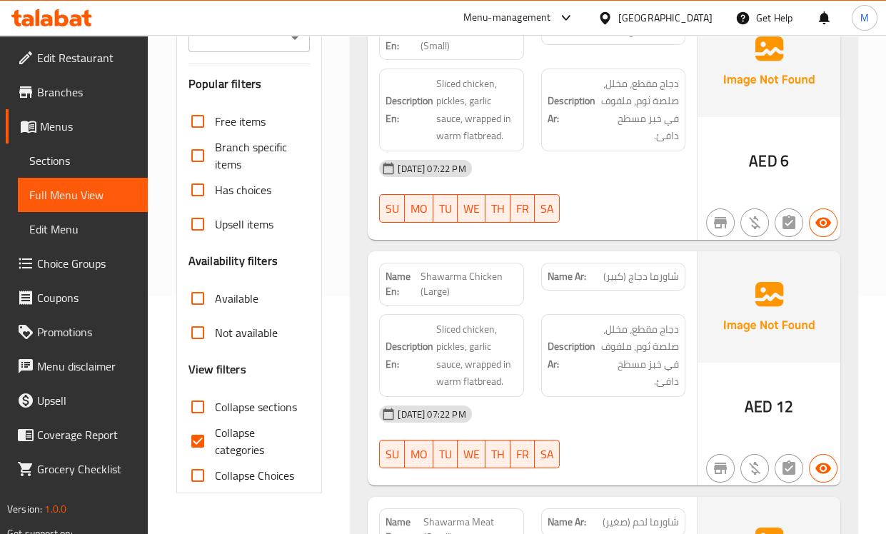
click at [227, 427] on span "Collapse categories" at bounding box center [257, 441] width 84 height 34
click at [215, 427] on input "Collapse categories" at bounding box center [198, 441] width 34 height 34
checkbox input "false"
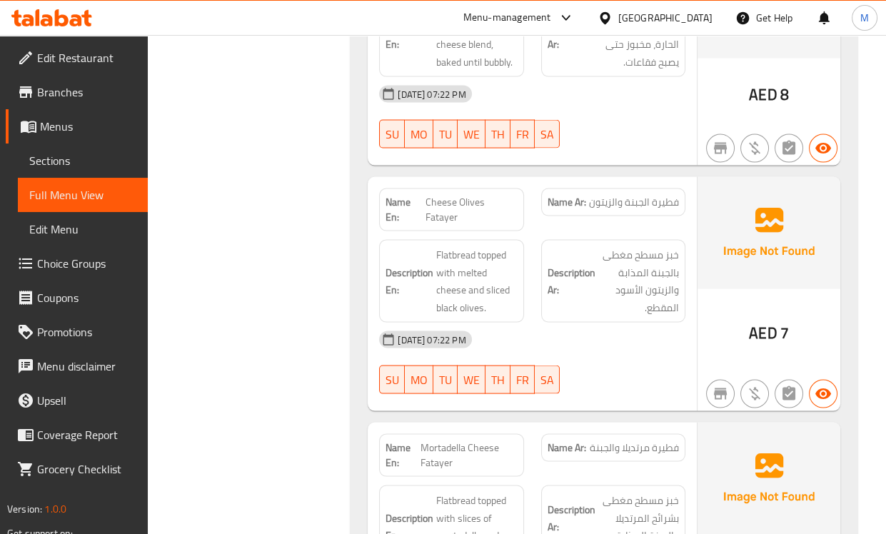
scroll to position [12423, 0]
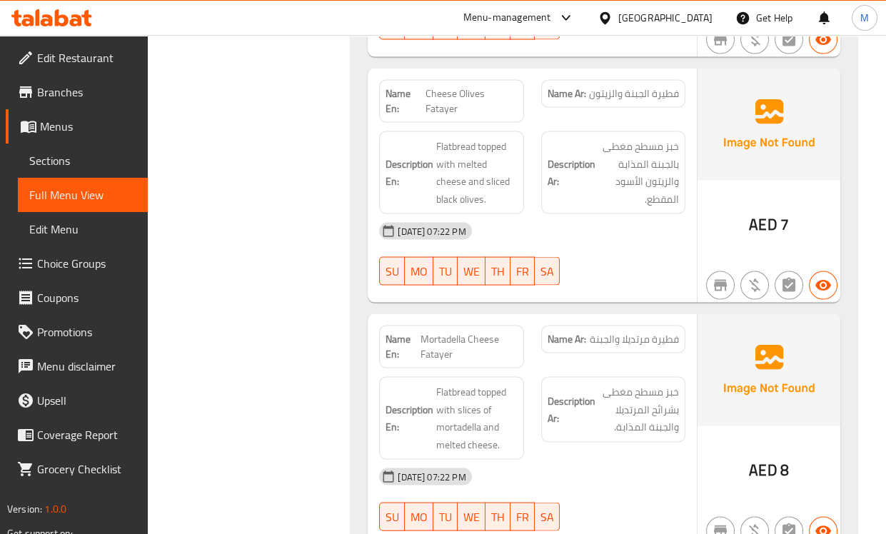
click at [632, 378] on div "Description Ar: خبز مسطح مغطى بشرائح المرتديلا والجبنة المذابة." at bounding box center [612, 418] width 161 height 100
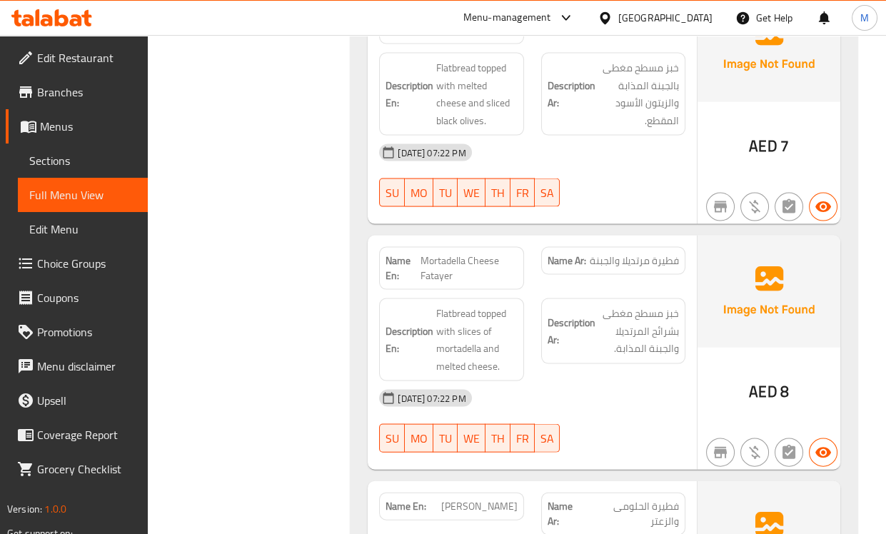
scroll to position [12662, 0]
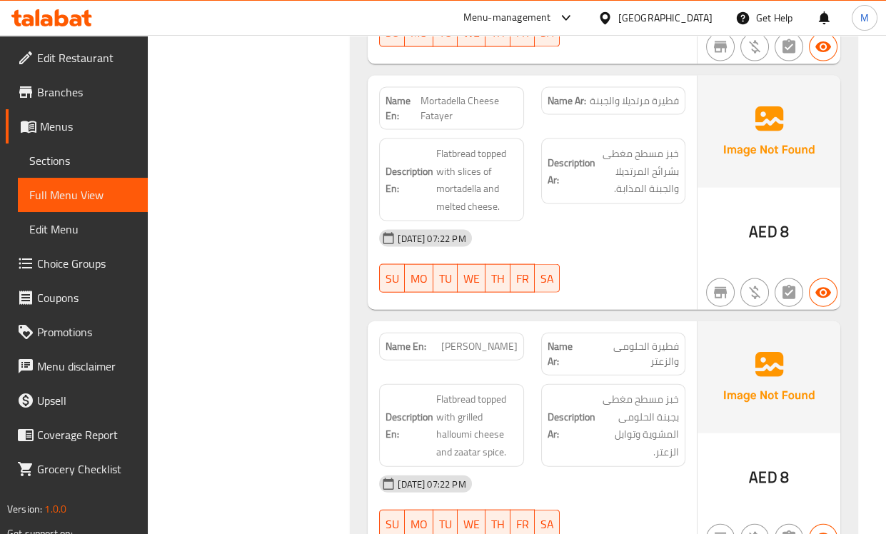
click at [589, 384] on div "Description Ar: خبز مسطح مغطى بجبنة الحلومى المشوية وتوابل الزعتر." at bounding box center [613, 425] width 144 height 83
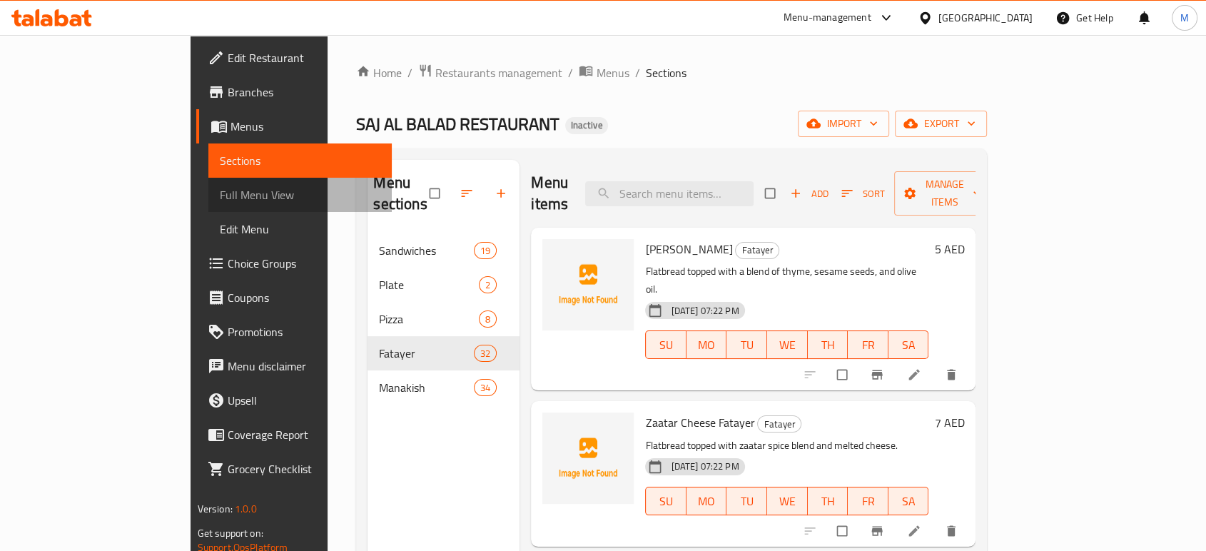
drag, startPoint x: 86, startPoint y: 201, endPoint x: 116, endPoint y: 238, distance: 48.3
click at [220, 201] on span "Full Menu View" at bounding box center [300, 194] width 161 height 17
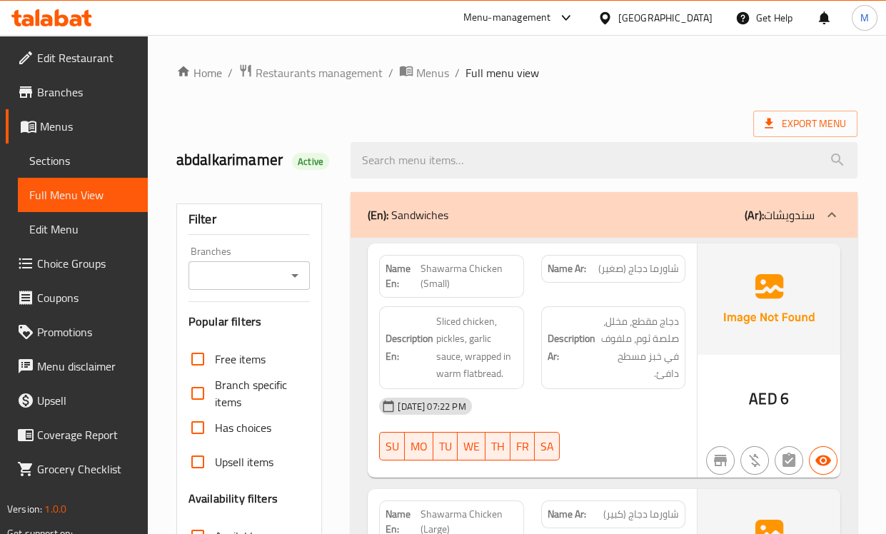
click at [581, 358] on strong "Description Ar:" at bounding box center [571, 347] width 48 height 35
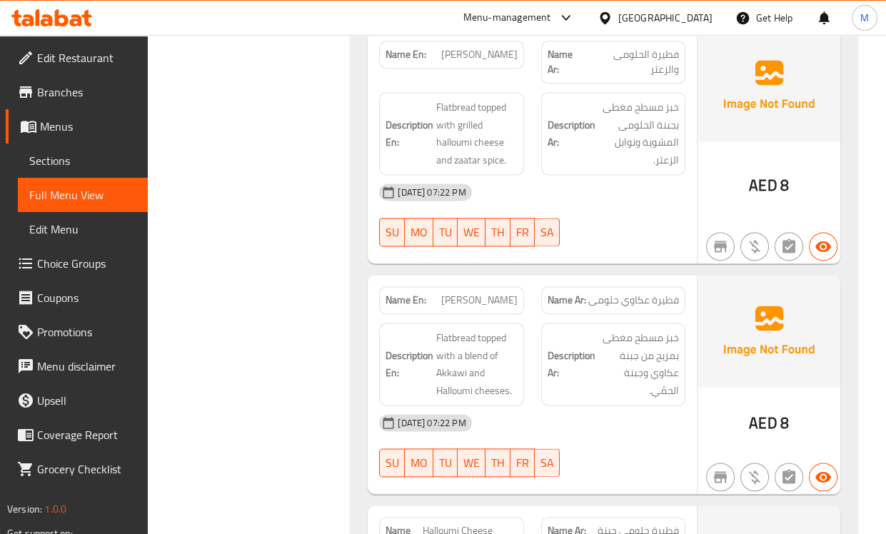
scroll to position [10905, 0]
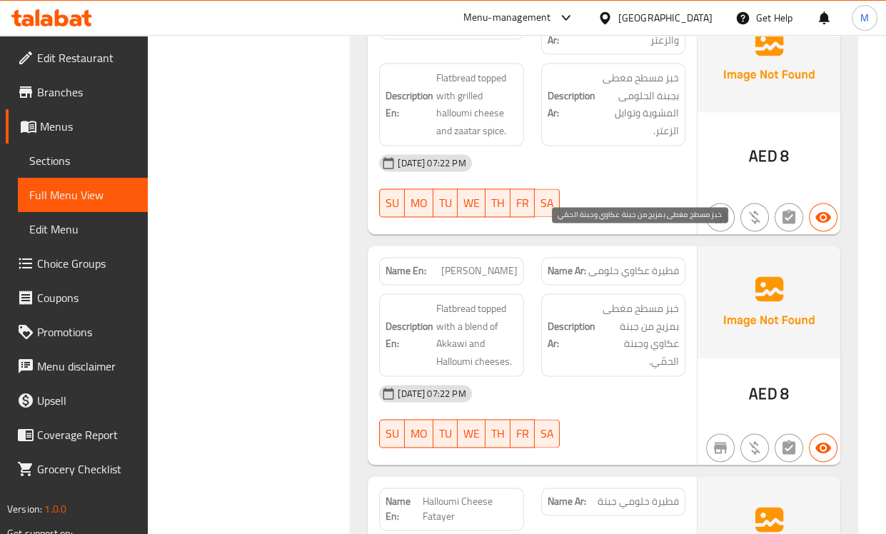
click at [667, 300] on span "خبز مسطح مغطى بمزيج من جبنة عكاوي وجبنة الحمّي." at bounding box center [638, 335] width 81 height 70
copy span "الحمّي"
click at [462, 263] on span "[PERSON_NAME]" at bounding box center [479, 270] width 76 height 15
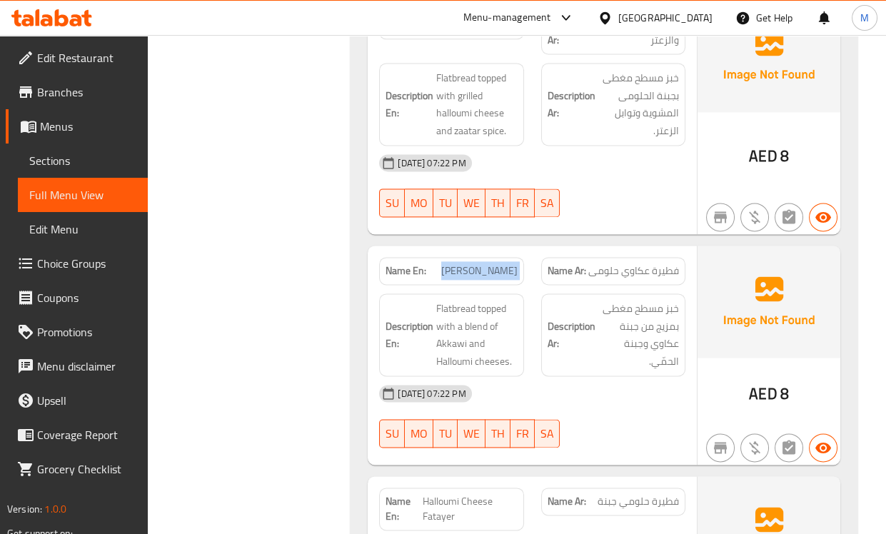
click at [462, 263] on span "[PERSON_NAME]" at bounding box center [479, 270] width 76 height 15
copy span "[PERSON_NAME]"
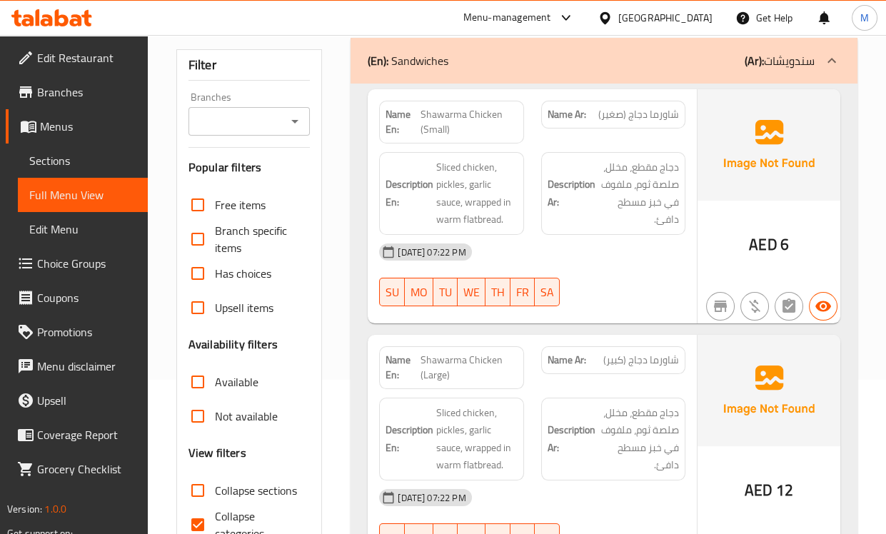
scroll to position [158, 0]
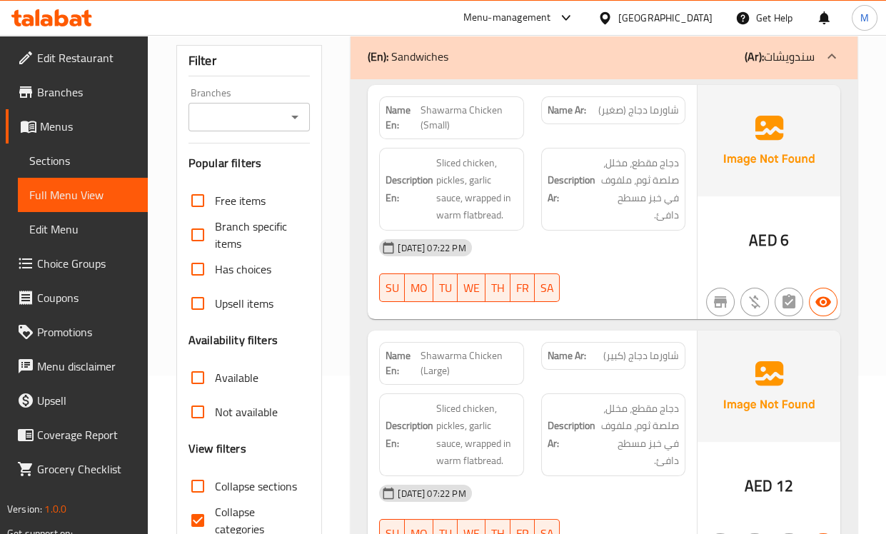
click at [217, 527] on span "Collapse categories" at bounding box center [257, 520] width 84 height 34
click at [215, 527] on input "Collapse categories" at bounding box center [198, 520] width 34 height 34
checkbox input "false"
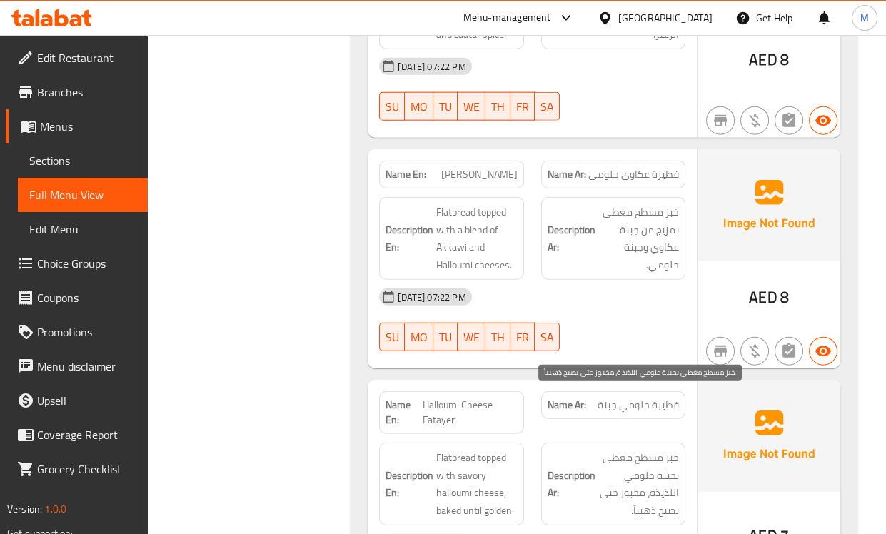
scroll to position [13238, 0]
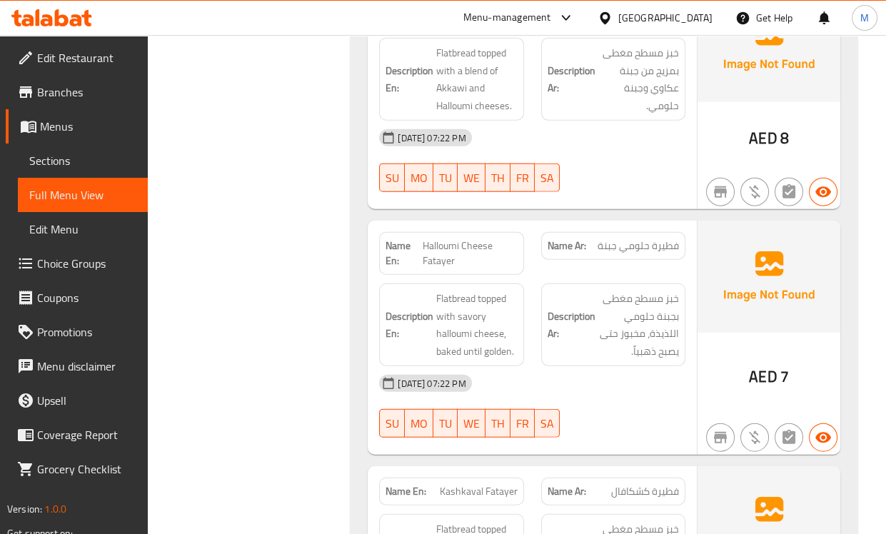
click at [578, 290] on h6 "Description Ar: خبز مسطح مغطى بجبنة حلومي اللذيذة، مخبوز حتى يصبح ذهبياً." at bounding box center [612, 325] width 131 height 70
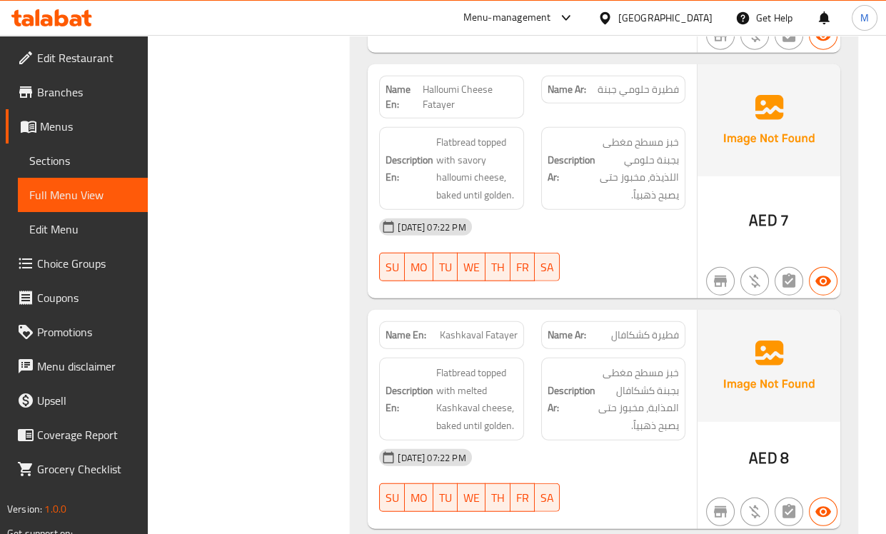
scroll to position [13396, 0]
click at [474, 326] on span "Kashkaval Fatayer" at bounding box center [479, 333] width 78 height 15
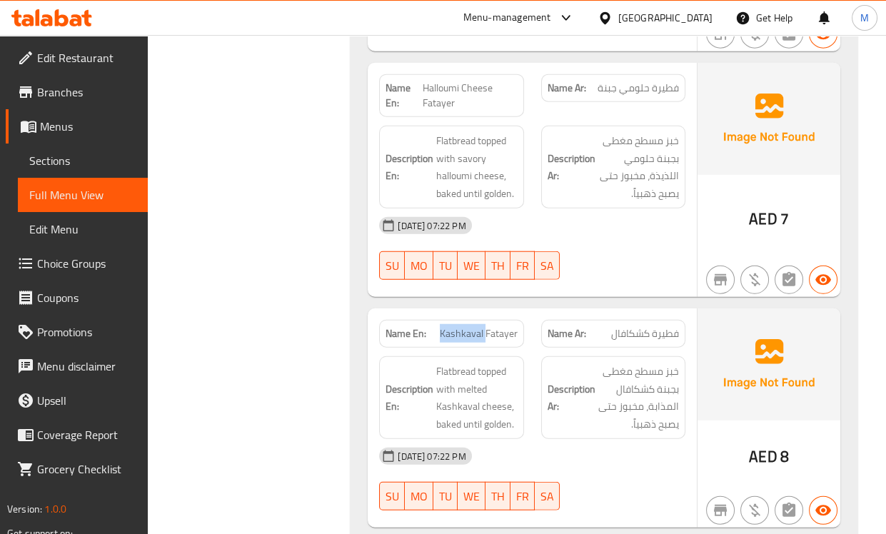
click at [474, 326] on span "Kashkaval Fatayer" at bounding box center [479, 333] width 78 height 15
copy span "Kashkaval Fatayer"
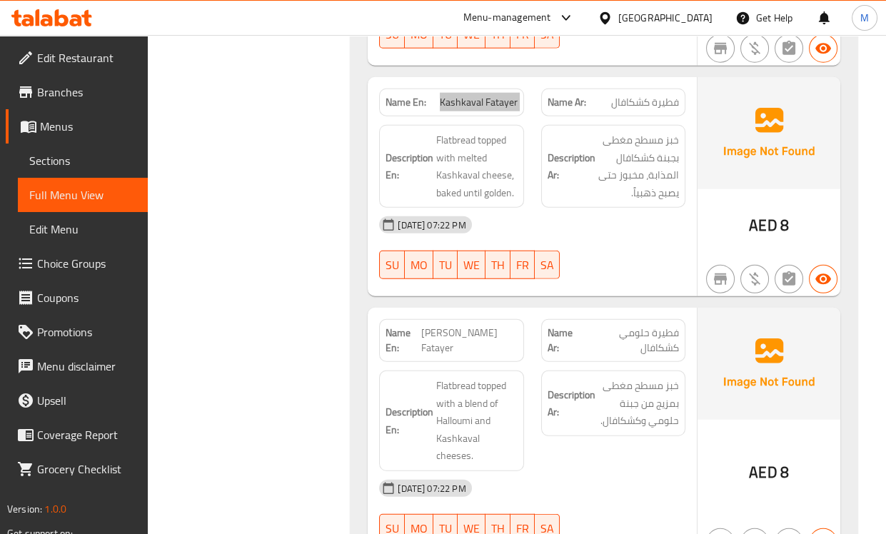
scroll to position [13634, 0]
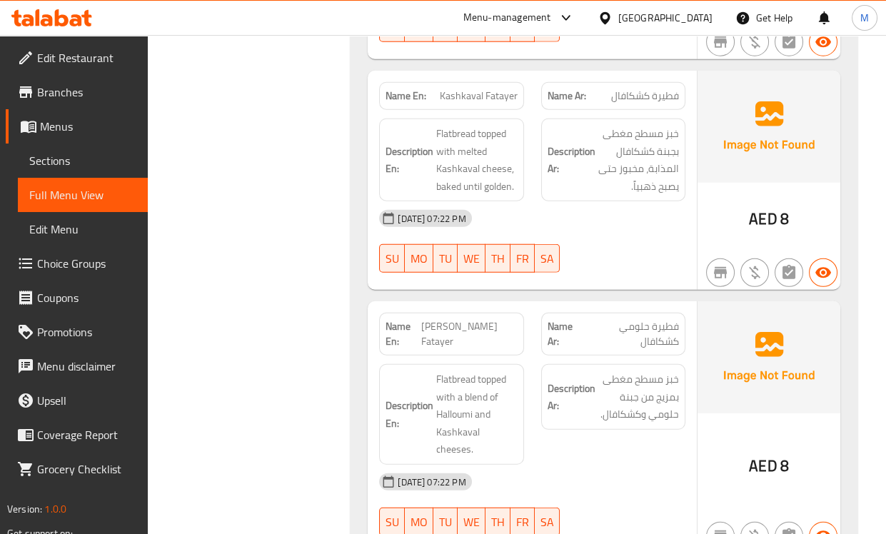
click at [454, 319] on span "[PERSON_NAME] Fatayer" at bounding box center [469, 334] width 96 height 30
copy span "[PERSON_NAME] Fatayer"
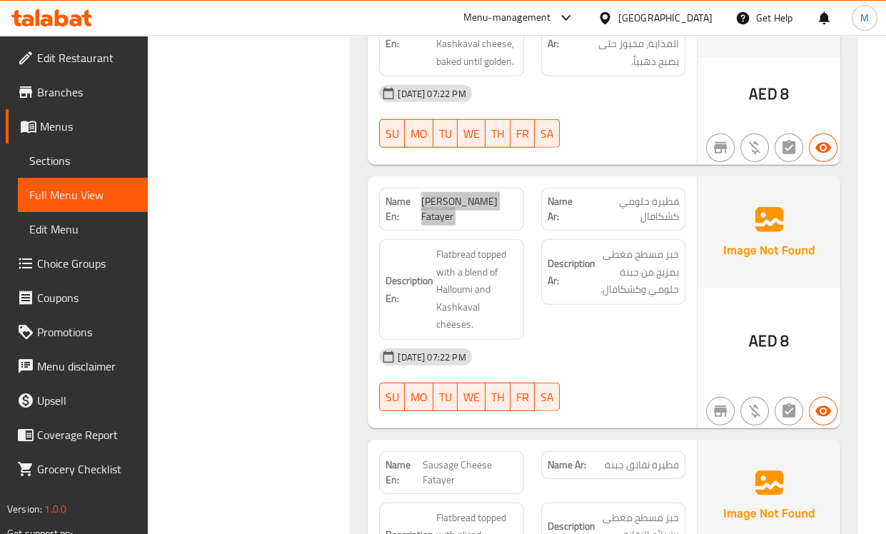
scroll to position [13872, 0]
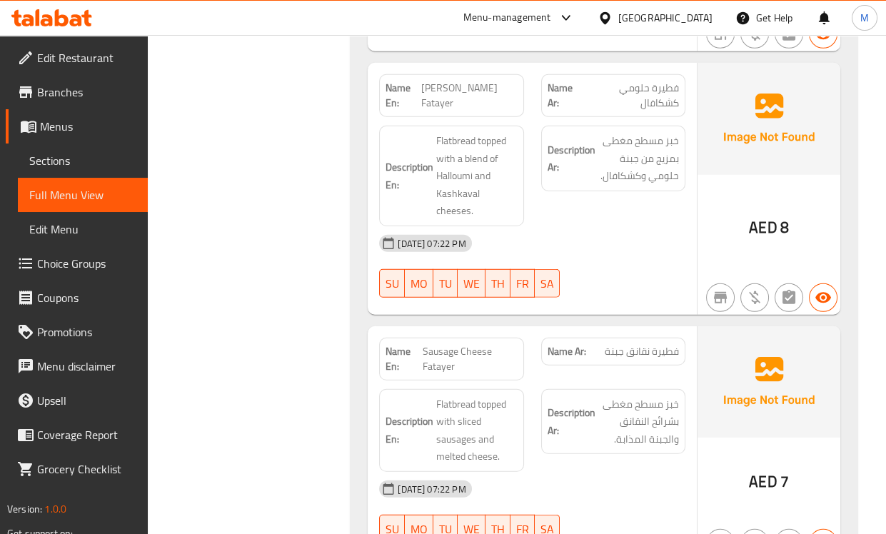
click at [449, 344] on span "Sausage Cheese Fatayer" at bounding box center [469, 359] width 94 height 30
copy span "Sausage Cheese Fatayer"
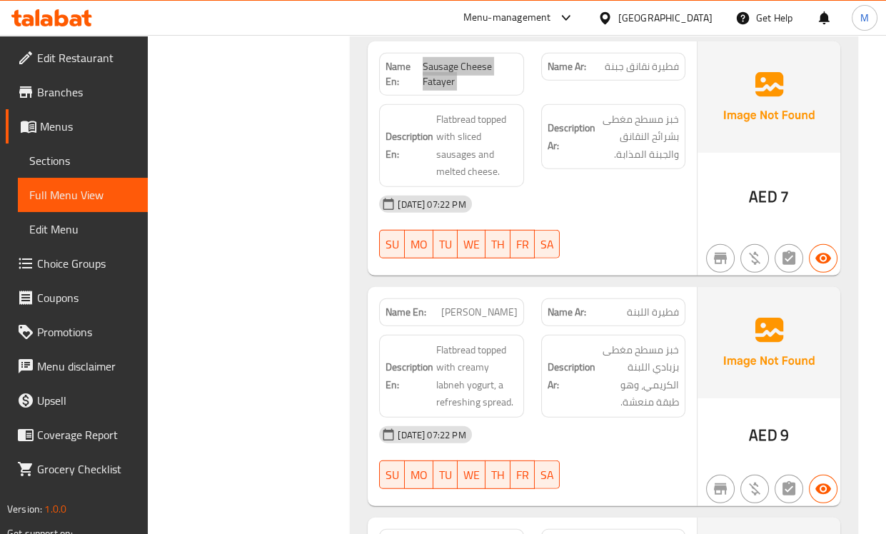
scroll to position [14189, 0]
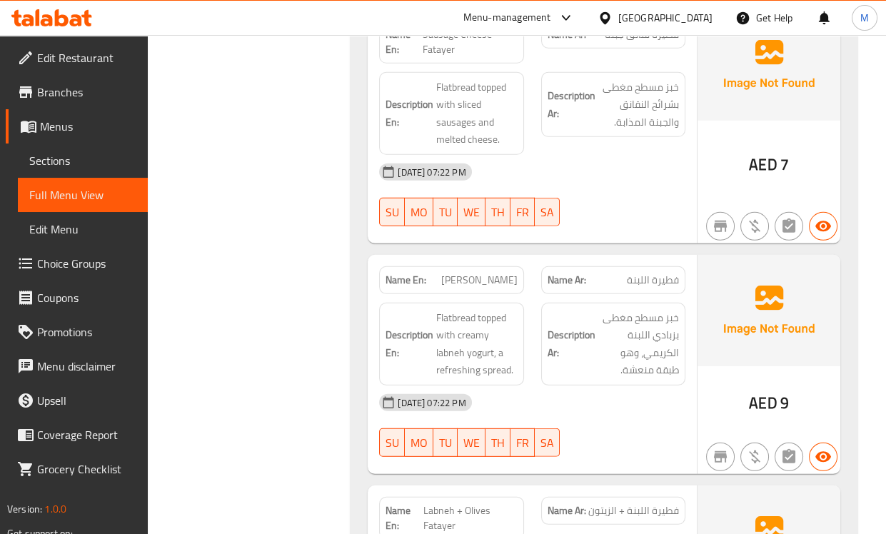
click at [474, 273] on span "[PERSON_NAME]" at bounding box center [479, 280] width 76 height 15
copy span "[PERSON_NAME]"
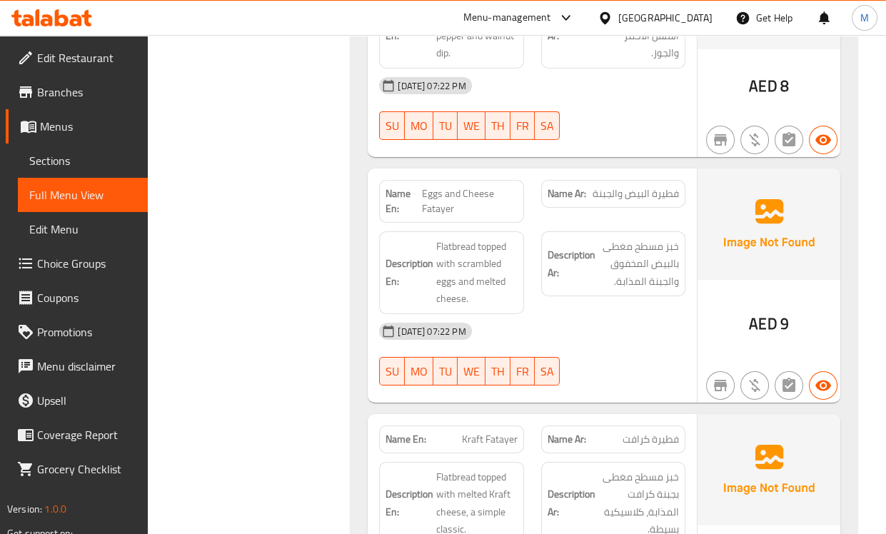
scroll to position [15061, 0]
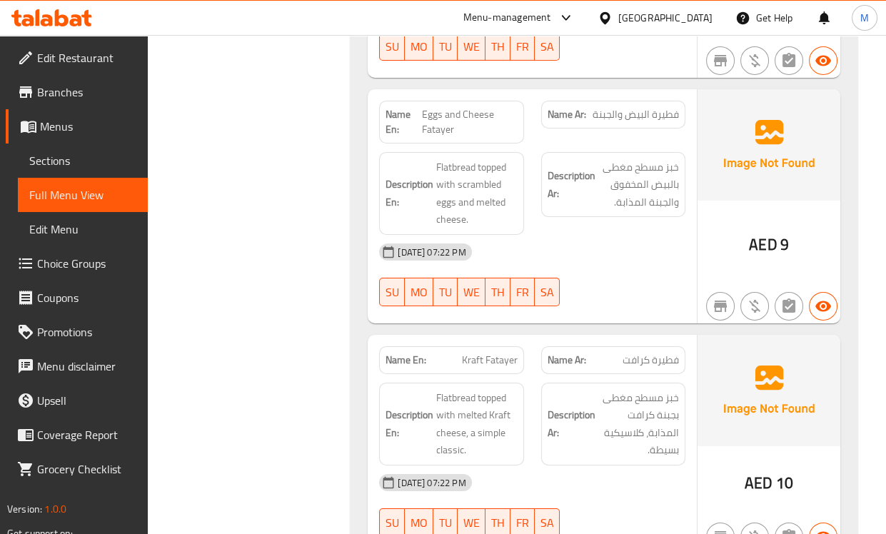
click at [622, 465] on div "[DATE] 07:22 PM" at bounding box center [531, 482] width 323 height 34
